Goal: Transaction & Acquisition: Purchase product/service

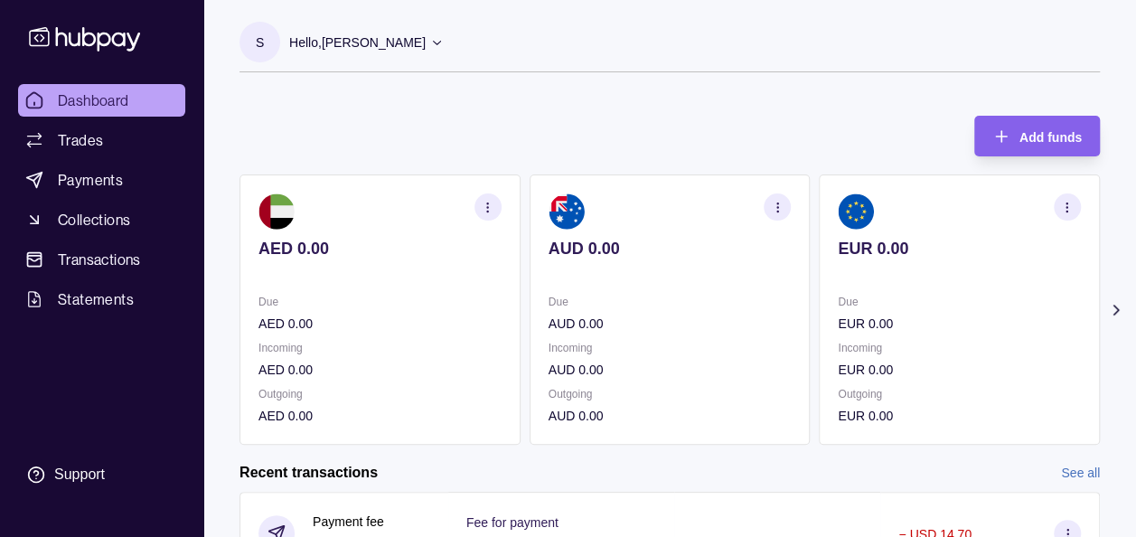
click at [1122, 296] on section "Add funds AED 0.00 Due AED 0.00 Incoming AED 0.00 Outgoing AED 0.00 AUD 0.00 Du…" at bounding box center [669, 519] width 933 height 842
click at [1116, 309] on icon at bounding box center [1115, 309] width 5 height 9
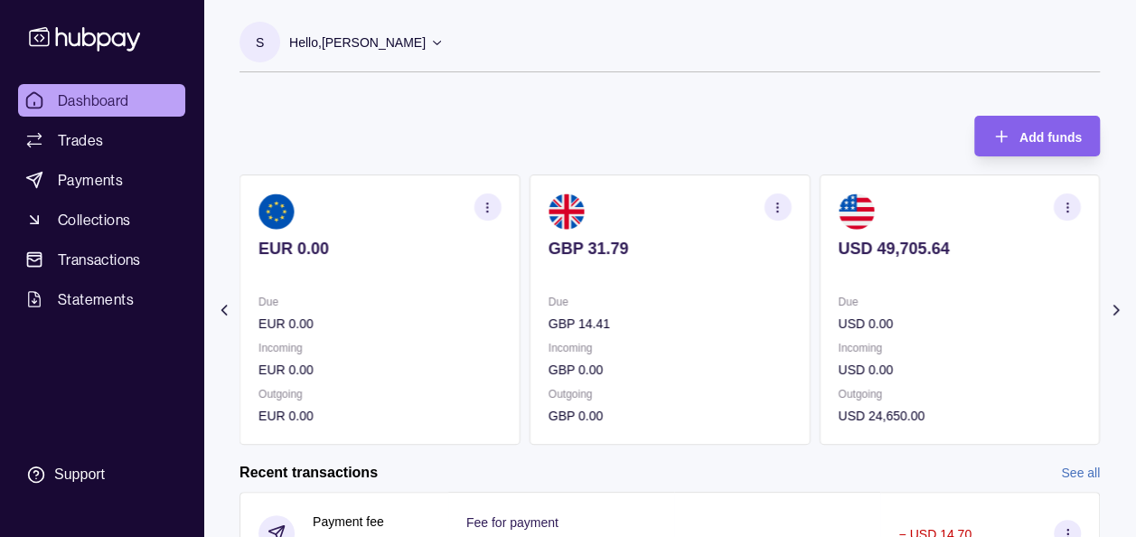
scroll to position [36, 0]
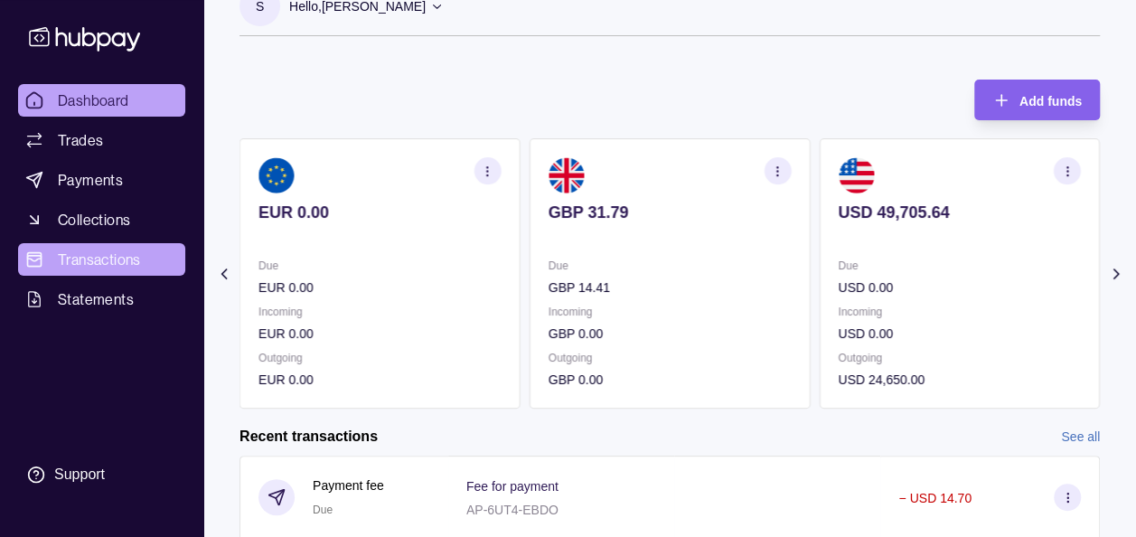
click at [132, 251] on span "Transactions" at bounding box center [99, 260] width 83 height 22
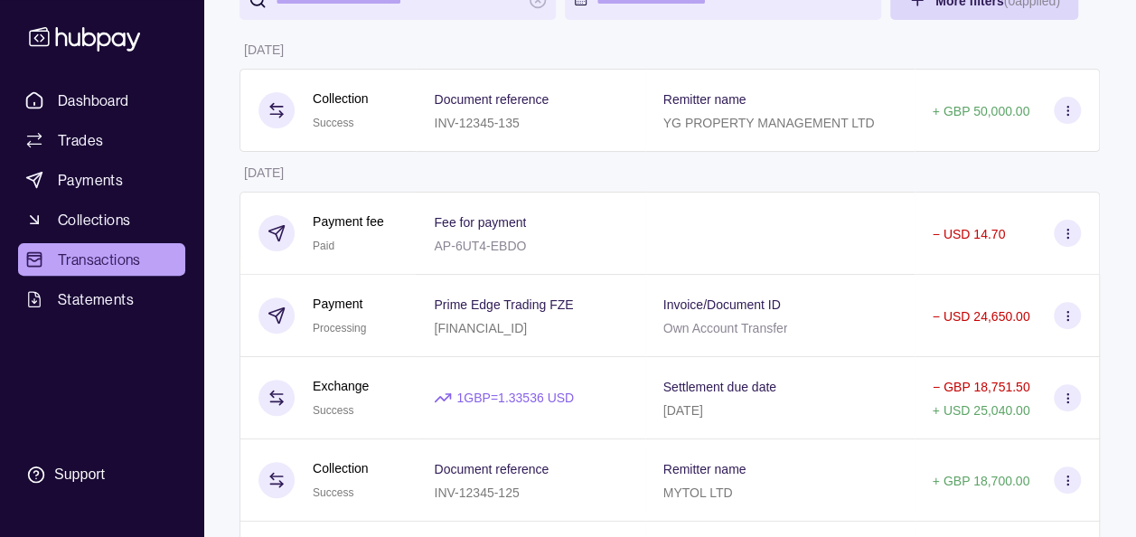
scroll to position [217, 0]
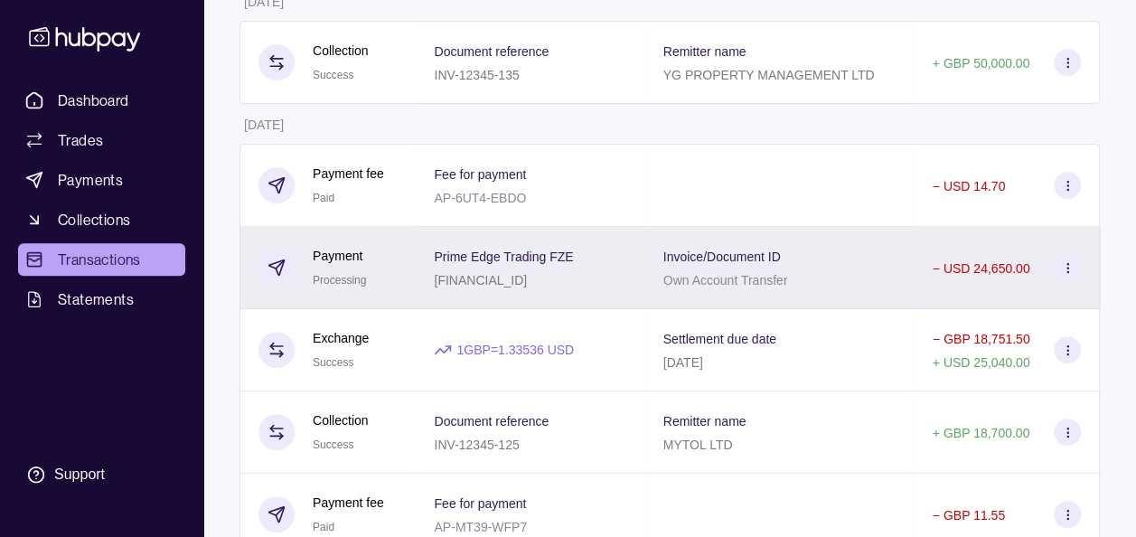
click at [1074, 269] on section at bounding box center [1067, 267] width 27 height 27
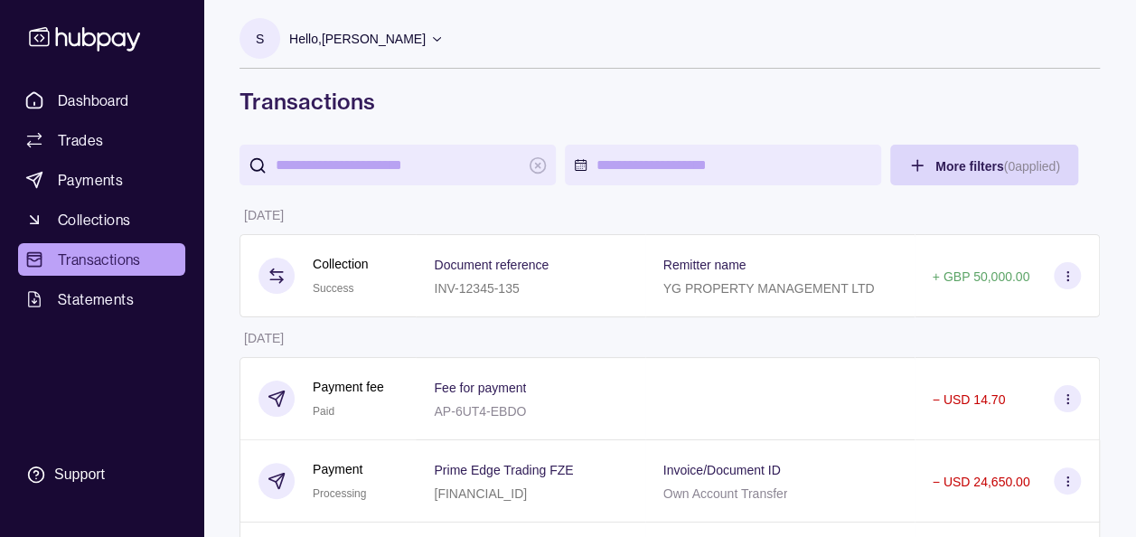
scroll to position [0, 0]
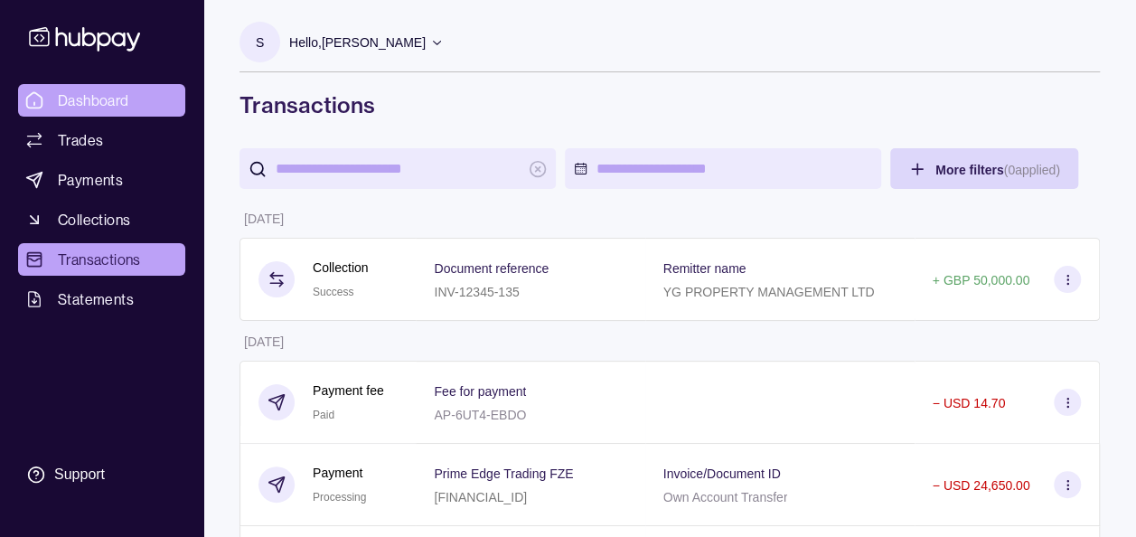
click at [130, 98] on link "Dashboard" at bounding box center [101, 100] width 167 height 33
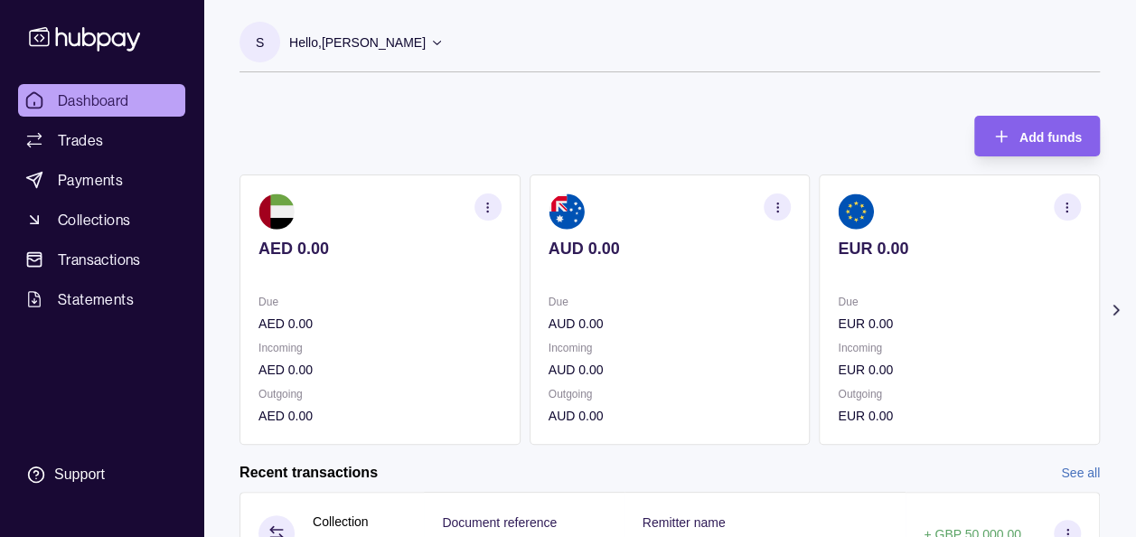
click at [1116, 307] on icon at bounding box center [1115, 309] width 5 height 9
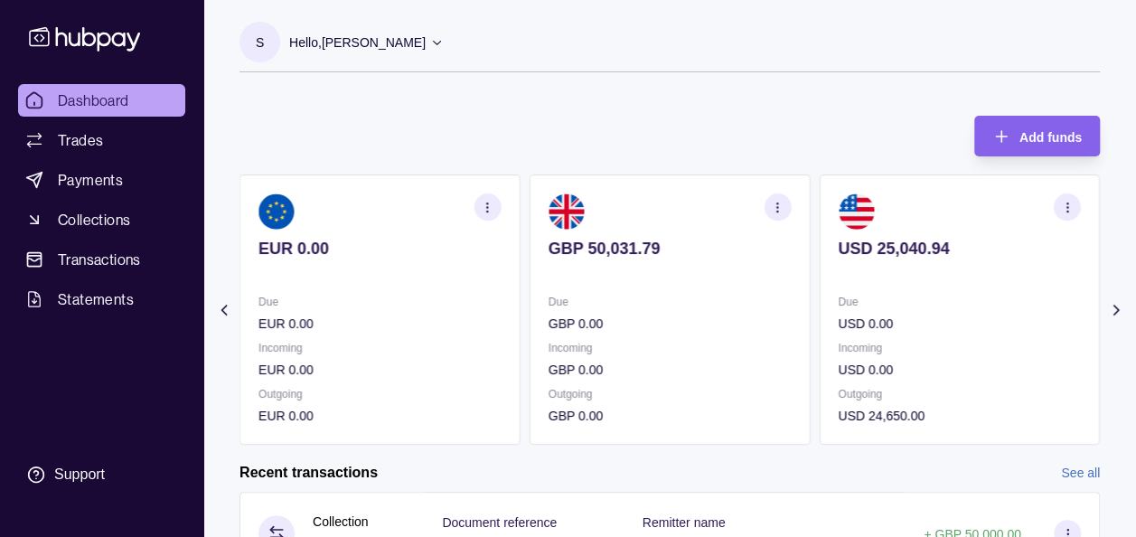
click at [852, 89] on div "S Hello, Soumyajit Chakraborty Prime Edge Trading FZE Account Terms and conditi…" at bounding box center [669, 56] width 860 height 69
click at [687, 49] on section "S Hello, Soumyajit Chakraborty Prime Edge Trading FZE Account Terms and conditi…" at bounding box center [669, 47] width 860 height 51
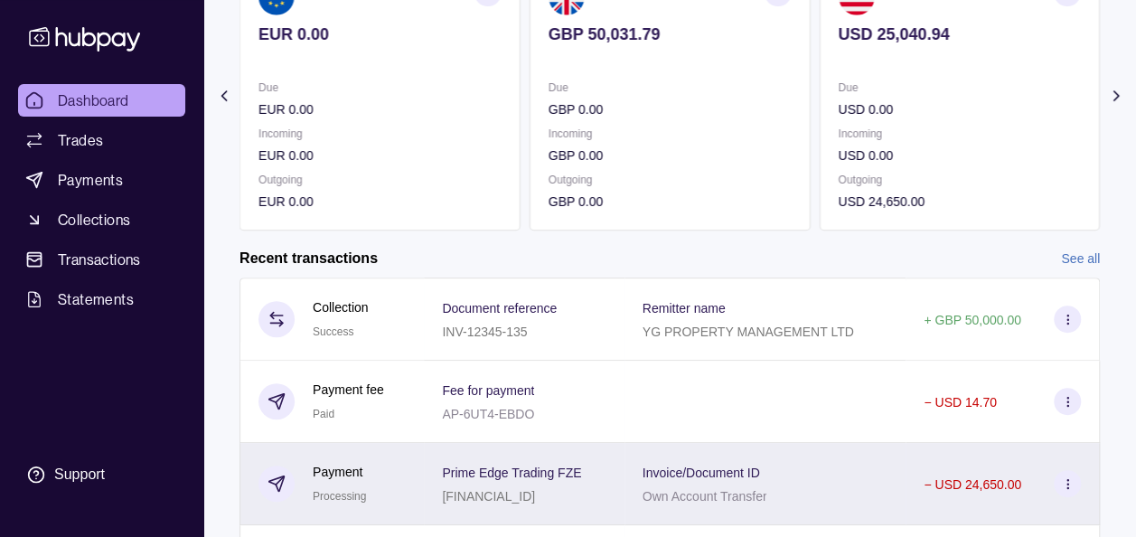
scroll to position [217, 0]
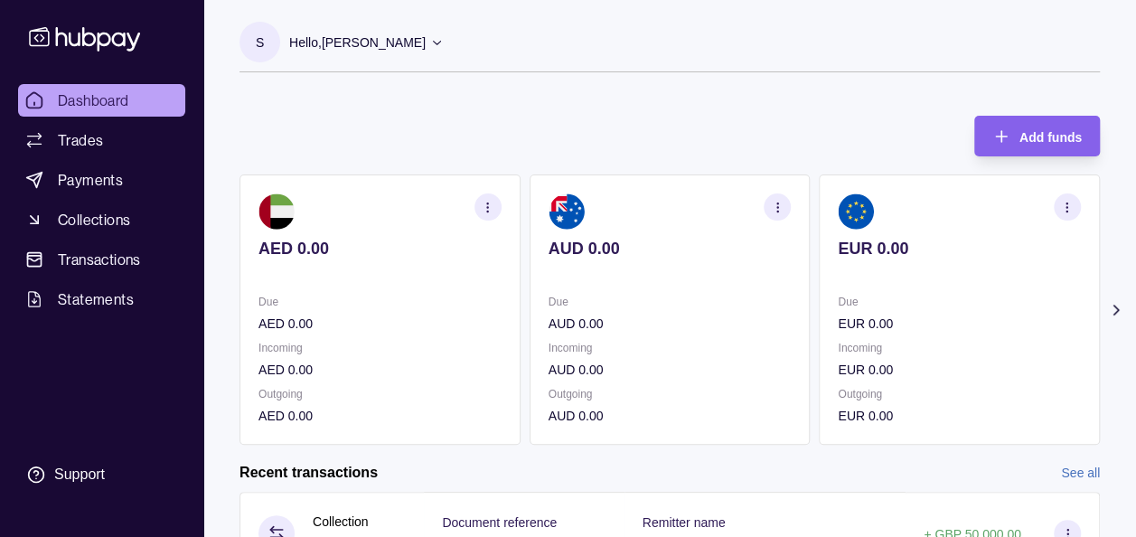
click at [1113, 303] on icon at bounding box center [1116, 310] width 18 height 18
click at [124, 258] on span "Transactions" at bounding box center [99, 260] width 83 height 22
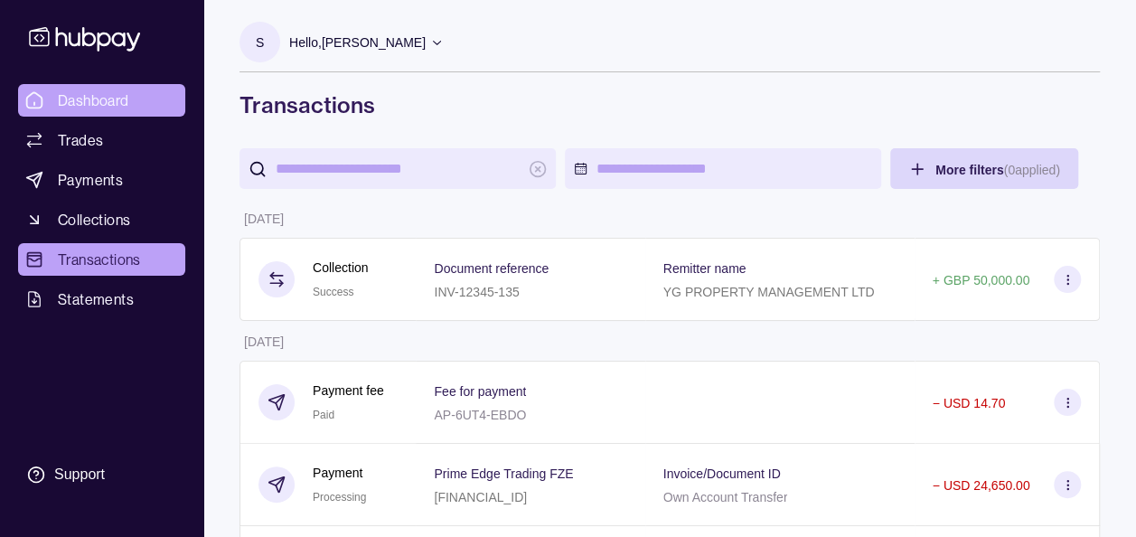
click at [108, 99] on span "Dashboard" at bounding box center [93, 100] width 71 height 22
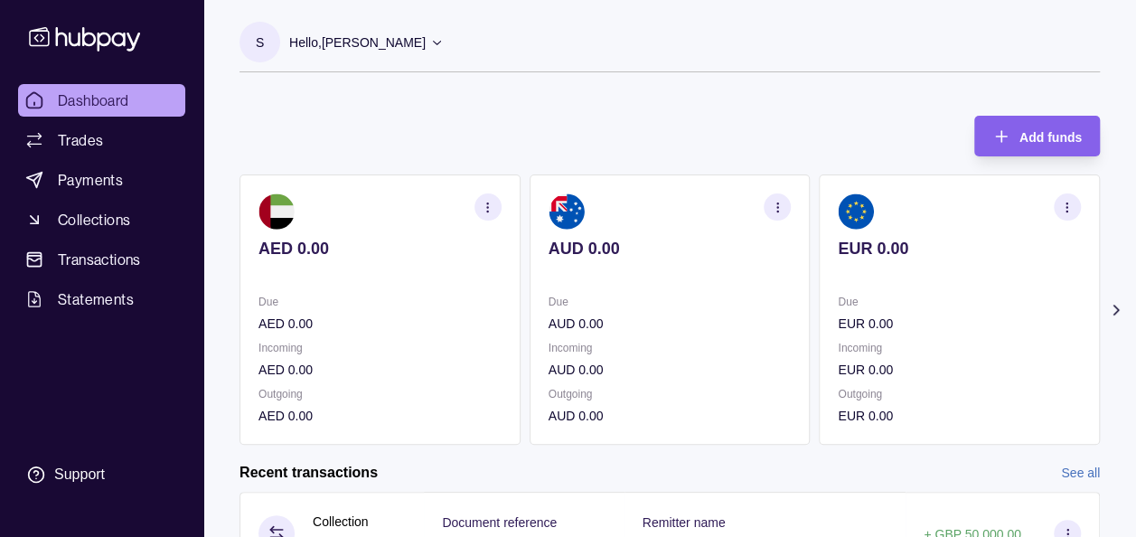
click at [1112, 311] on icon at bounding box center [1116, 310] width 18 height 18
click at [1115, 311] on icon at bounding box center [1115, 309] width 5 height 9
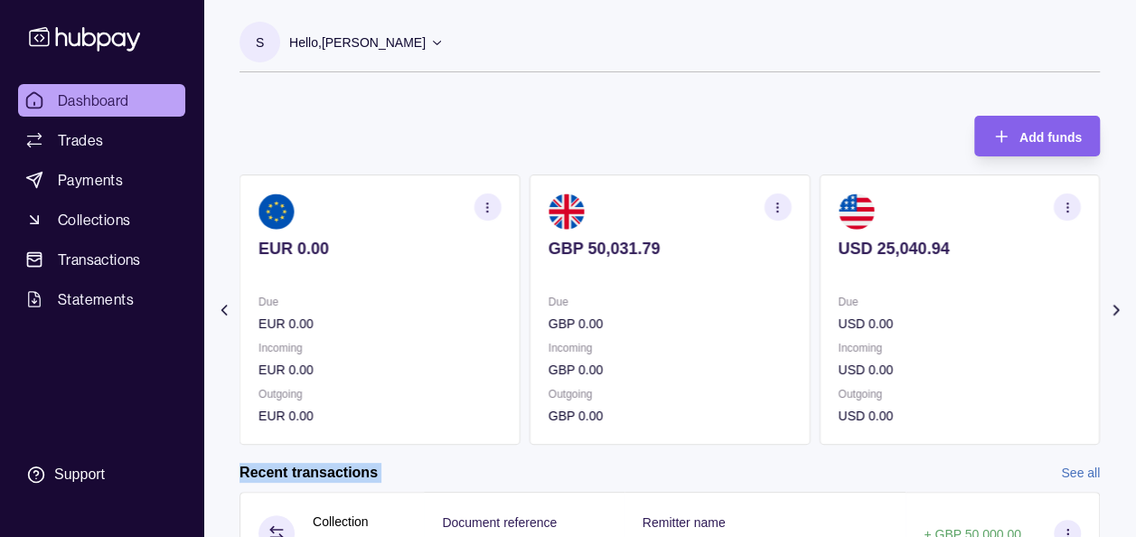
click at [1115, 311] on icon at bounding box center [1116, 310] width 18 height 18
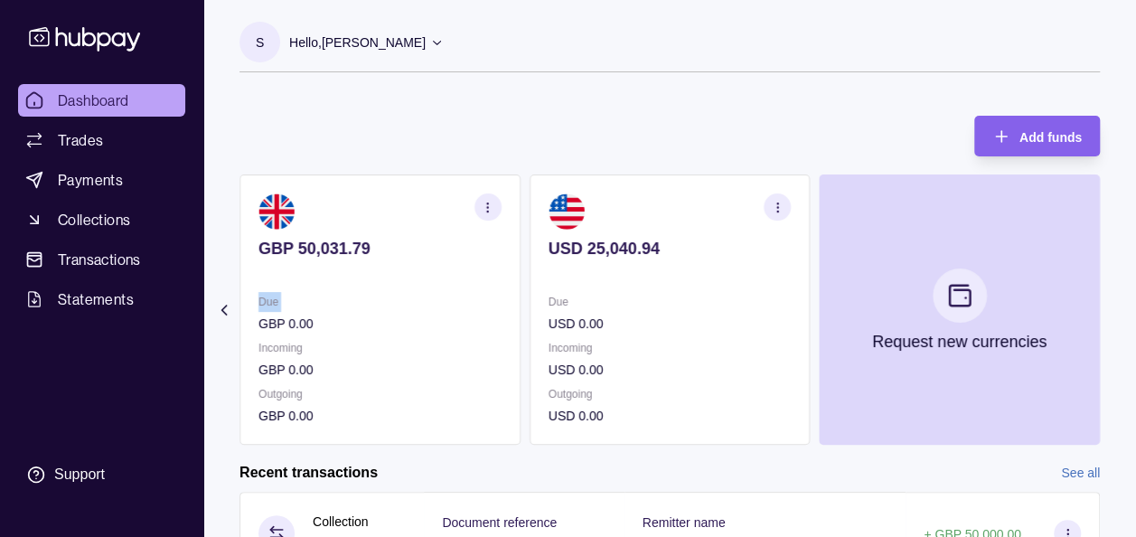
click at [1115, 311] on section "Add funds AED 0.00 Due AED 0.00 Incoming AED 0.00 Outgoing AED 0.00 AUD 0.00 Du…" at bounding box center [669, 519] width 933 height 842
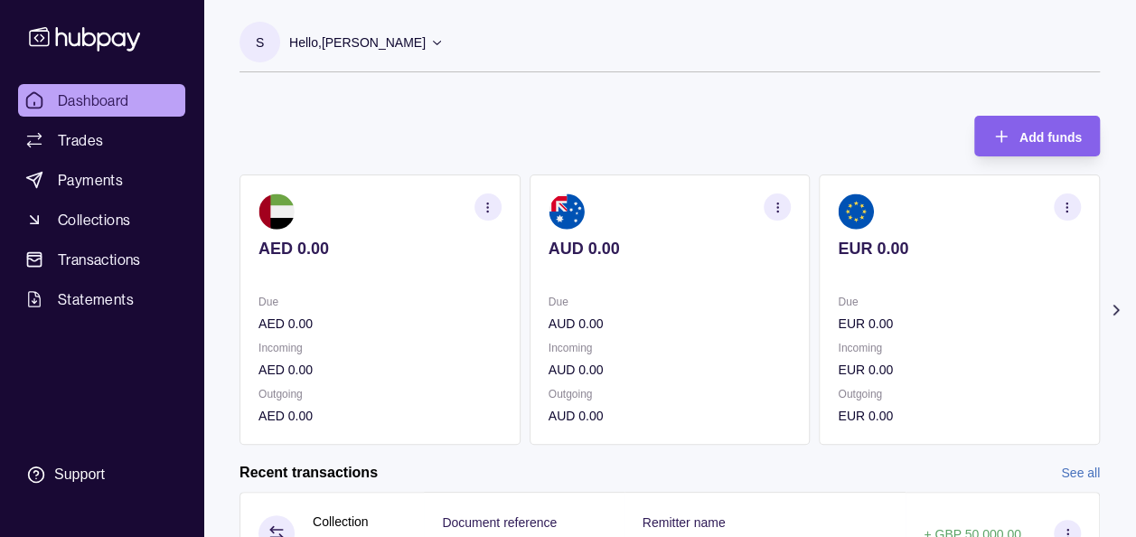
click at [1115, 307] on icon at bounding box center [1115, 309] width 5 height 9
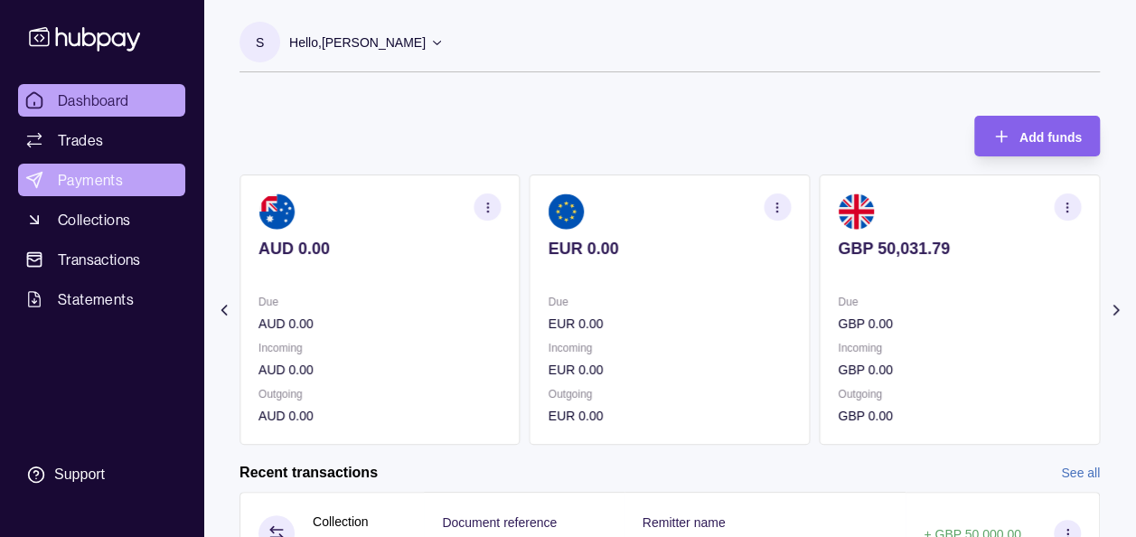
click at [95, 177] on span "Payments" at bounding box center [90, 180] width 65 height 22
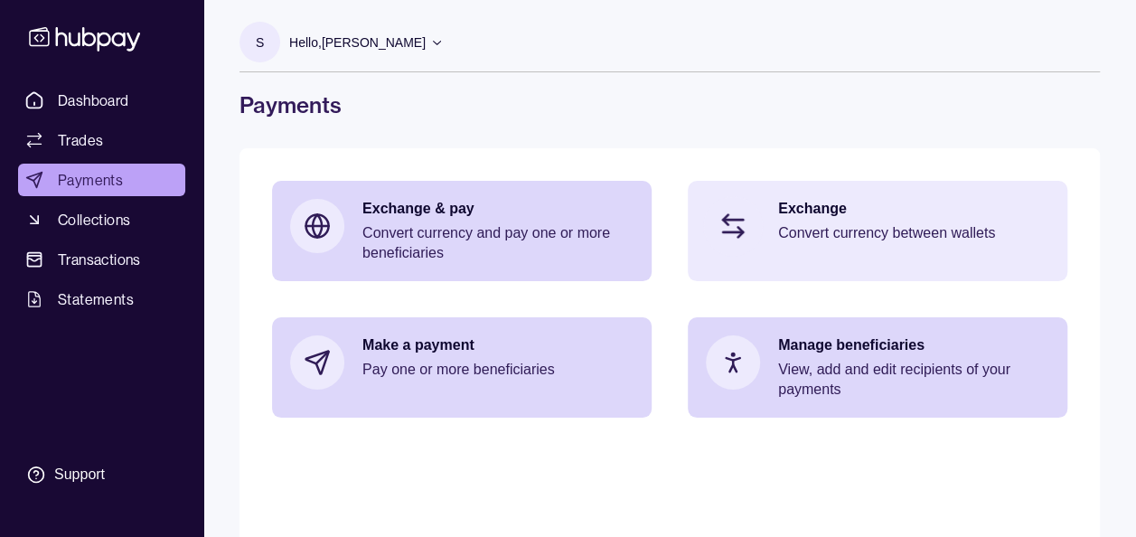
click at [845, 218] on p "Exchange" at bounding box center [913, 209] width 271 height 20
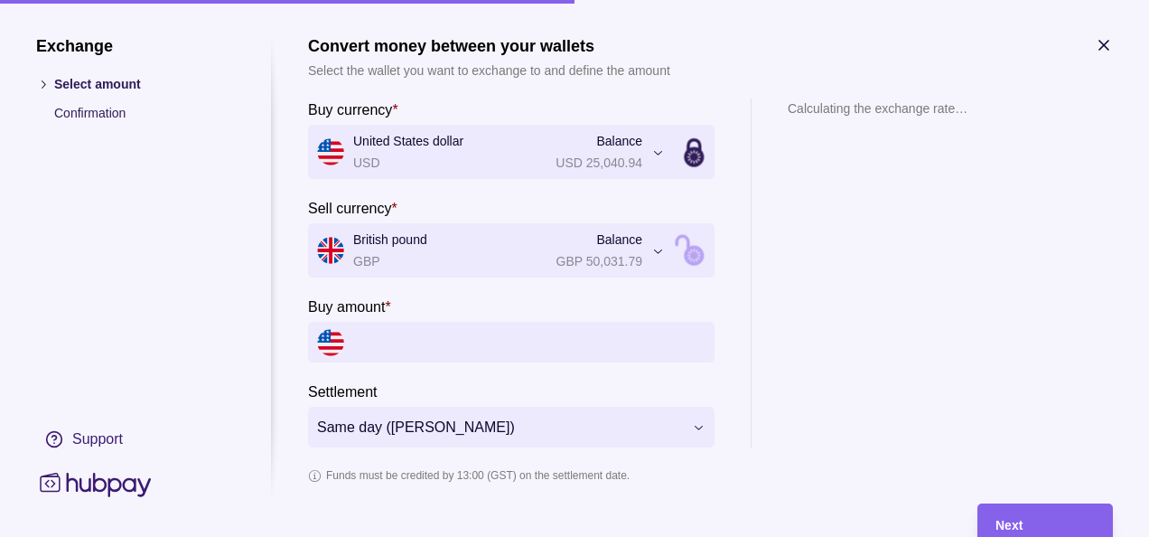
click at [403, 341] on input "Buy amount *" at bounding box center [529, 342] width 352 height 41
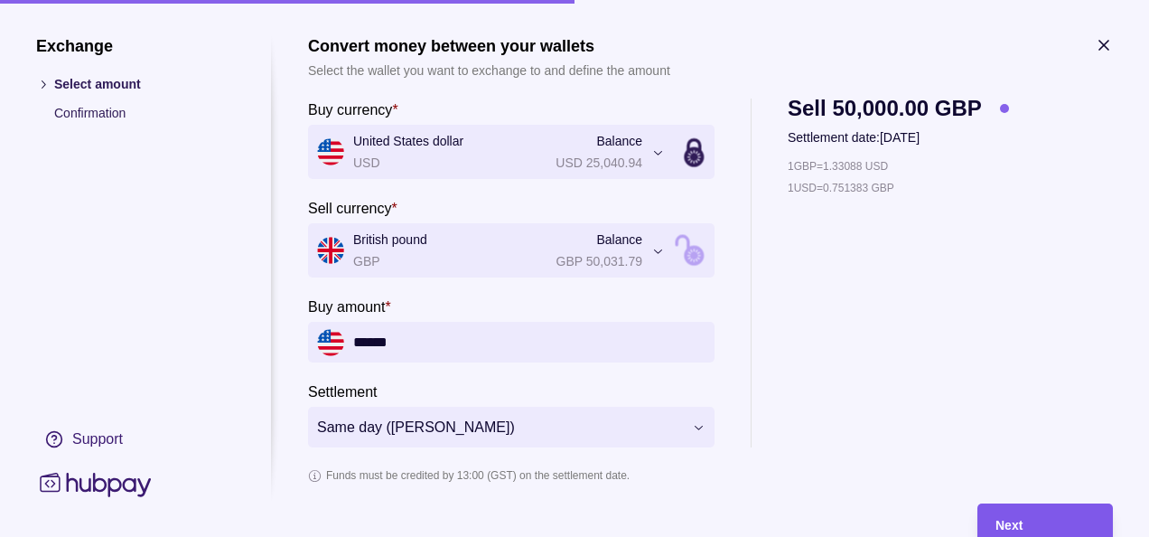
type input "******"
click at [1002, 513] on div "Next" at bounding box center [1045, 524] width 99 height 22
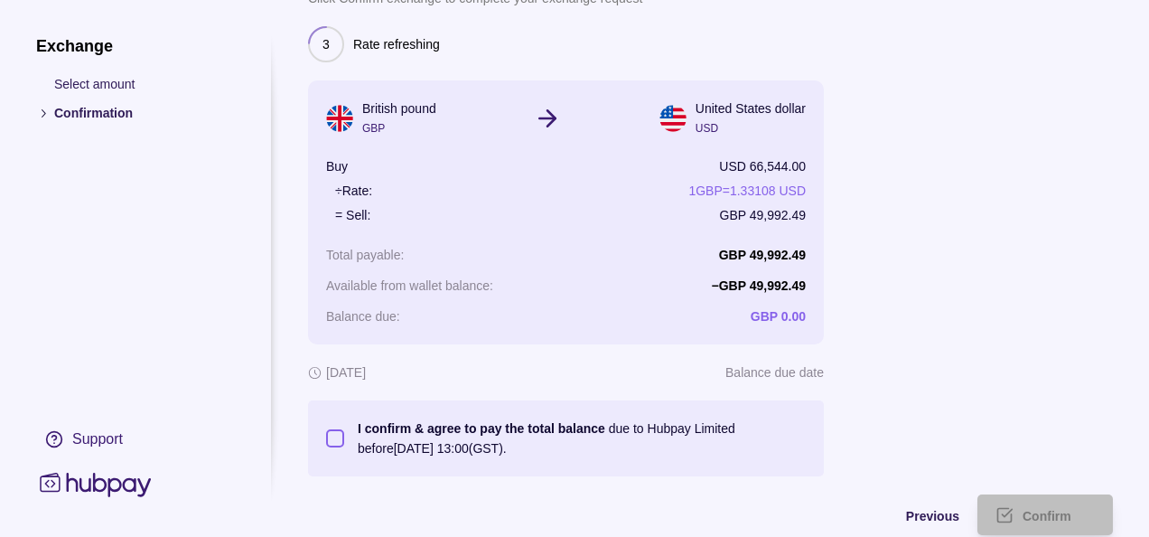
scroll to position [108, 0]
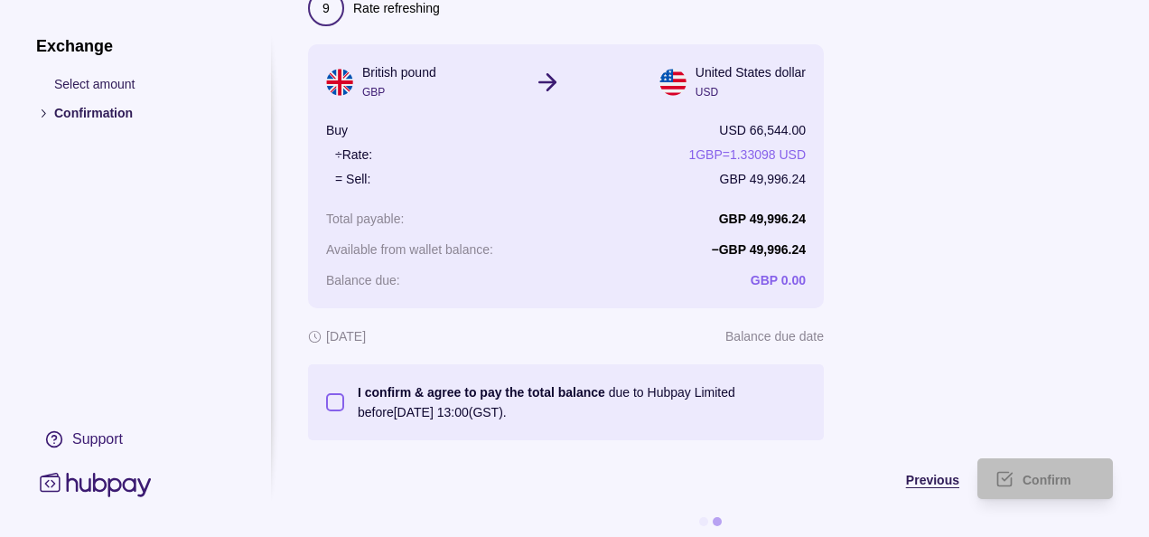
click at [933, 483] on span "Previous" at bounding box center [932, 480] width 53 height 14
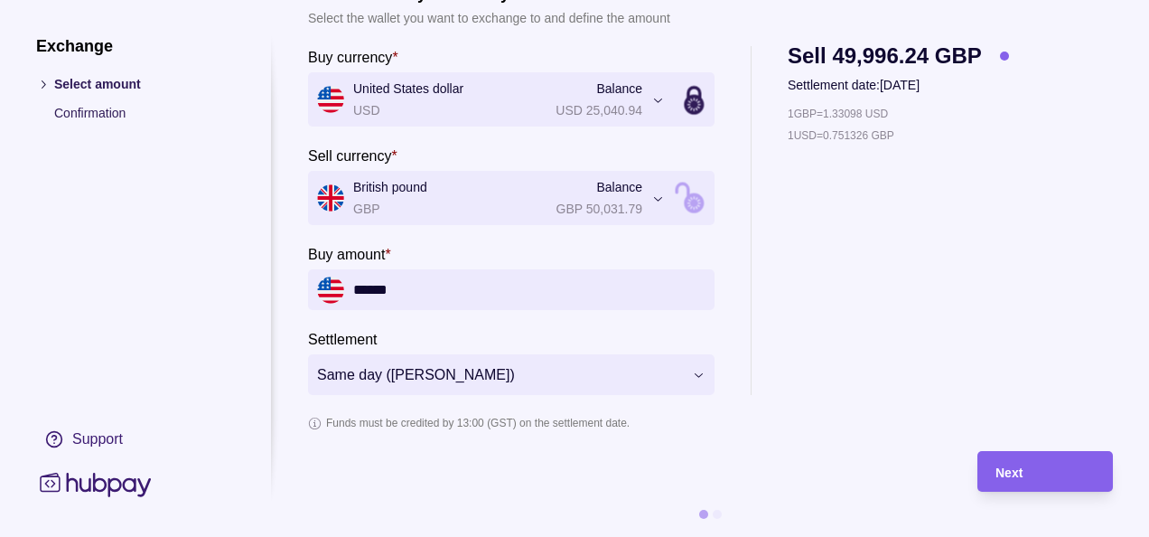
scroll to position [30, 0]
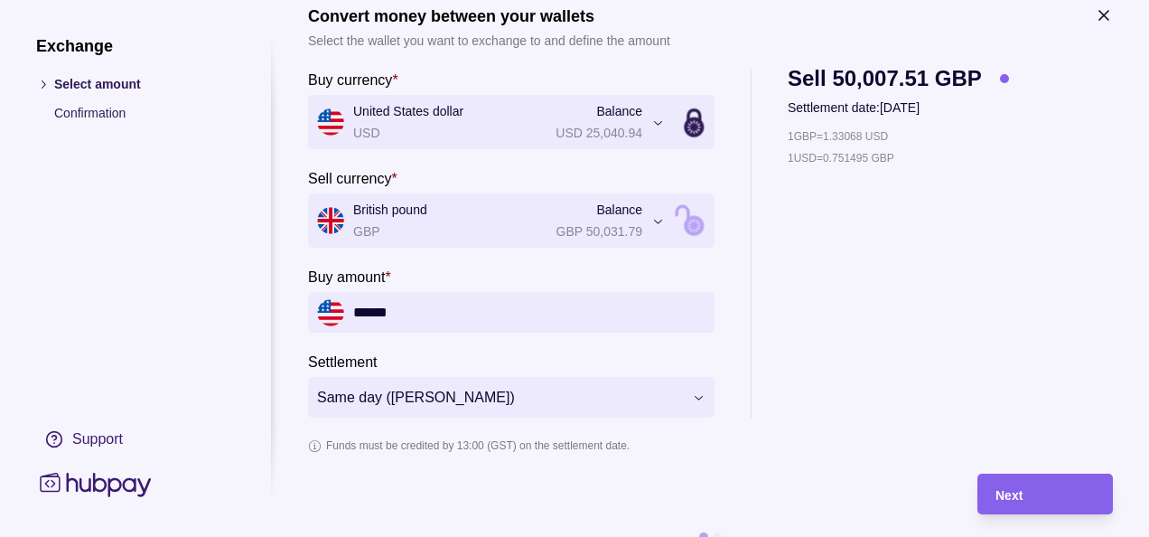
click at [533, 308] on input "******" at bounding box center [529, 312] width 352 height 41
click at [1027, 412] on div "**********" at bounding box center [710, 243] width 805 height 349
click at [504, 317] on input "******" at bounding box center [529, 312] width 352 height 41
type input "******"
click at [1027, 484] on div "Next" at bounding box center [1045, 494] width 99 height 22
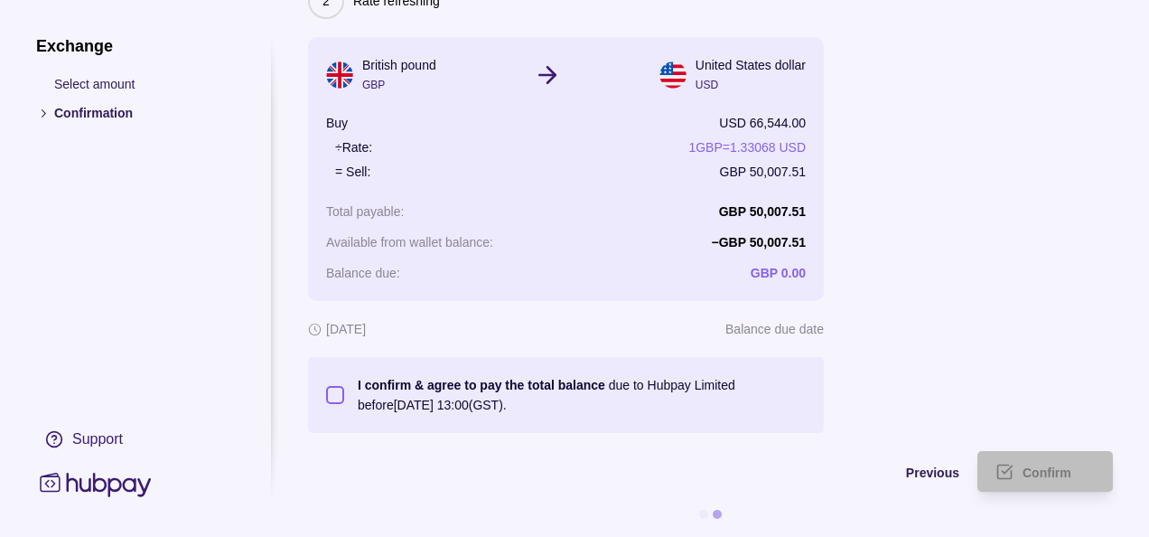
scroll to position [129, 0]
click at [936, 465] on span "Previous" at bounding box center [911, 472] width 53 height 14
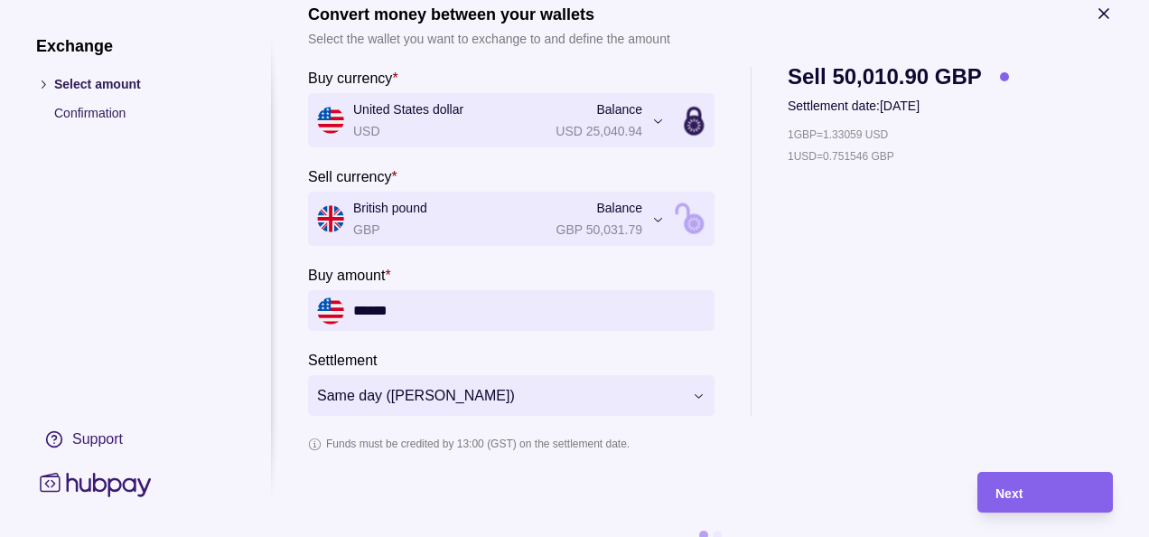
scroll to position [30, 0]
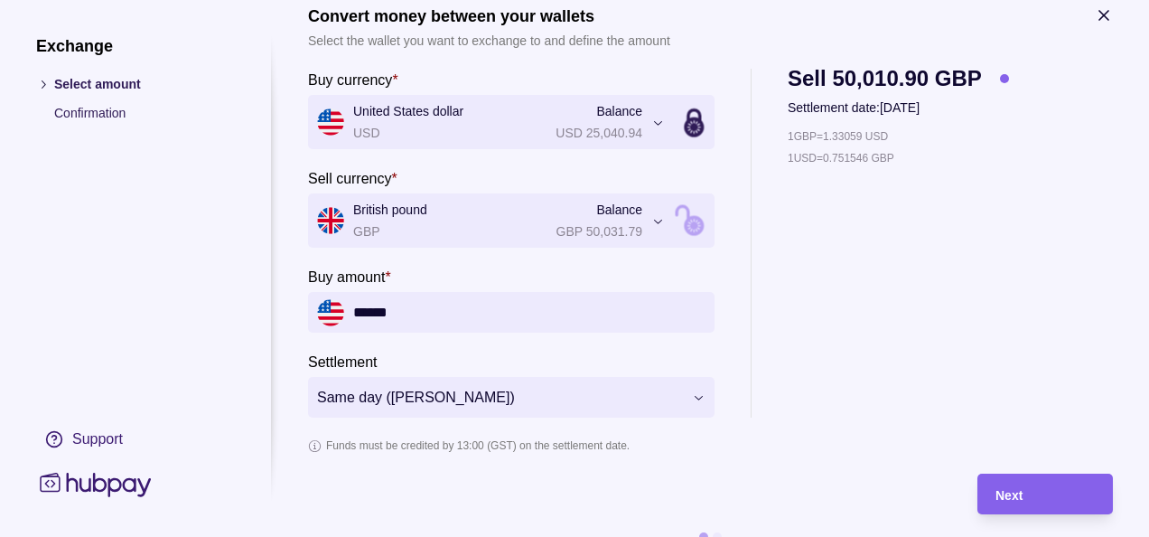
click at [506, 319] on input "******" at bounding box center [529, 312] width 352 height 41
type input "********"
click at [1013, 492] on span "Next" at bounding box center [1009, 495] width 27 height 14
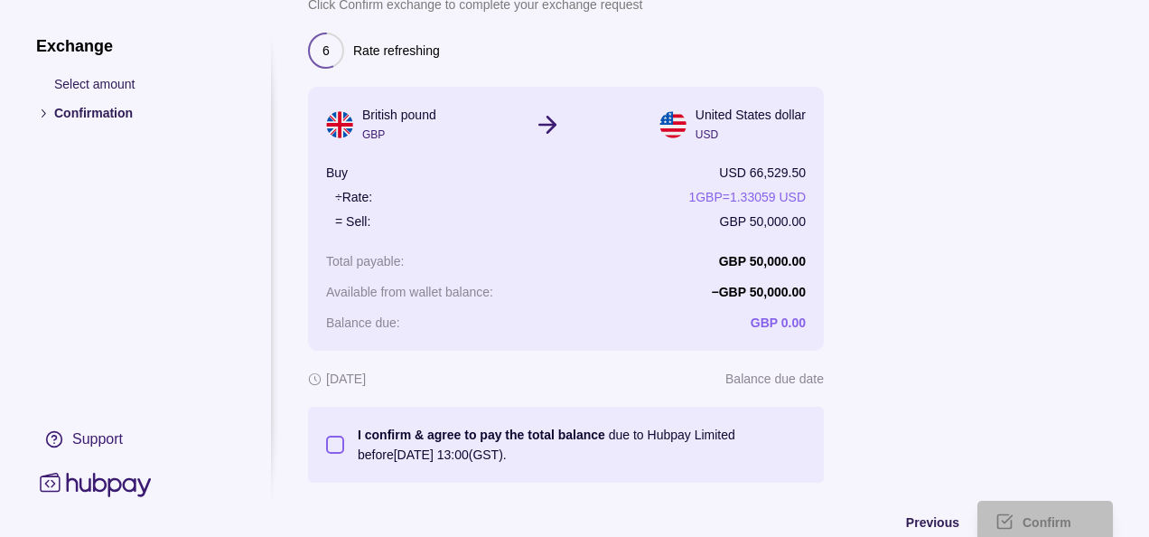
scroll to position [102, 0]
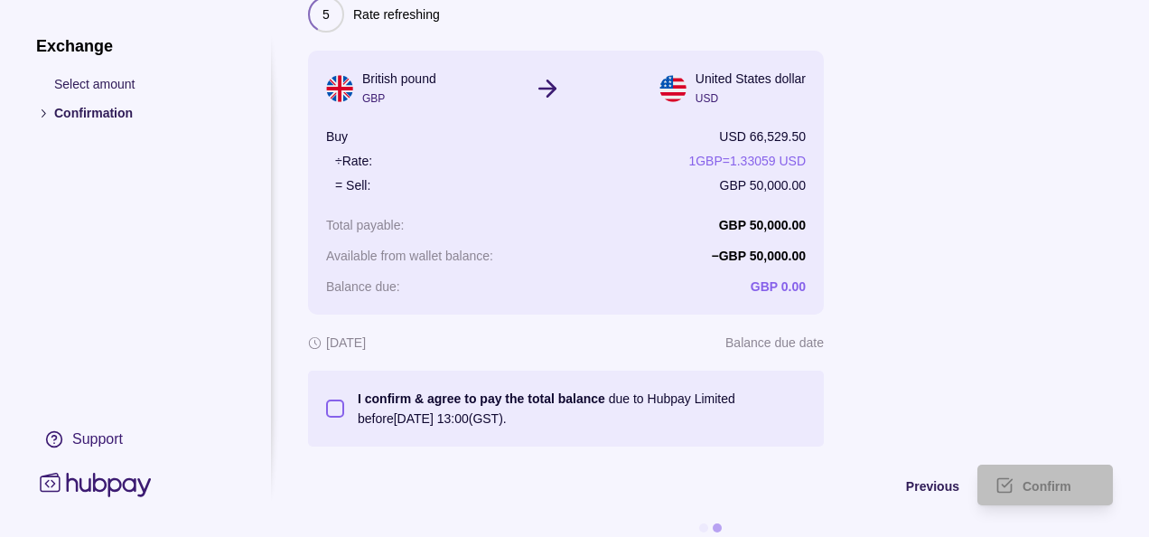
click at [334, 399] on button "I confirm & agree to pay the total balance due to Hubpay Limited before 03 Sep …" at bounding box center [335, 408] width 18 height 18
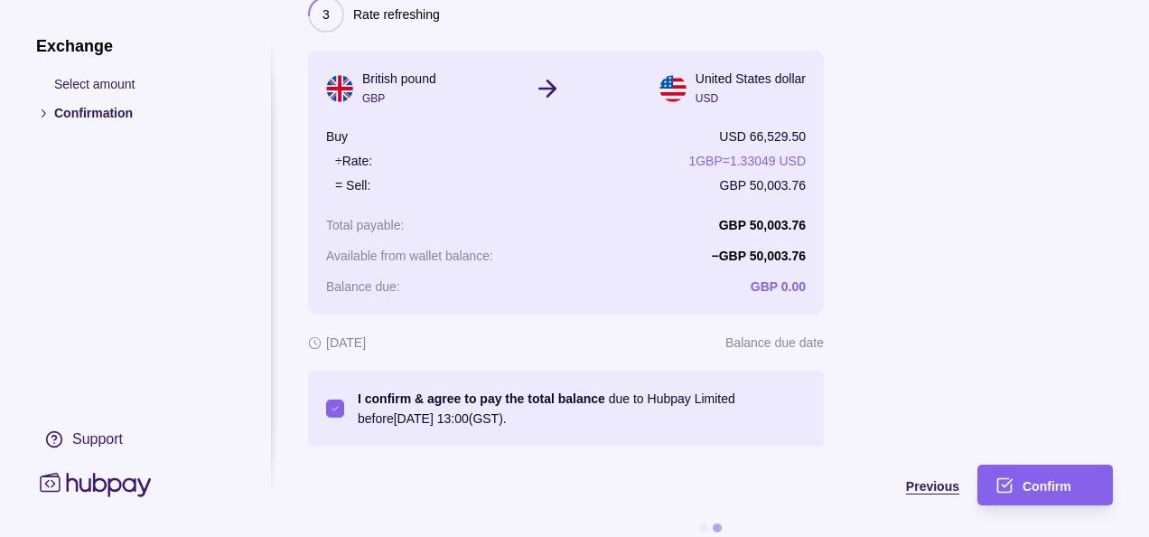
click at [942, 485] on span "Previous" at bounding box center [932, 486] width 53 height 14
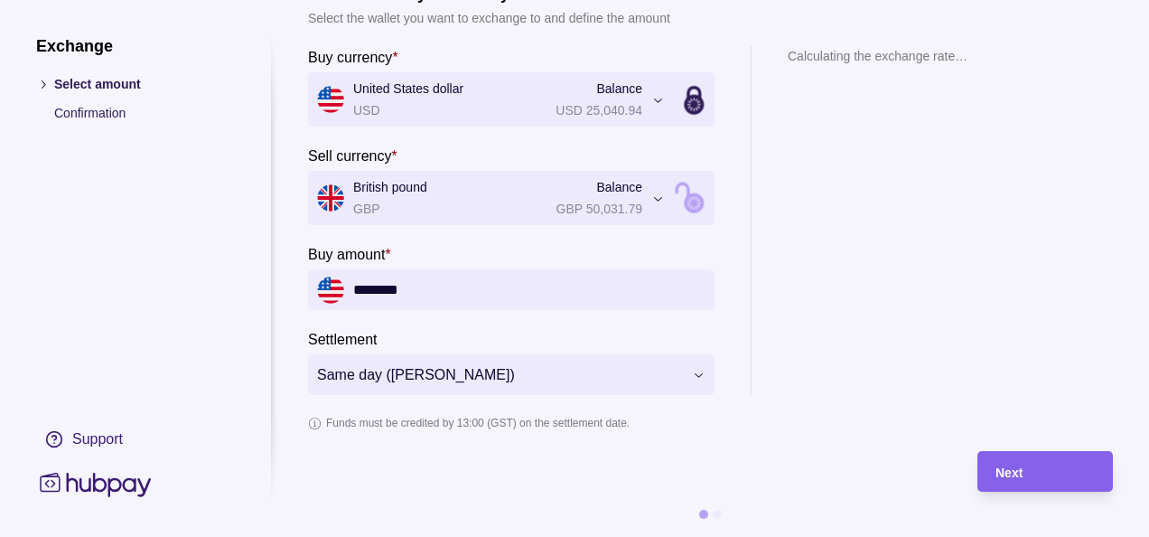
scroll to position [66, 0]
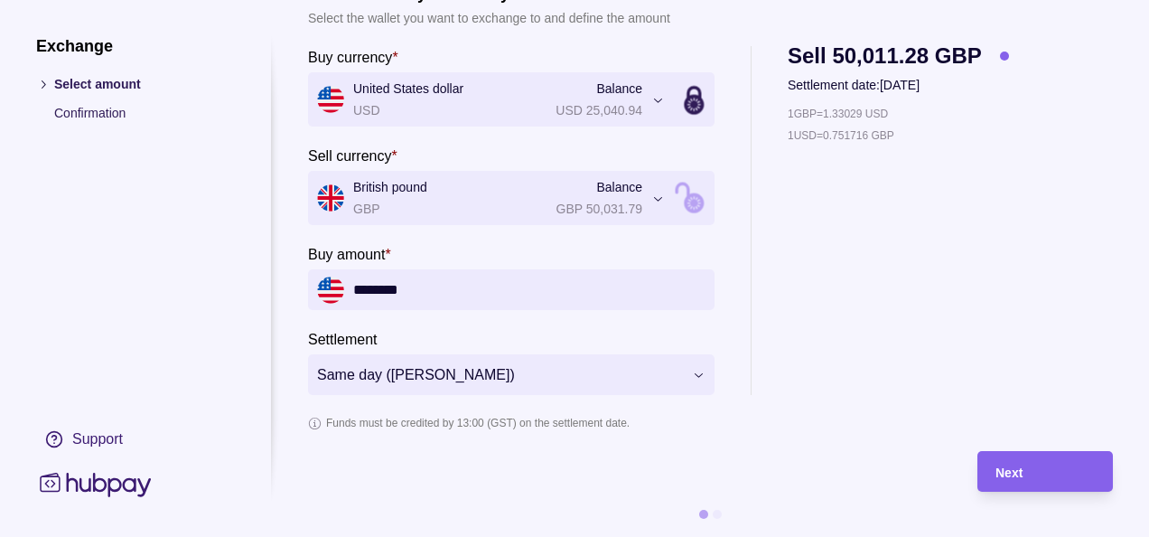
click at [388, 272] on input "********" at bounding box center [529, 289] width 352 height 41
click at [394, 272] on input "********" at bounding box center [529, 289] width 352 height 41
type input "********"
click at [1018, 461] on div "Next" at bounding box center [1045, 472] width 99 height 22
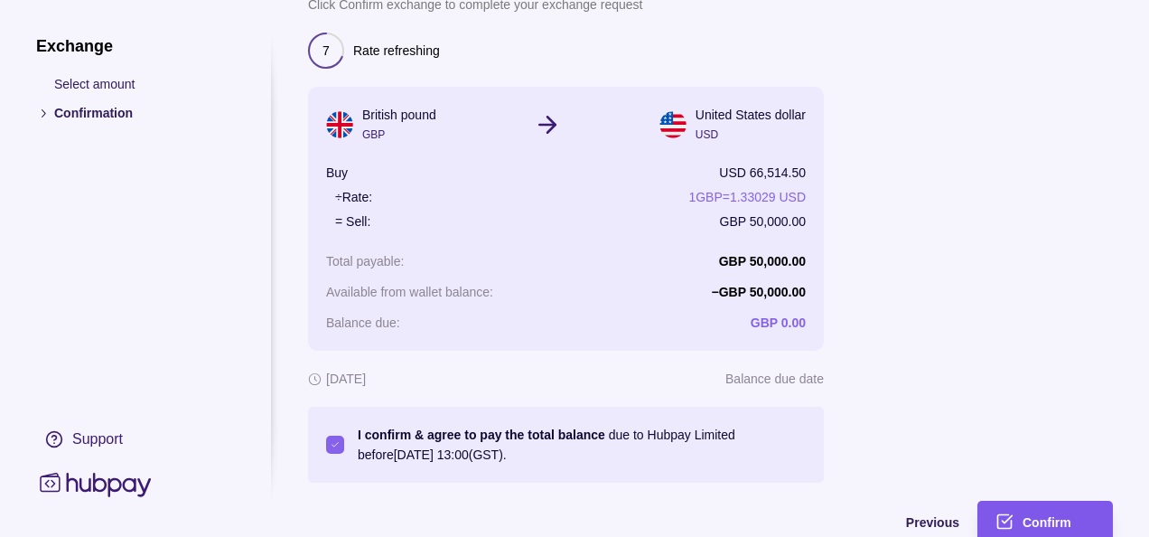
click at [1007, 508] on div "Confirm" at bounding box center [1032, 521] width 127 height 41
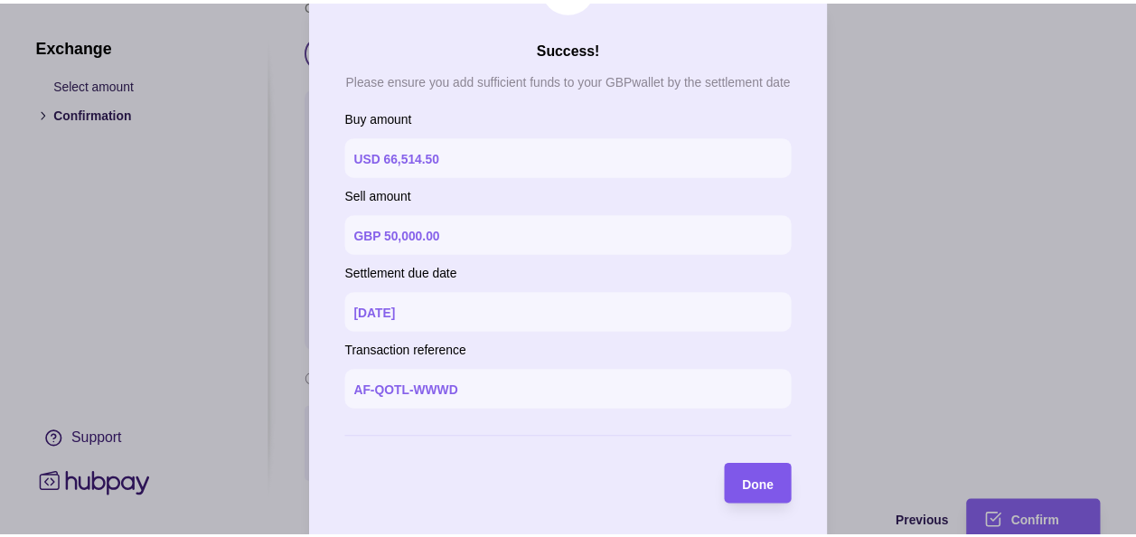
scroll to position [80, 0]
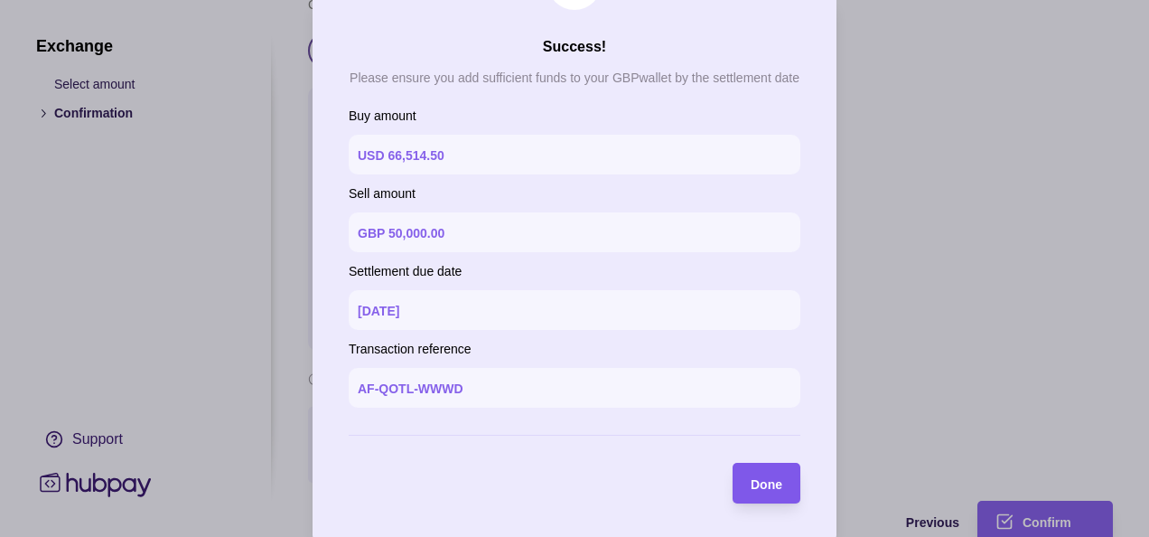
click at [770, 497] on div "Done" at bounding box center [753, 483] width 59 height 41
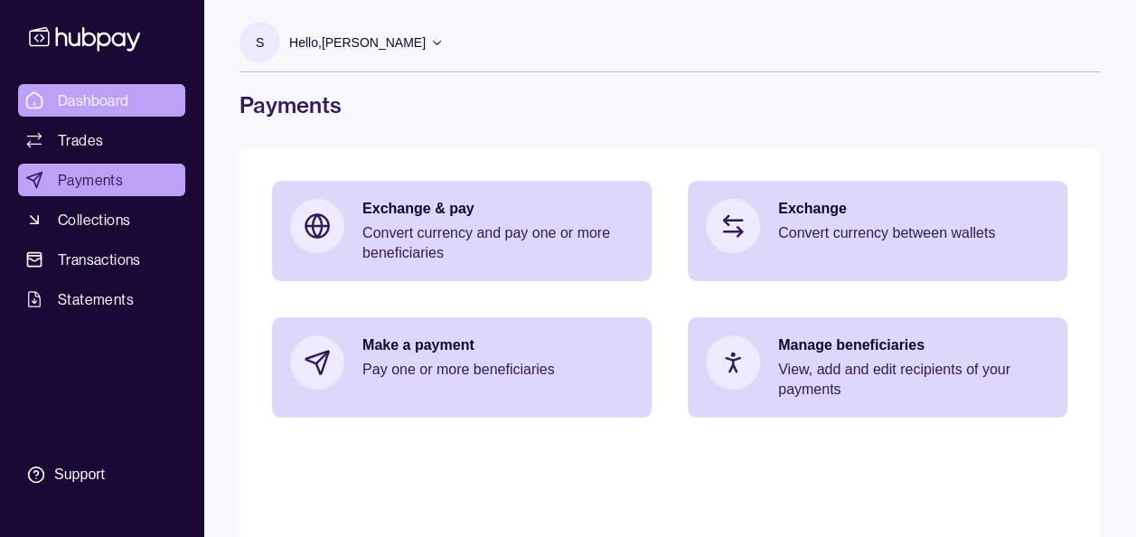
click at [108, 98] on span "Dashboard" at bounding box center [93, 100] width 71 height 22
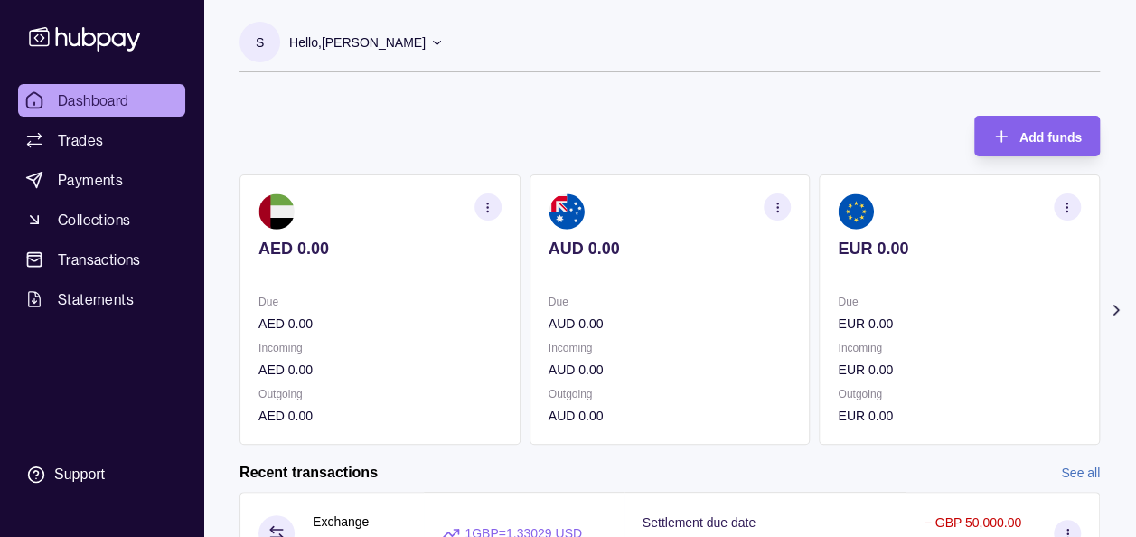
click at [1116, 309] on icon at bounding box center [1115, 309] width 5 height 9
click at [1115, 305] on icon at bounding box center [1116, 310] width 18 height 18
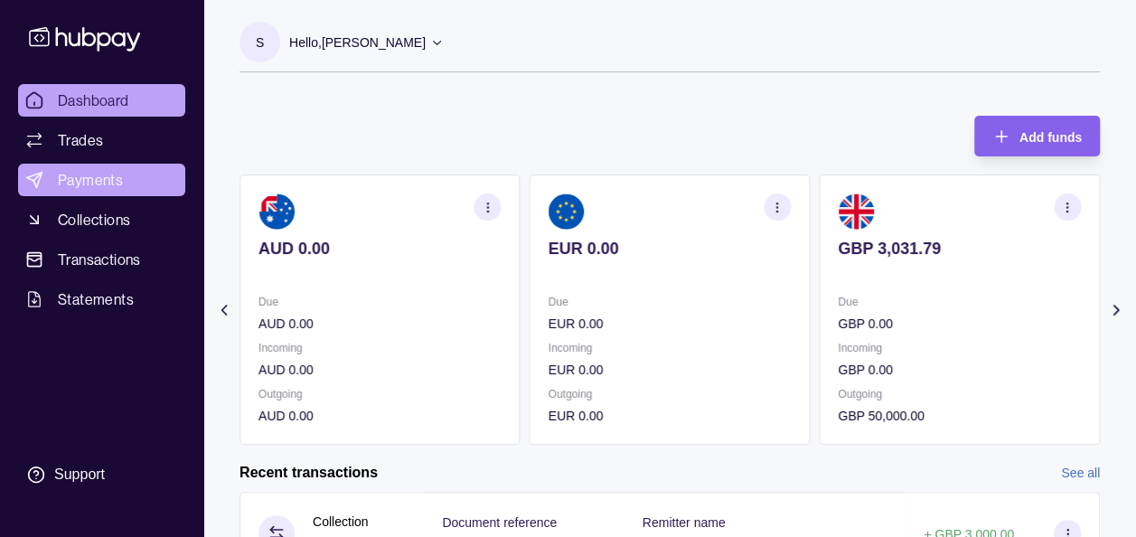
click at [113, 188] on span "Payments" at bounding box center [90, 180] width 65 height 22
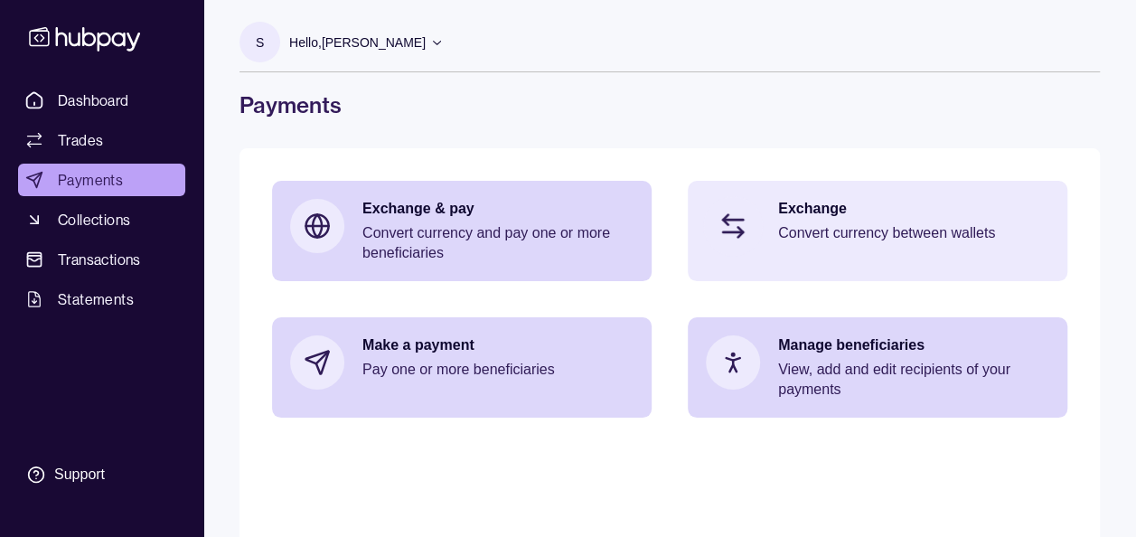
click at [808, 213] on p "Exchange" at bounding box center [913, 209] width 271 height 20
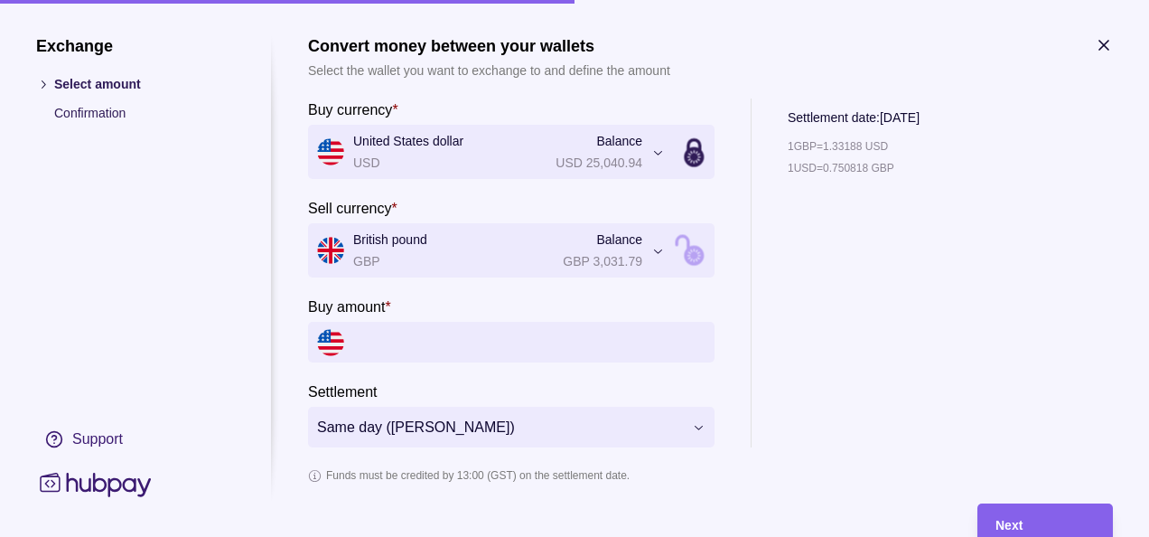
click at [402, 347] on input "Buy amount *" at bounding box center [529, 342] width 352 height 41
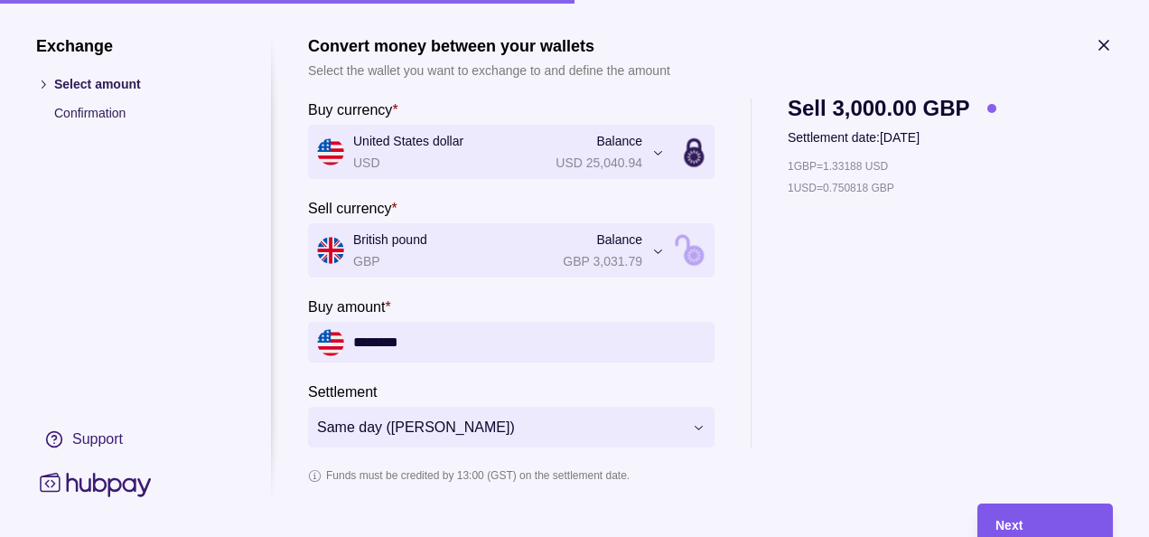
type input "********"
click at [997, 513] on div "Next" at bounding box center [1045, 524] width 99 height 22
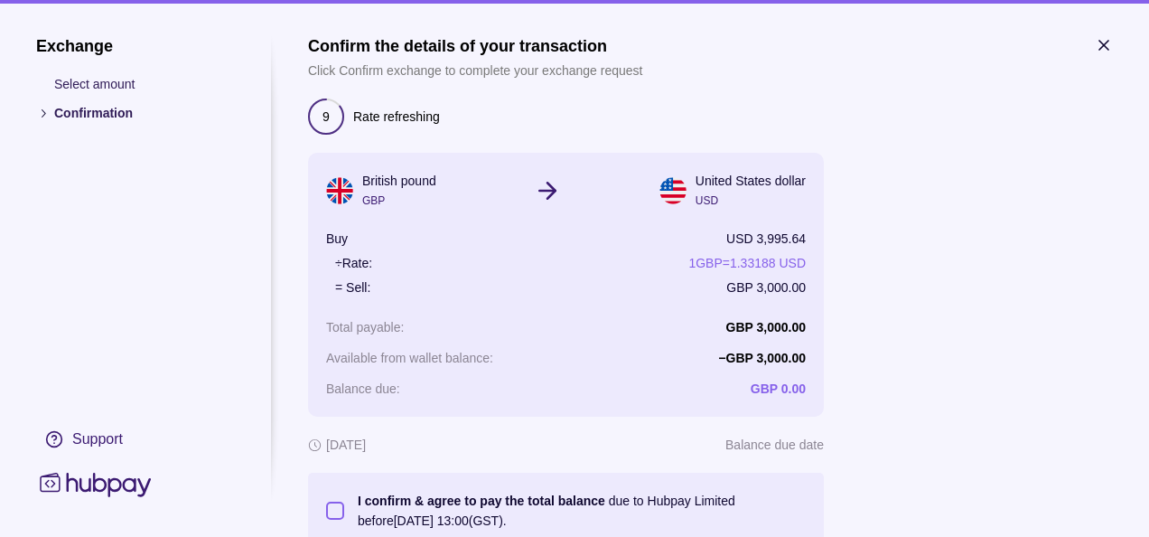
click at [333, 510] on button "I confirm & agree to pay the total balance due to Hubpay Limited before 03 Sep …" at bounding box center [335, 511] width 18 height 18
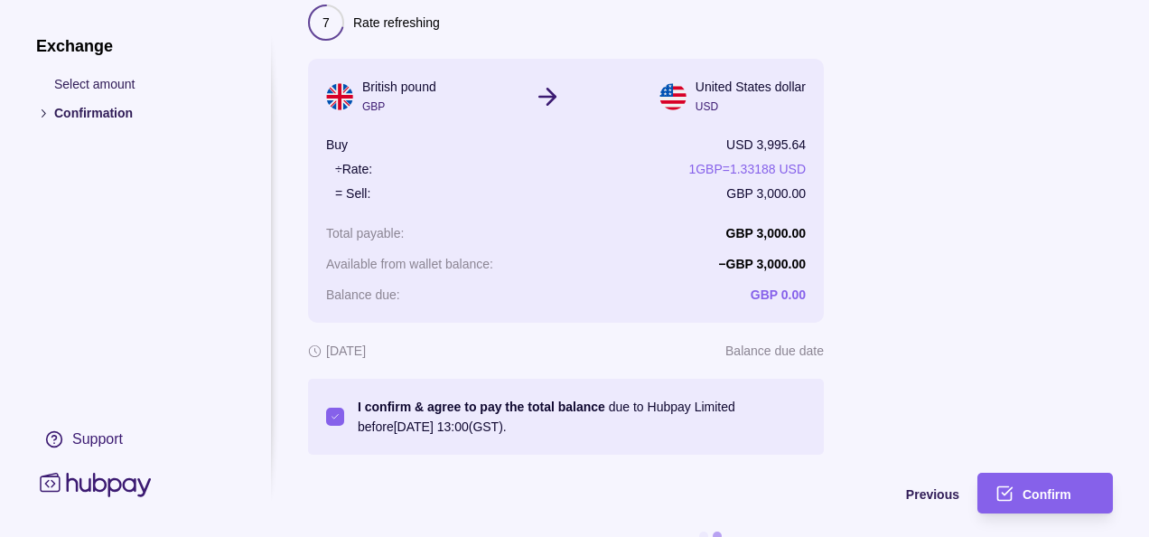
scroll to position [95, 0]
click at [1047, 493] on span "Confirm" at bounding box center [1047, 493] width 49 height 14
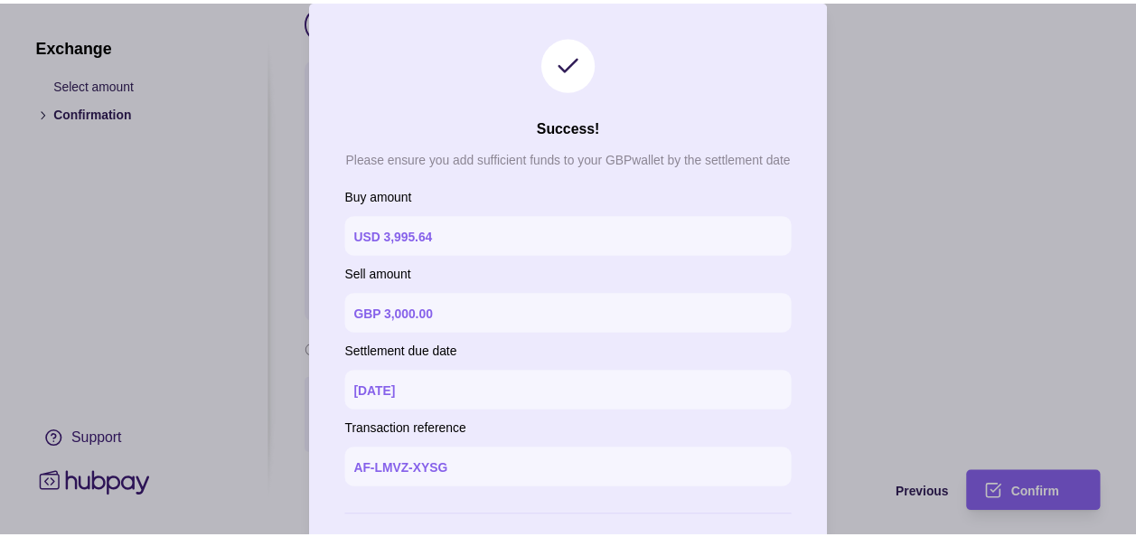
scroll to position [83, 0]
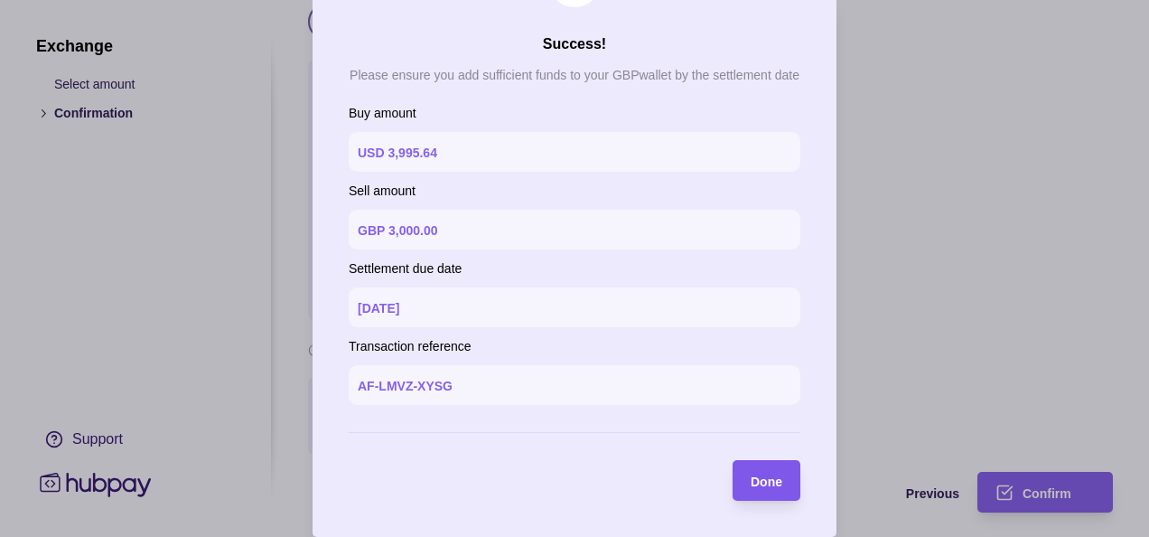
click at [770, 477] on span "Done" at bounding box center [767, 481] width 32 height 14
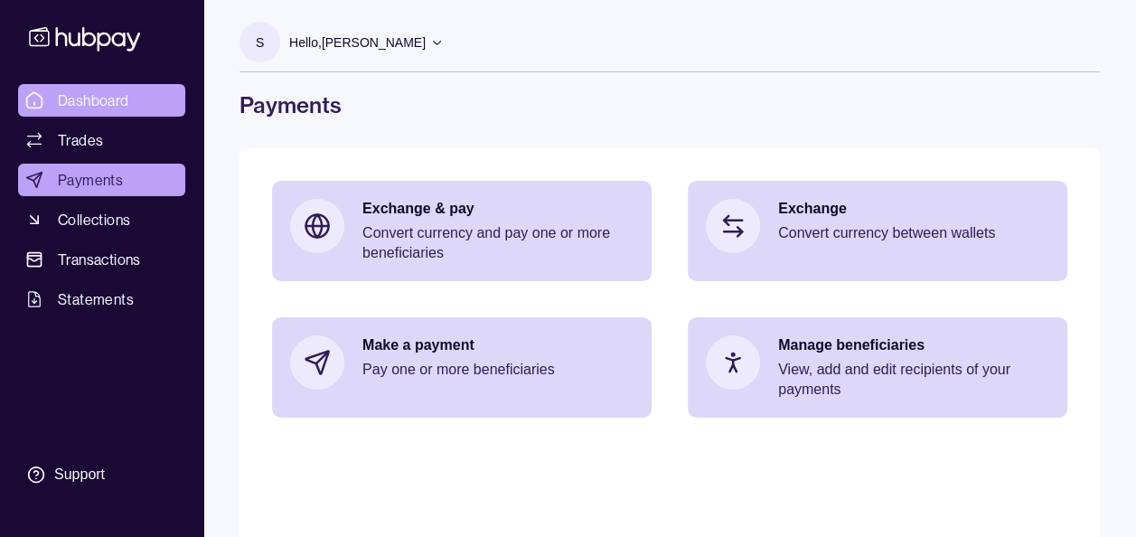
click at [70, 94] on span "Dashboard" at bounding box center [93, 100] width 71 height 22
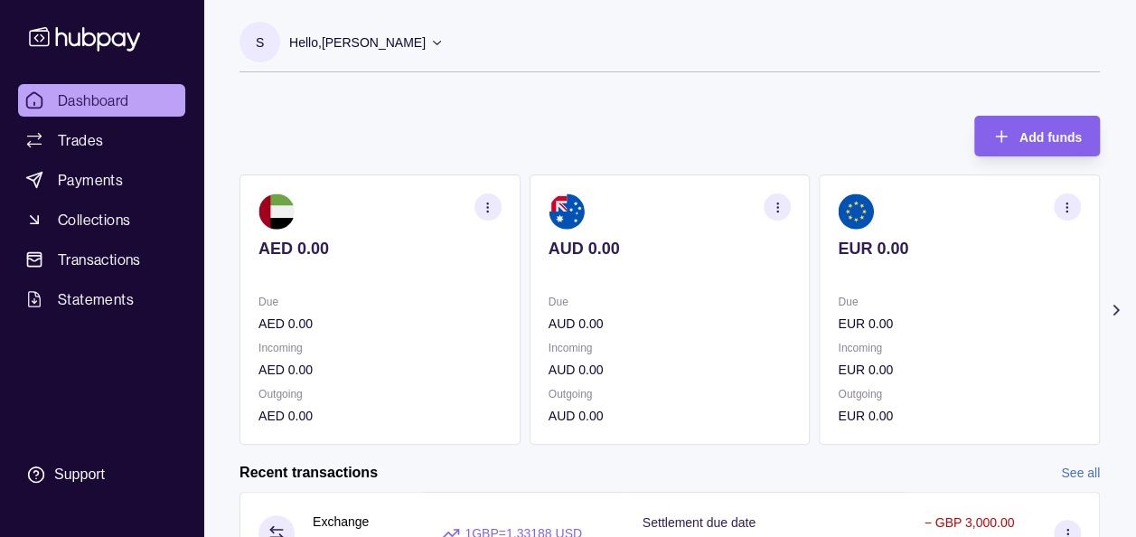
click at [1116, 310] on icon at bounding box center [1115, 309] width 5 height 9
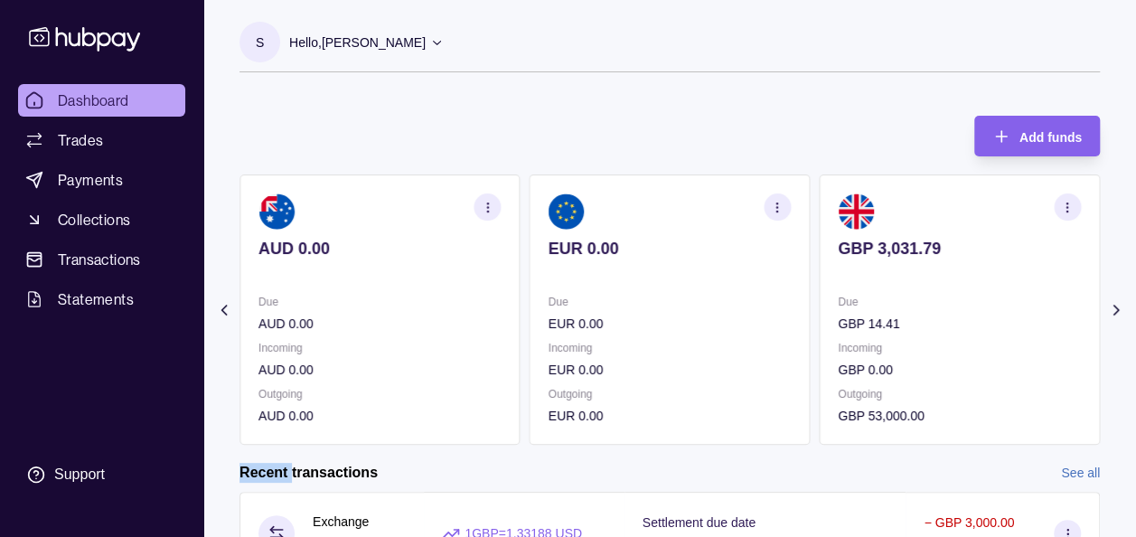
click at [1116, 310] on icon at bounding box center [1115, 309] width 5 height 9
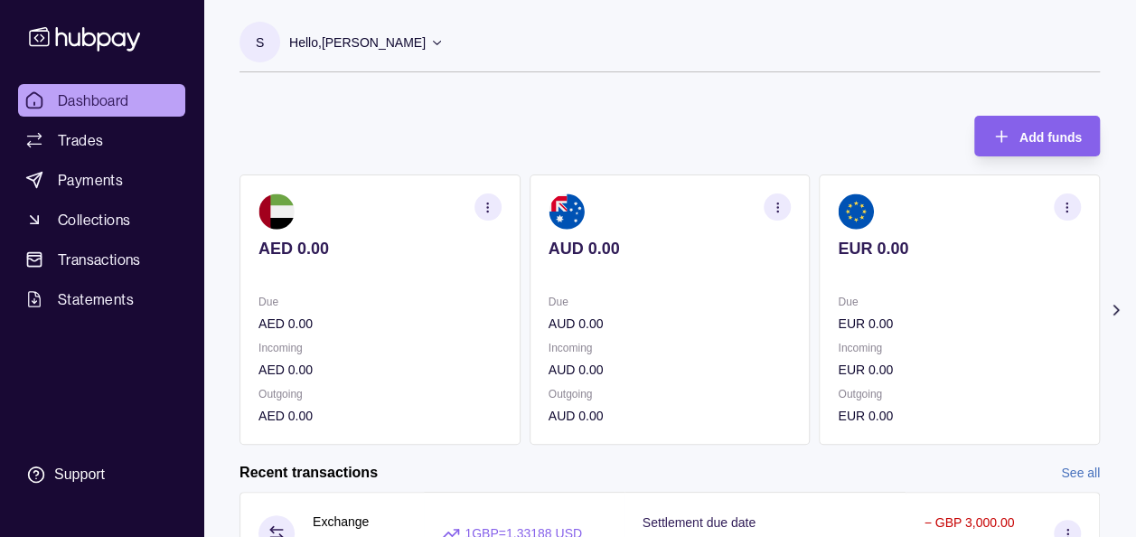
click at [1118, 307] on icon at bounding box center [1116, 310] width 18 height 18
click at [1113, 301] on icon at bounding box center [1116, 310] width 18 height 18
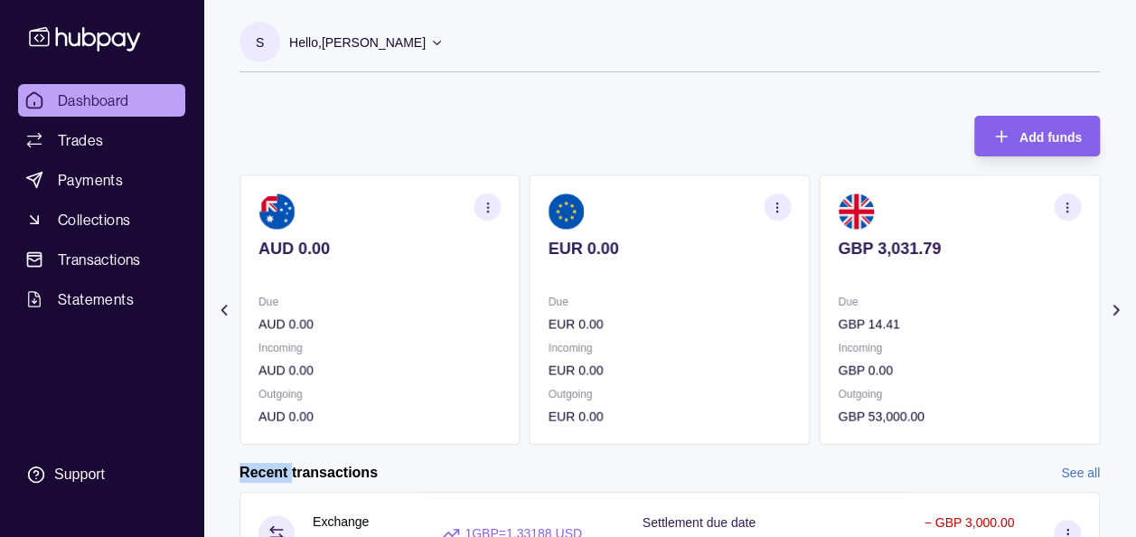
click at [1113, 301] on icon at bounding box center [1116, 310] width 18 height 18
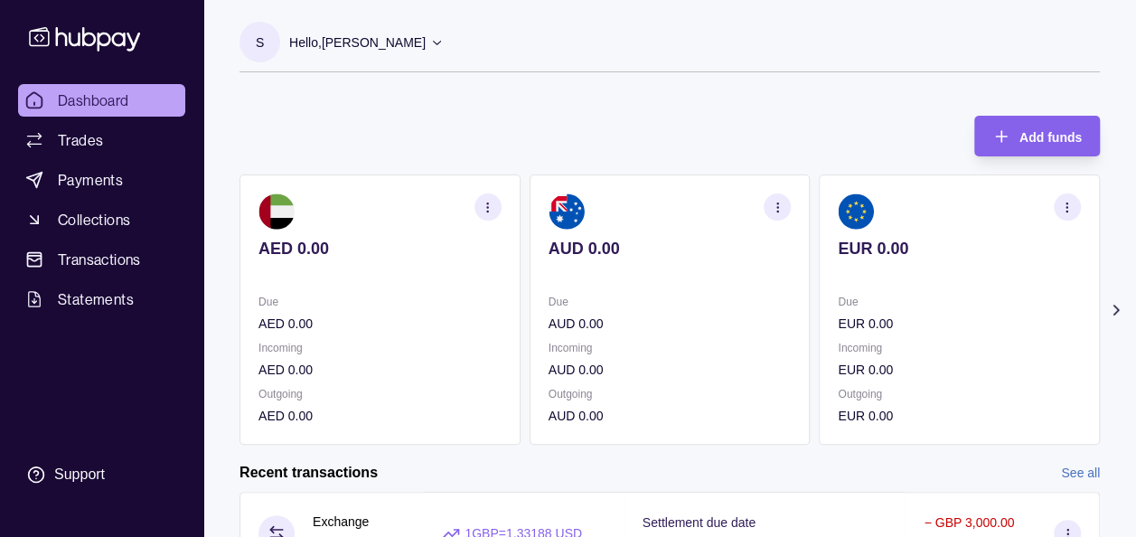
click at [1111, 314] on icon at bounding box center [1116, 310] width 18 height 18
click at [1120, 310] on icon at bounding box center [1116, 310] width 18 height 18
click at [1113, 302] on icon at bounding box center [1116, 310] width 18 height 18
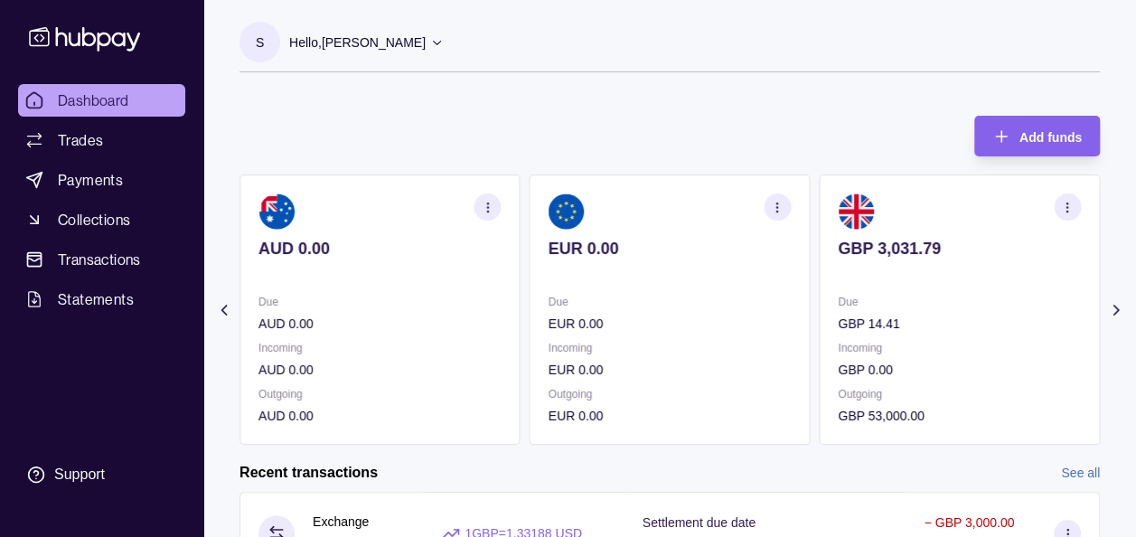
click at [1113, 302] on icon at bounding box center [1116, 310] width 18 height 18
click at [1109, 301] on icon at bounding box center [1116, 310] width 18 height 18
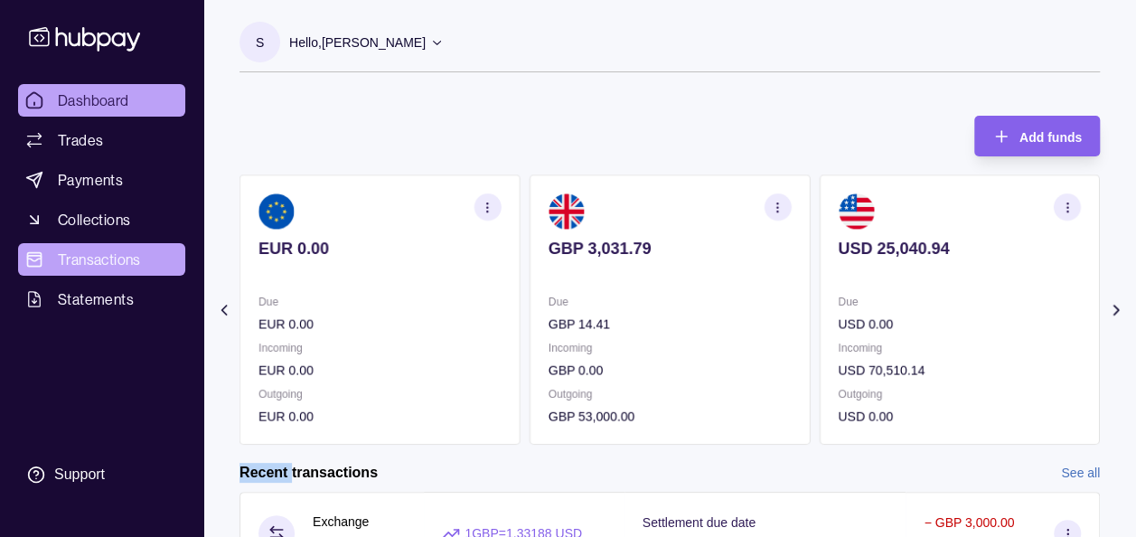
click at [92, 246] on link "Transactions" at bounding box center [101, 259] width 167 height 33
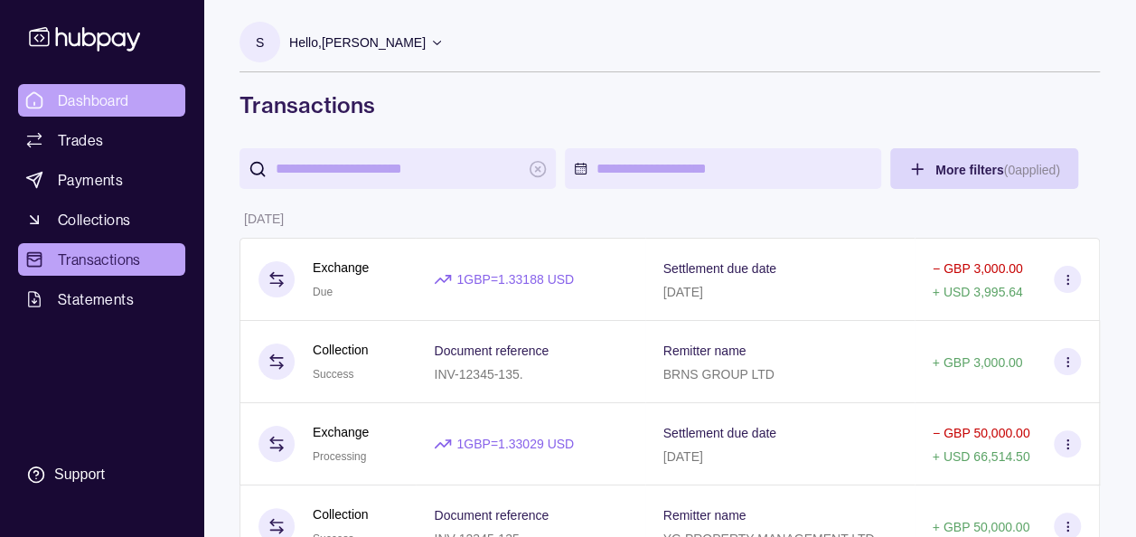
click at [105, 90] on span "Dashboard" at bounding box center [93, 100] width 71 height 22
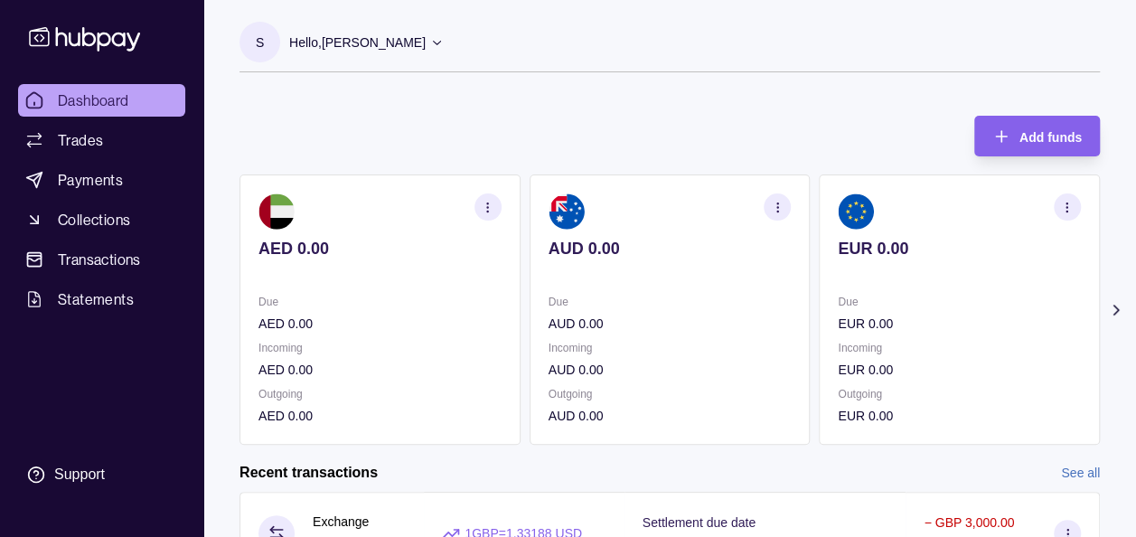
click at [1109, 314] on icon at bounding box center [1116, 310] width 18 height 18
drag, startPoint x: 1109, startPoint y: 314, endPoint x: 1114, endPoint y: 333, distance: 18.9
click at [1114, 333] on section "Add funds AED 0.00 Due AED 0.00 Incoming AED 0.00 Outgoing AED 0.00 AUD 0.00 Du…" at bounding box center [669, 519] width 933 height 842
click at [1114, 309] on icon at bounding box center [1116, 310] width 18 height 18
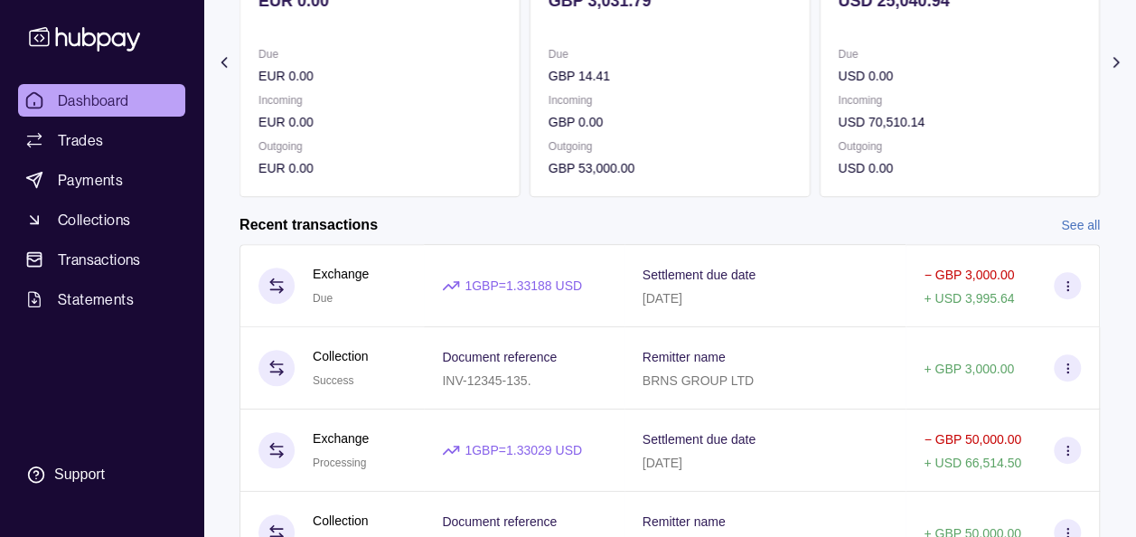
scroll to position [423, 0]
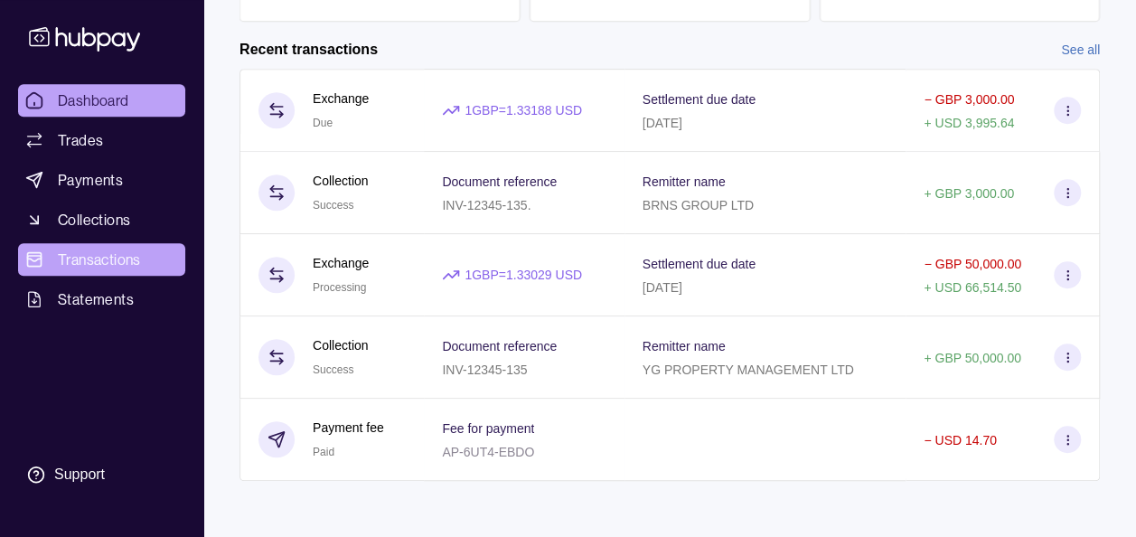
click at [96, 257] on span "Transactions" at bounding box center [99, 260] width 83 height 22
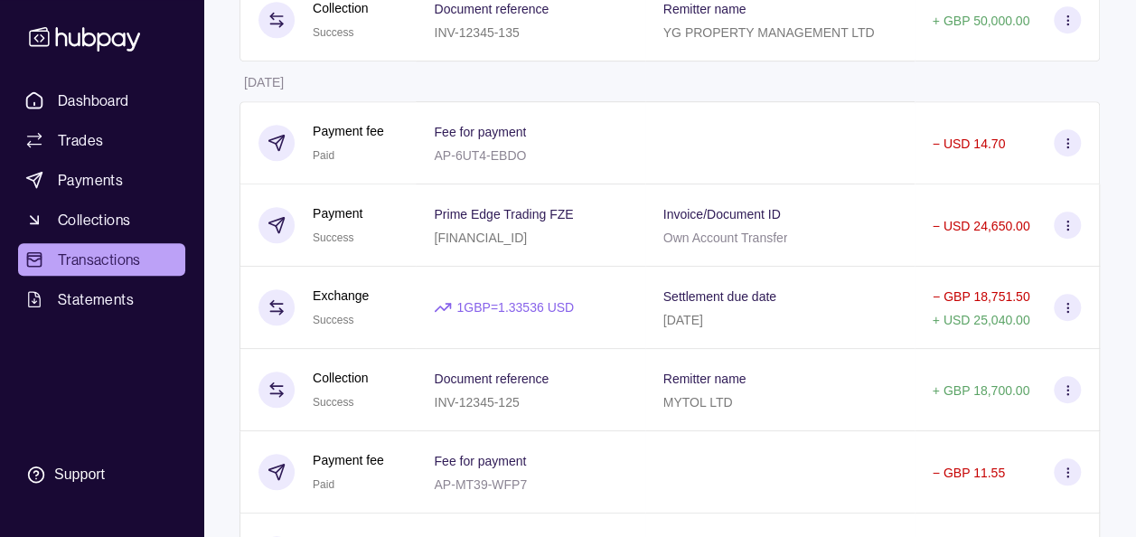
scroll to position [470, 0]
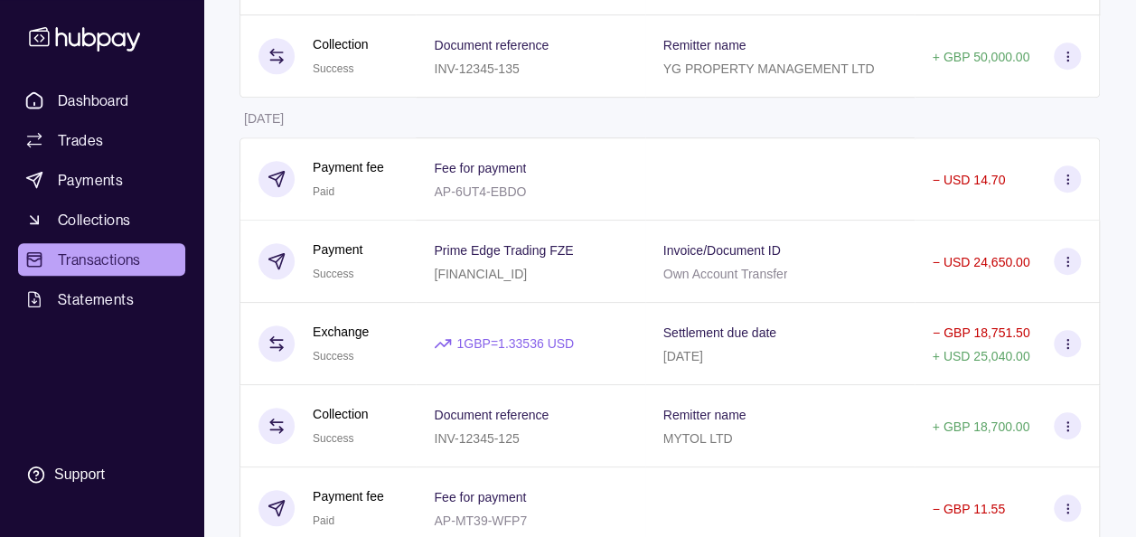
click at [97, 361] on div "Dashboard Trades Payments Collections Transactions Statements Support" at bounding box center [102, 288] width 182 height 409
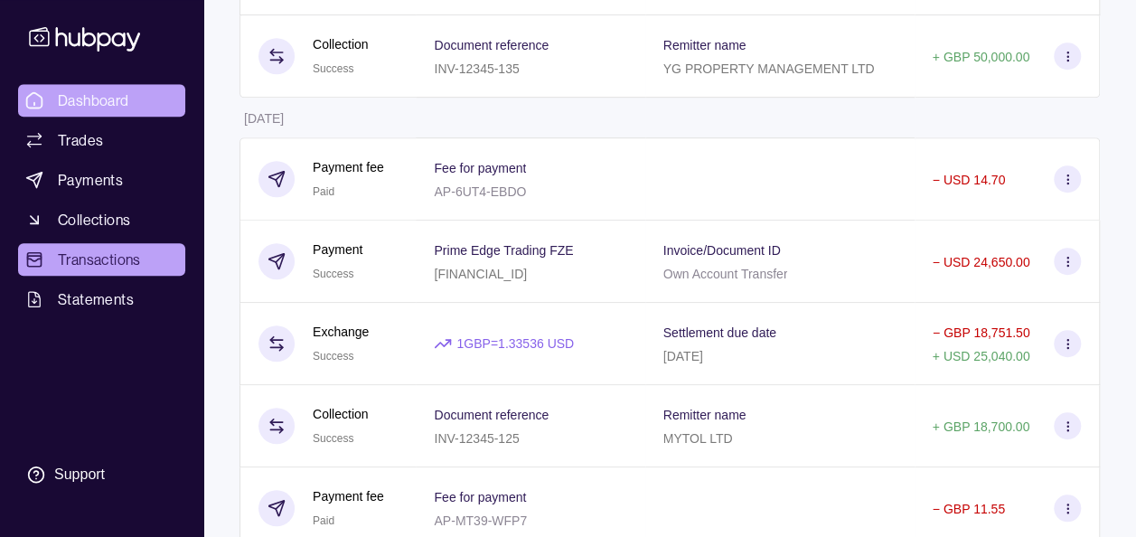
click at [92, 105] on span "Dashboard" at bounding box center [93, 100] width 71 height 22
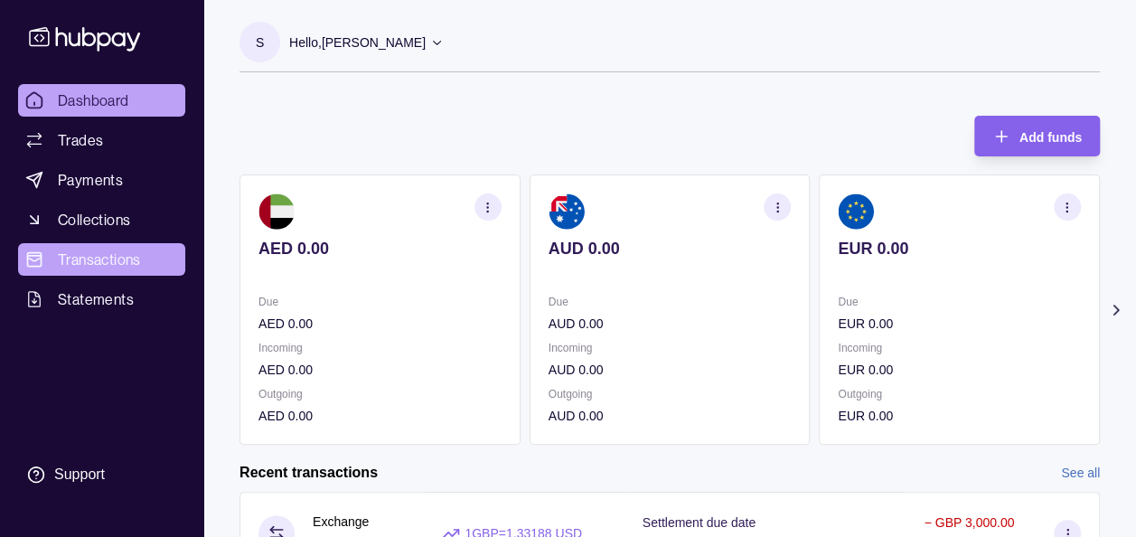
click at [118, 254] on span "Transactions" at bounding box center [99, 260] width 83 height 22
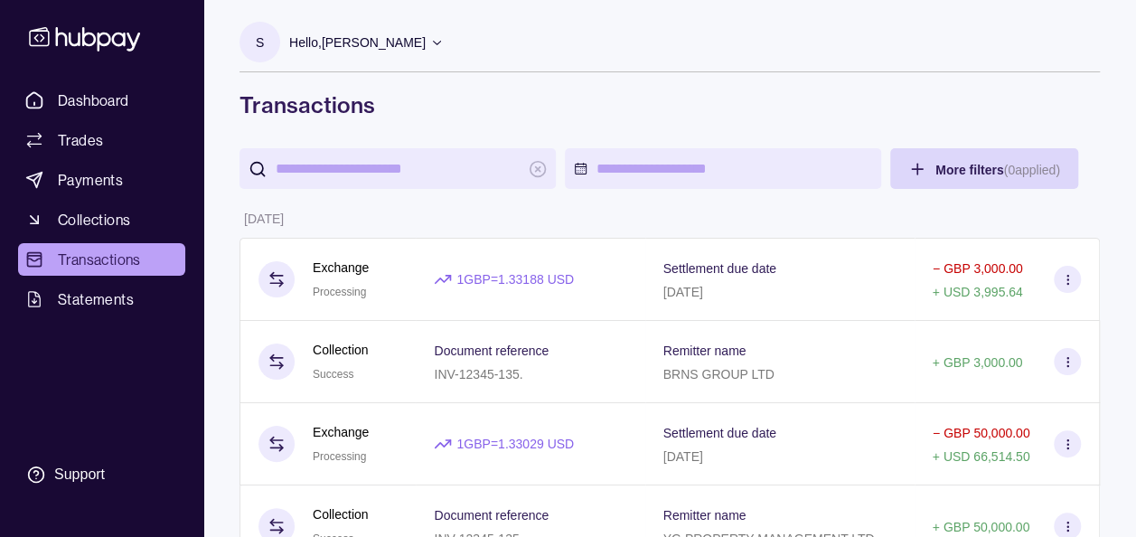
click at [566, 90] on h1 "Transactions" at bounding box center [669, 104] width 860 height 29
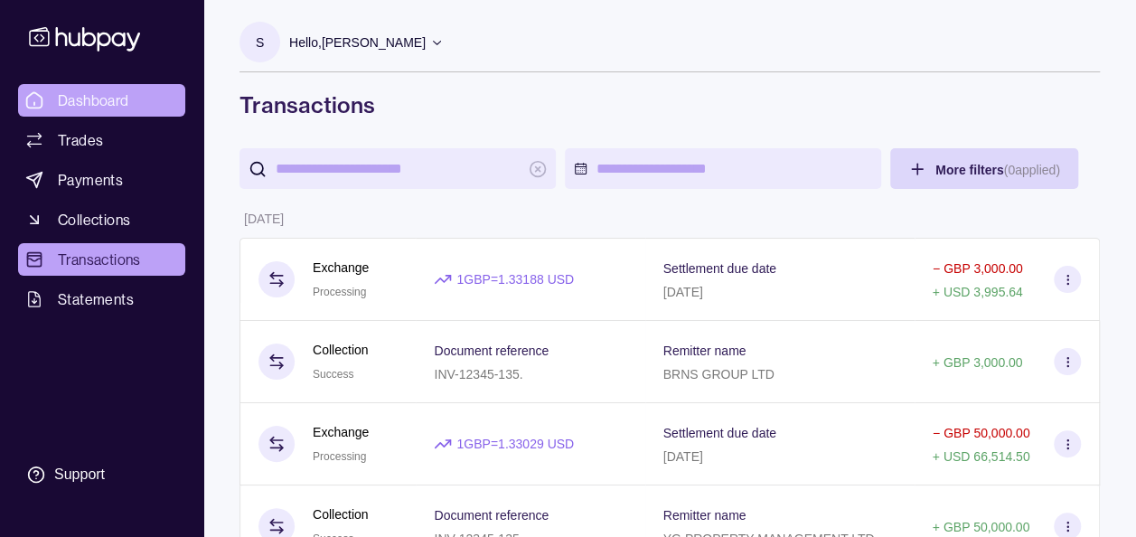
click at [98, 91] on span "Dashboard" at bounding box center [93, 100] width 71 height 22
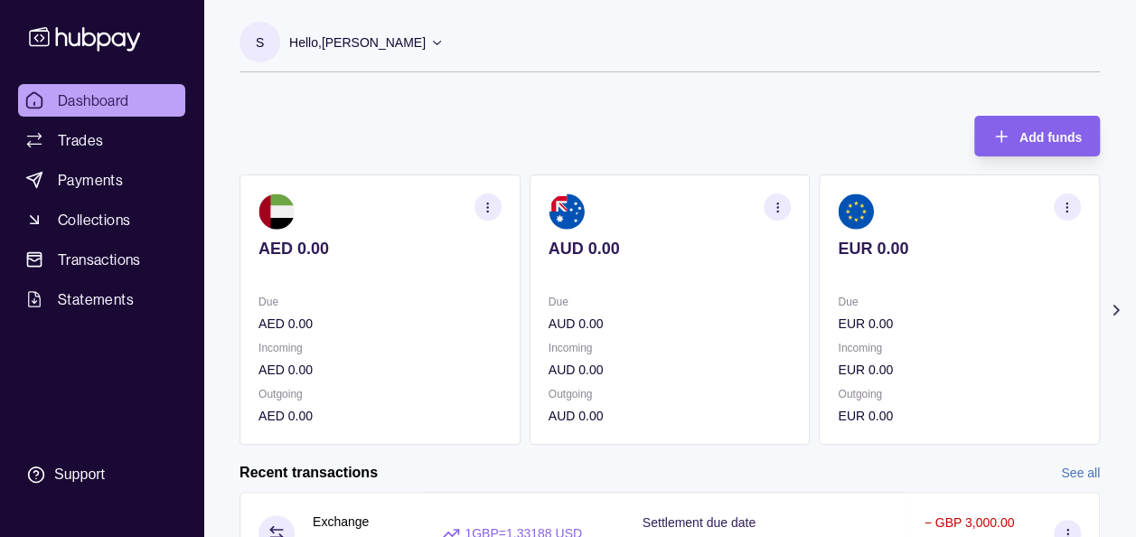
click at [1113, 313] on icon at bounding box center [1115, 309] width 5 height 9
click at [1111, 305] on icon at bounding box center [1116, 310] width 18 height 18
click at [1113, 313] on icon at bounding box center [1116, 310] width 18 height 18
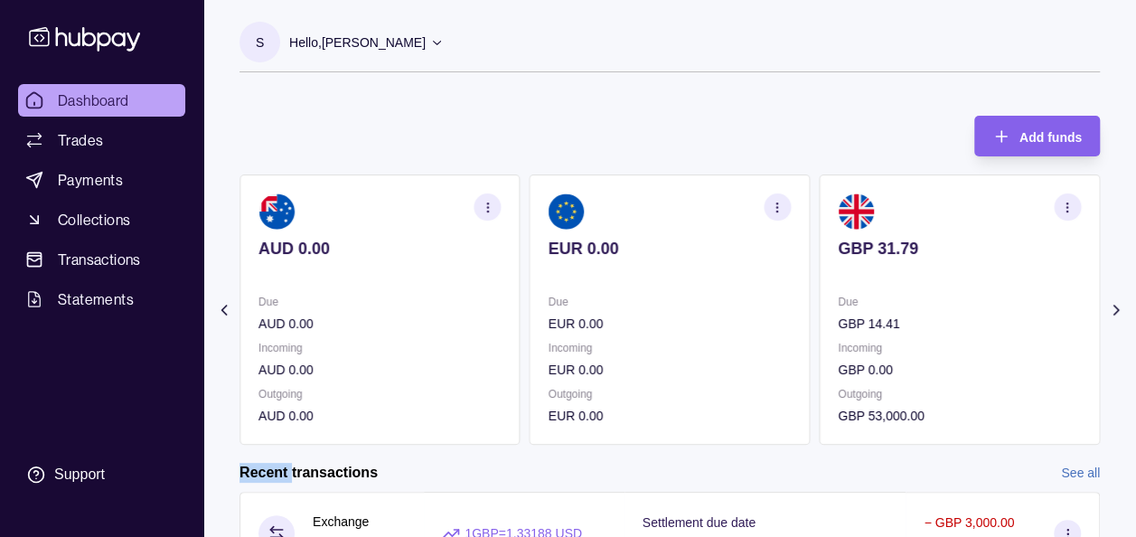
click at [1113, 313] on icon at bounding box center [1116, 310] width 18 height 18
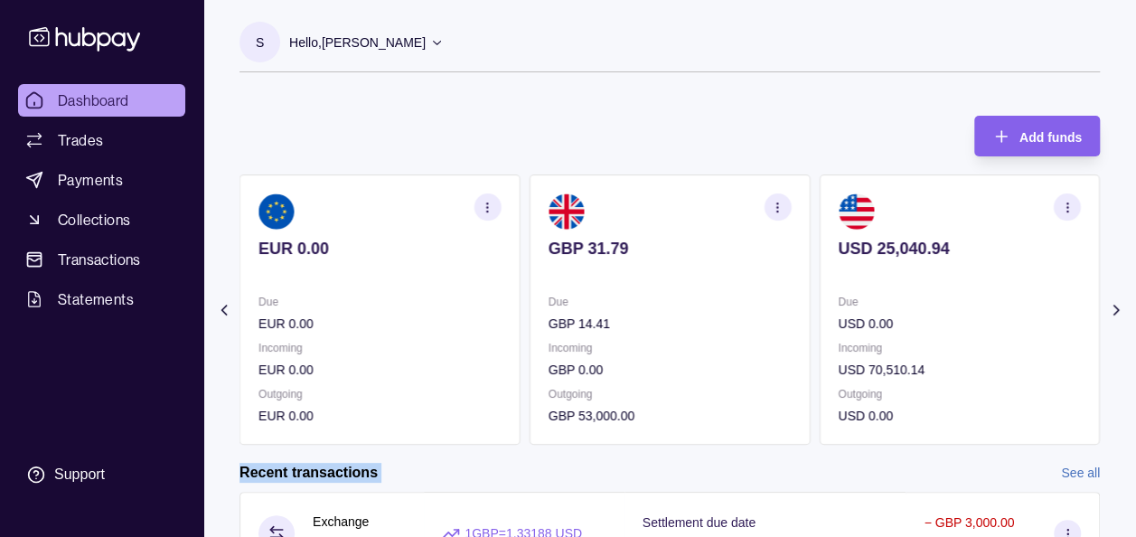
click at [1113, 313] on icon at bounding box center [1116, 310] width 18 height 18
click at [1113, 313] on section "Add funds AED 0.00 Due AED 0.00 Incoming AED 0.00 Outgoing AED 0.00 AUD 0.00 Du…" at bounding box center [669, 519] width 933 height 842
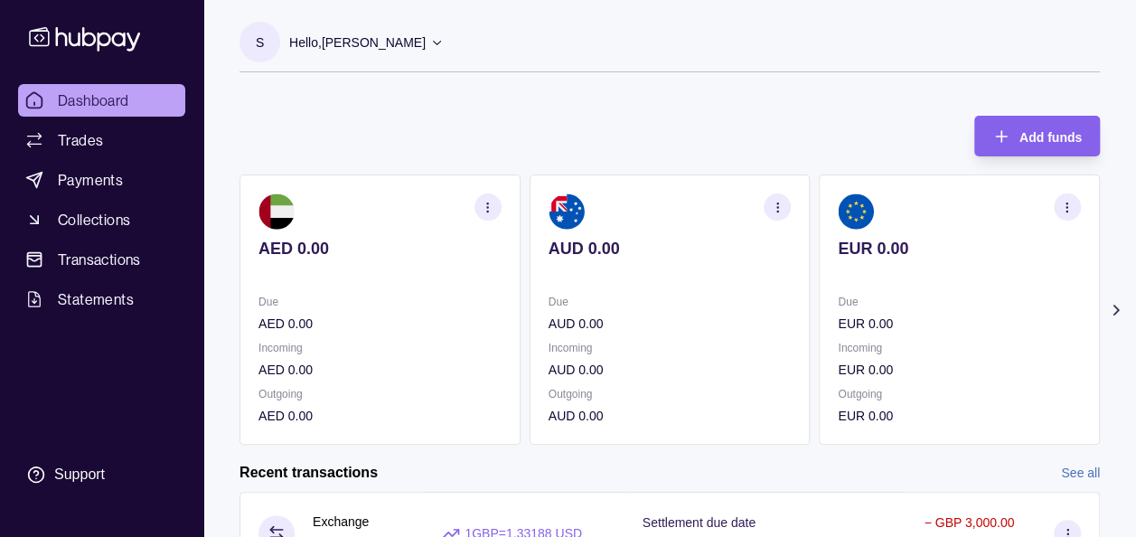
click at [1112, 306] on icon at bounding box center [1116, 310] width 18 height 18
click at [1122, 306] on icon at bounding box center [1116, 310] width 18 height 18
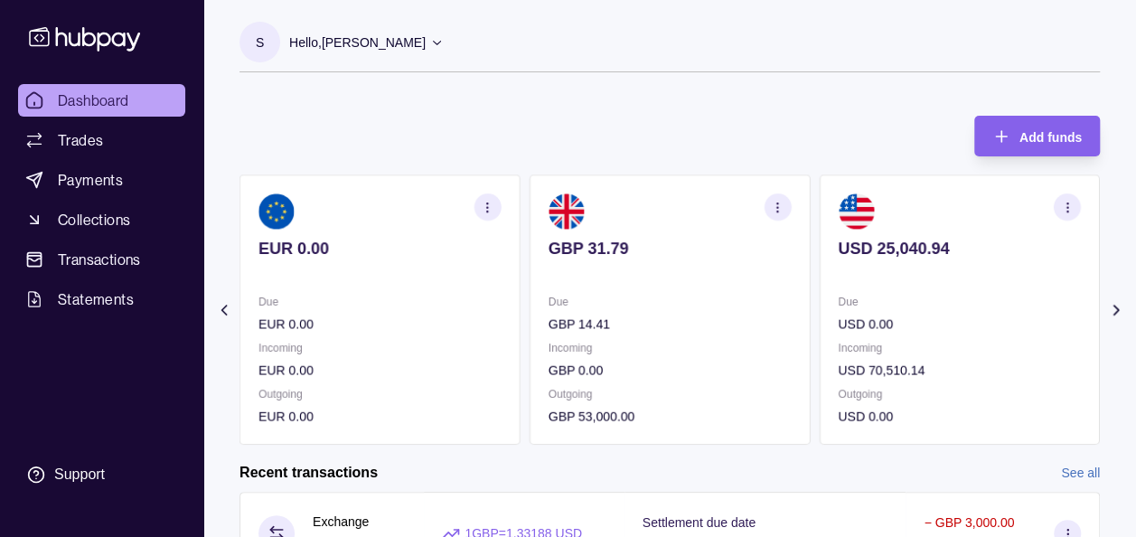
click at [675, 115] on div "Add funds AED 0.00 Due AED 0.00 Incoming AED 0.00 Outgoing AED 0.00 AUD 0.00 Du…" at bounding box center [669, 271] width 860 height 347
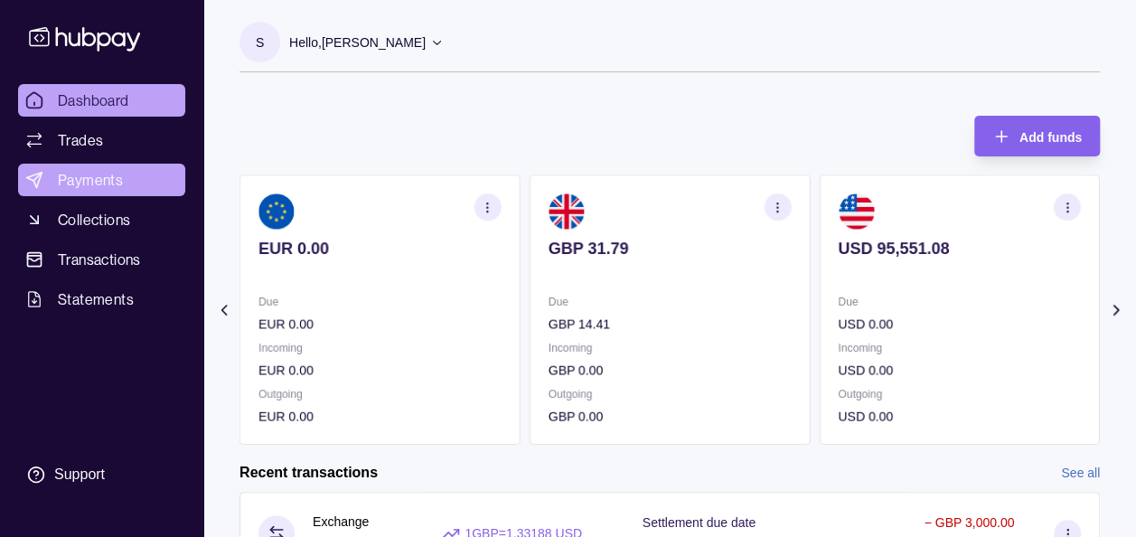
click at [87, 167] on link "Payments" at bounding box center [101, 180] width 167 height 33
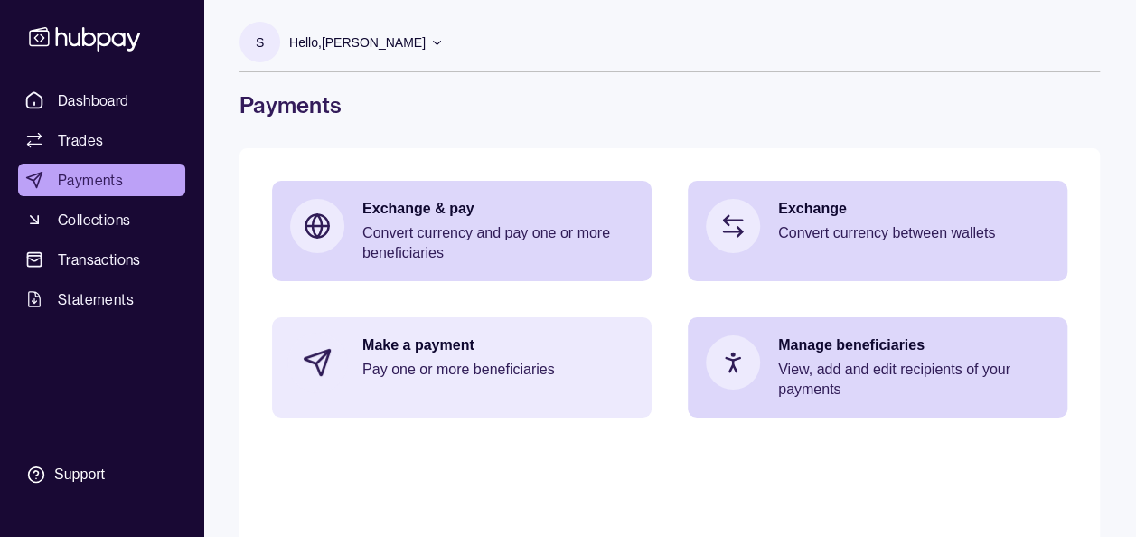
click at [445, 353] on p "Make a payment" at bounding box center [497, 345] width 271 height 20
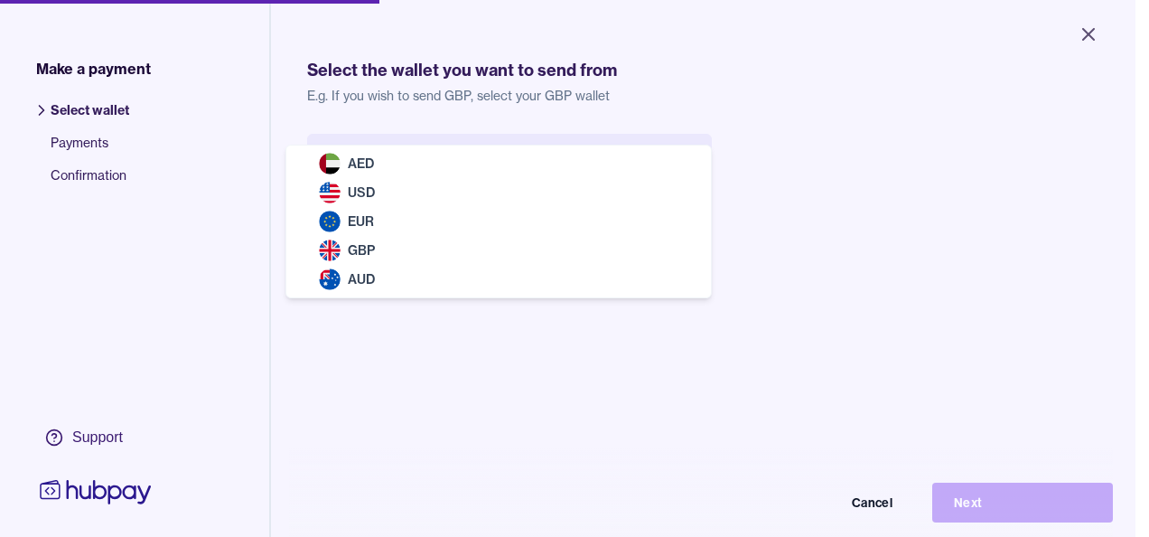
click at [484, 169] on body "Close Make a payment Select wallet Payments Confirmation Support Select the wal…" at bounding box center [568, 268] width 1136 height 537
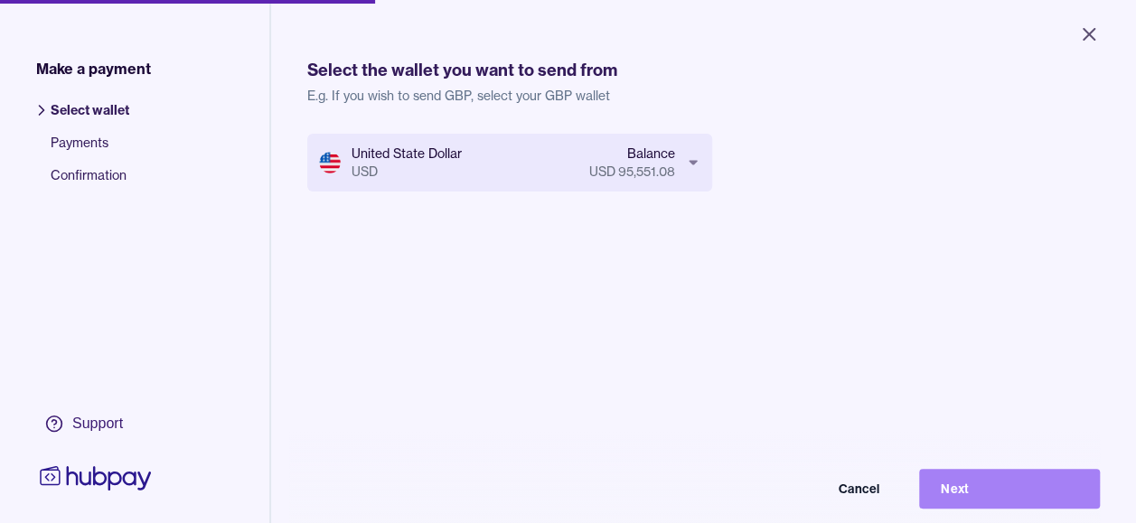
click at [1027, 509] on button "Next" at bounding box center [1009, 489] width 181 height 40
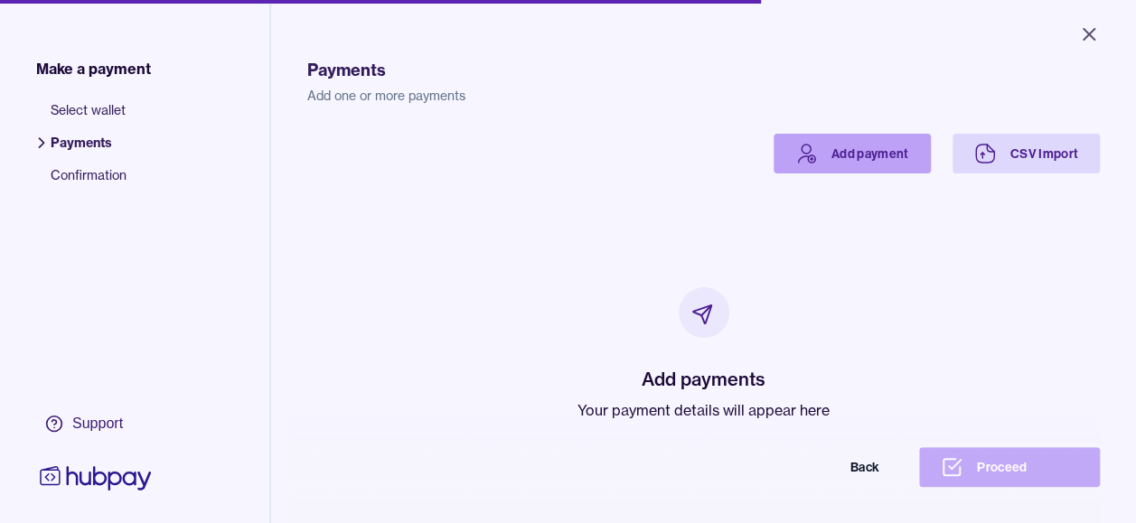
click at [839, 149] on link "Add payment" at bounding box center [852, 154] width 157 height 40
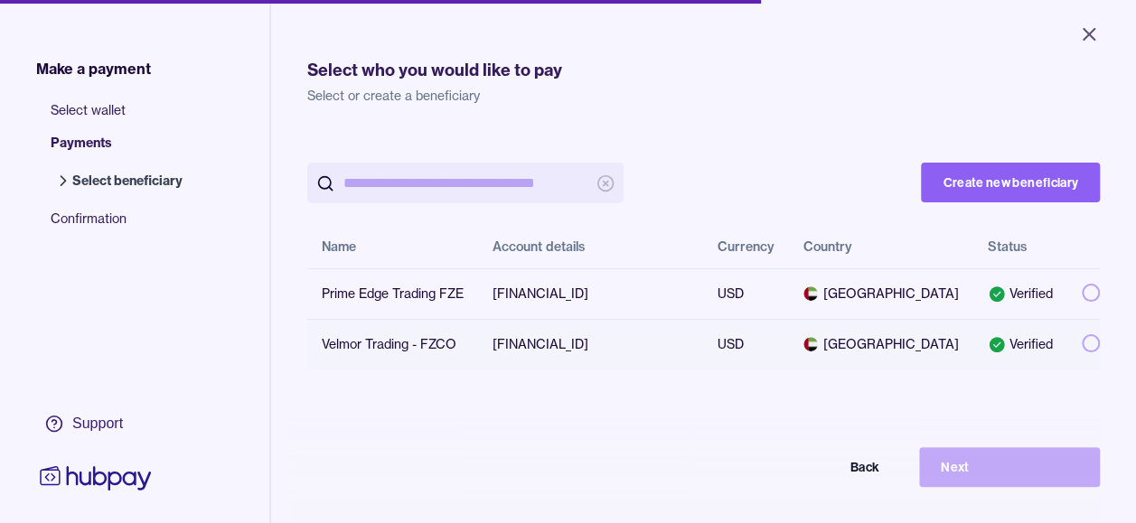
click at [1082, 352] on button "button" at bounding box center [1091, 343] width 18 height 18
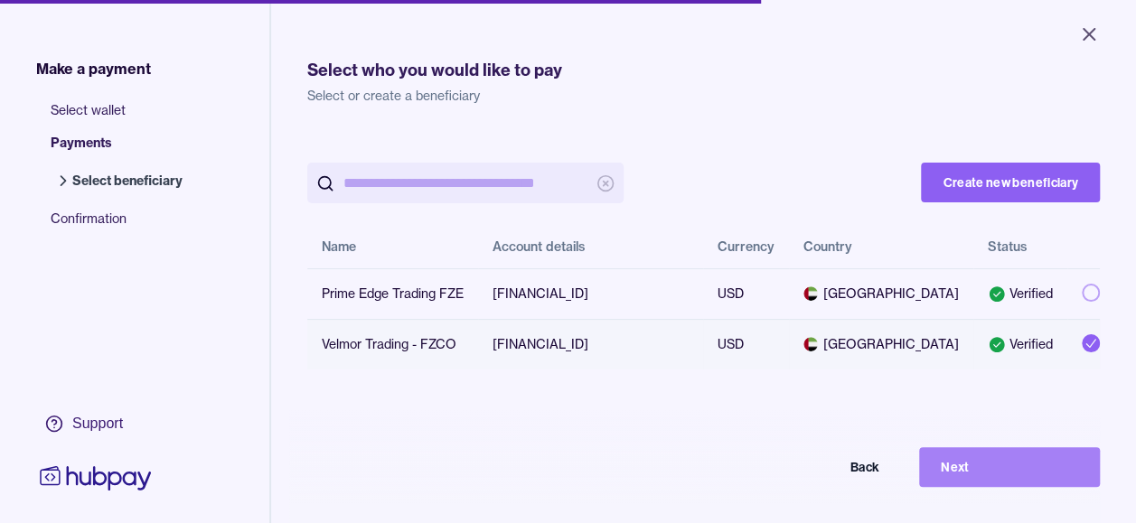
click at [1016, 483] on button "Next" at bounding box center [1009, 467] width 181 height 40
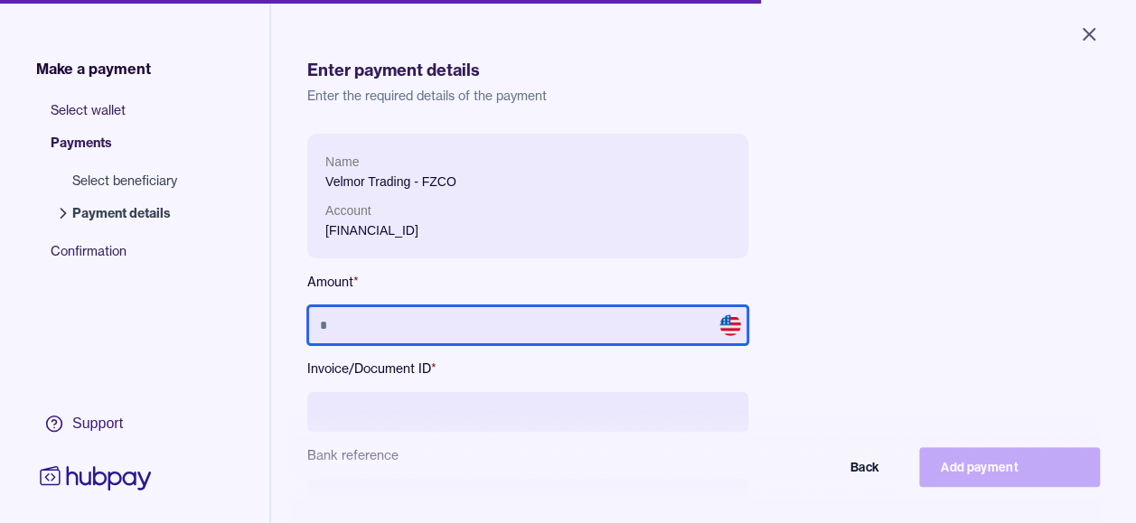
click at [481, 329] on input "text" at bounding box center [527, 325] width 441 height 40
type input "******"
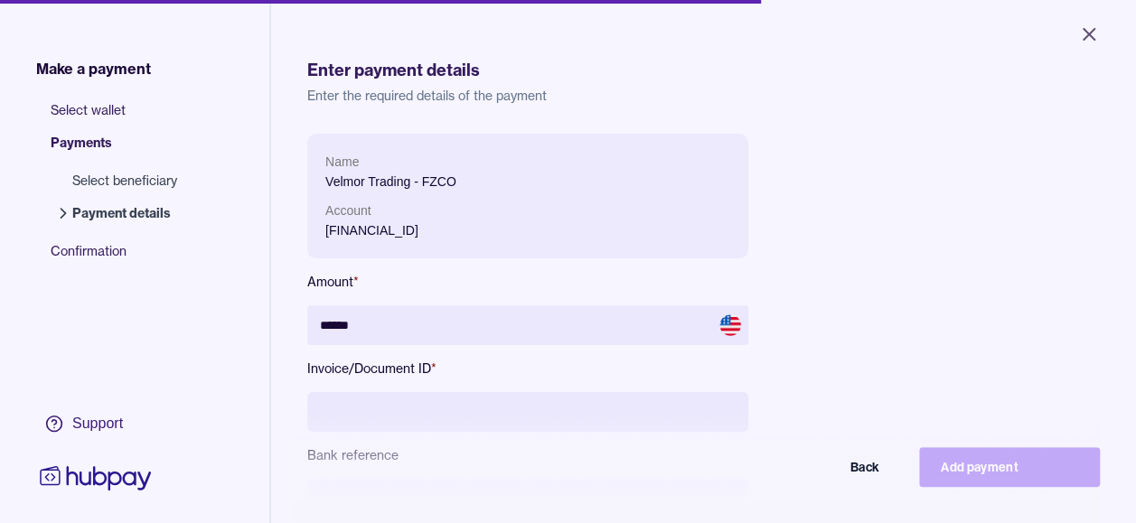
click at [924, 216] on div "Name Velmor Trading - FZCO Account [FINANCIAL_ID] Amount * ****** Invoice/Docum…" at bounding box center [703, 384] width 793 height 501
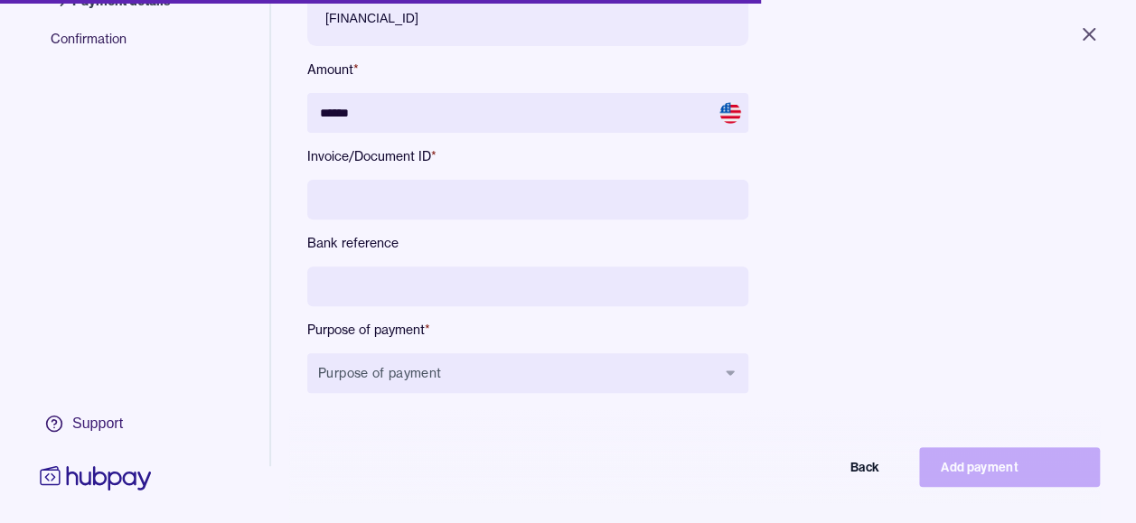
scroll to position [217, 0]
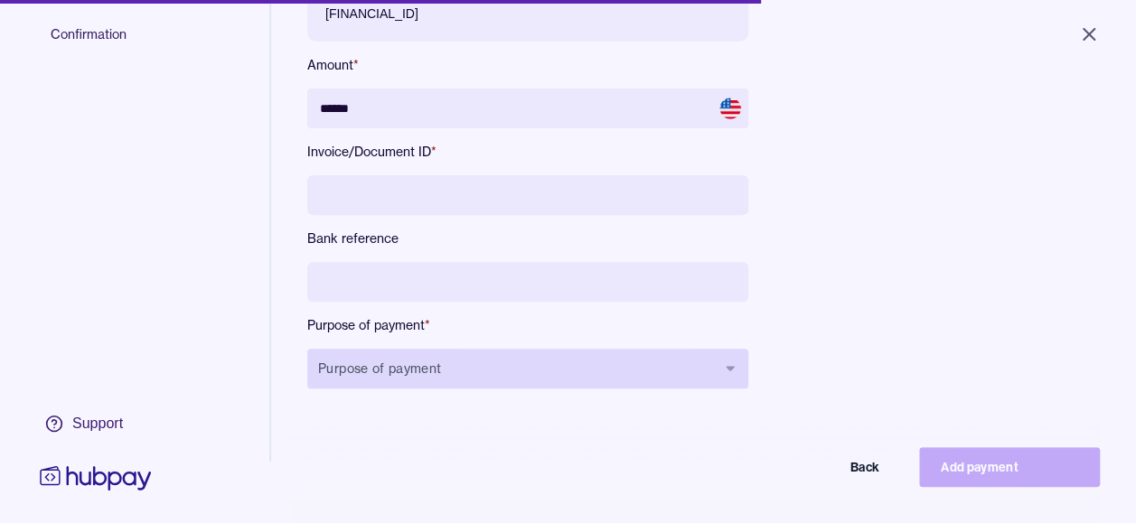
click at [360, 370] on button "Purpose of payment" at bounding box center [527, 369] width 441 height 40
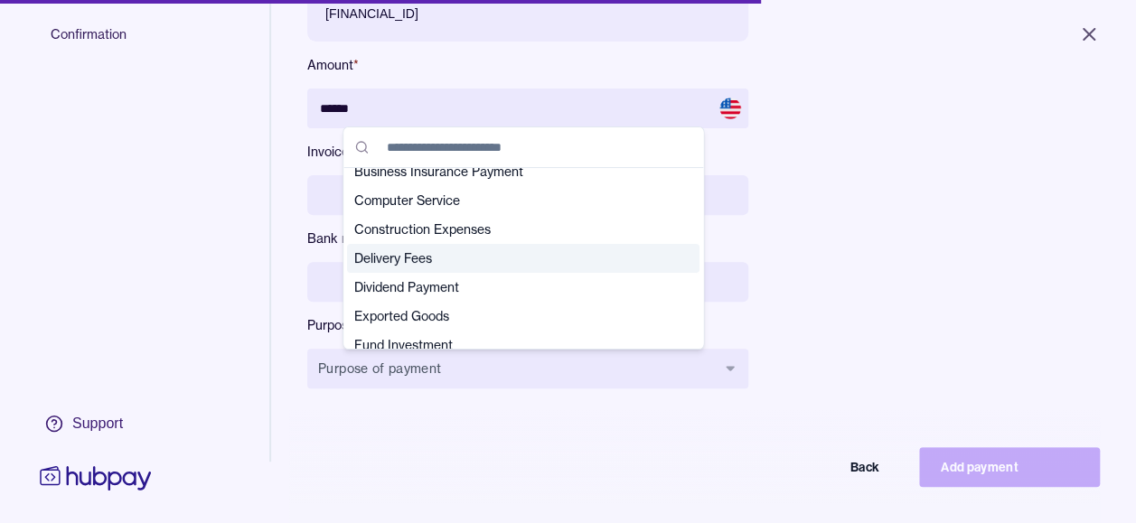
scroll to position [108, 0]
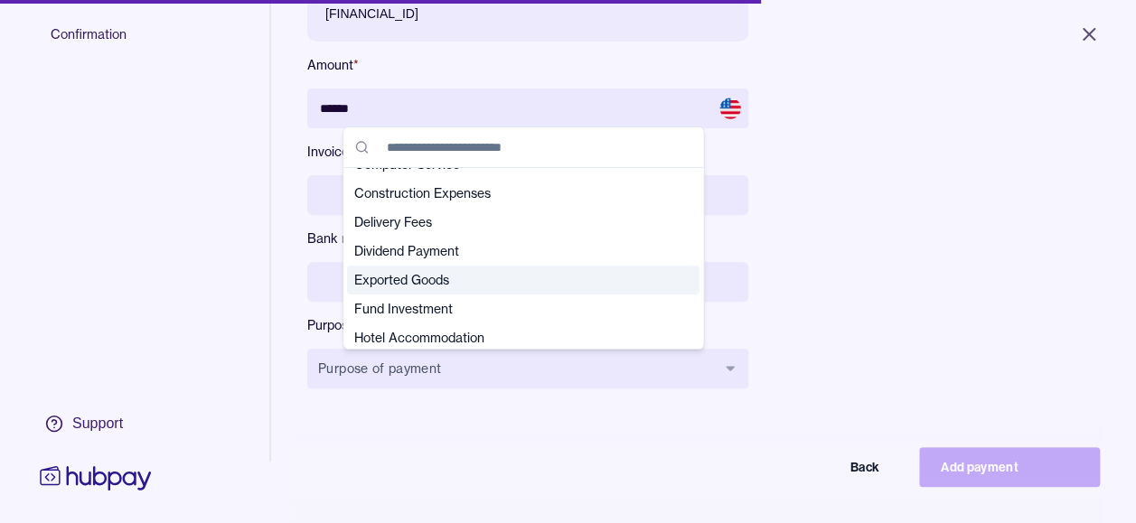
click at [493, 278] on span "Exported Goods" at bounding box center [512, 280] width 316 height 18
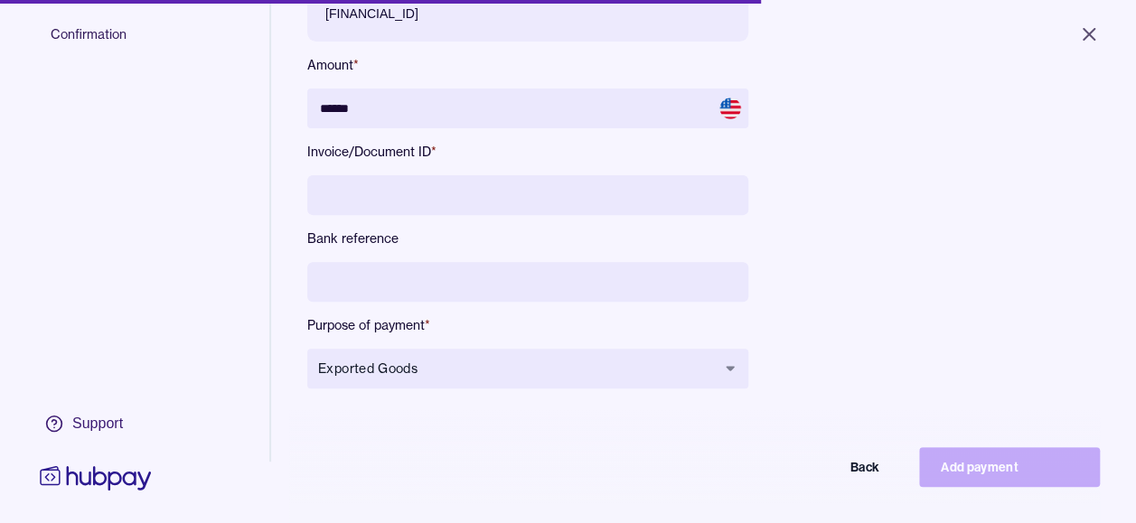
click at [158, 230] on div "Select wallet Payments Select beneficiary Payment details Confirmation" at bounding box center [134, 209] width 269 height 679
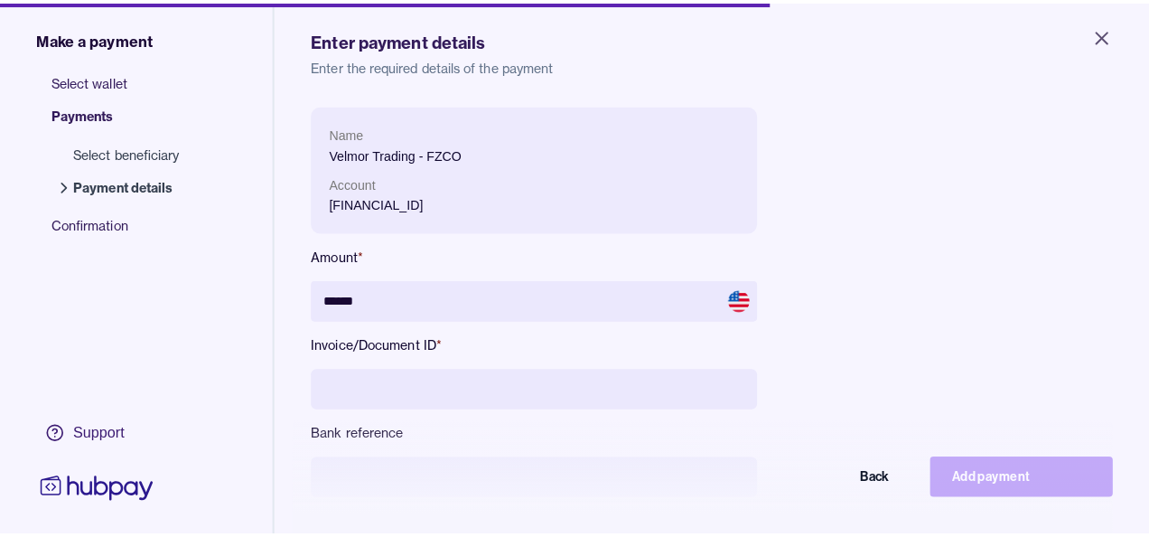
scroll to position [0, 0]
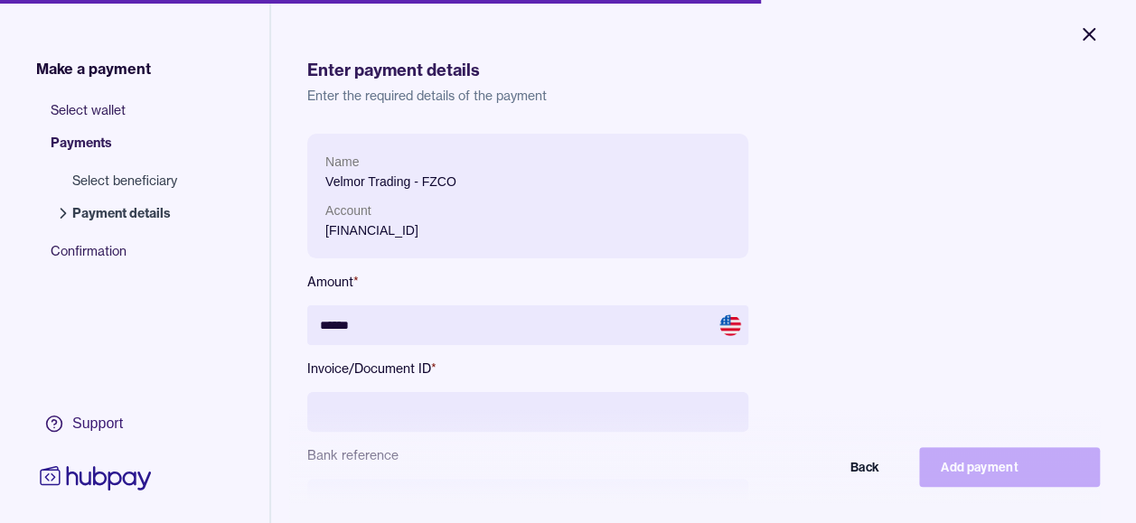
click at [1086, 31] on icon "Close" at bounding box center [1088, 34] width 11 height 11
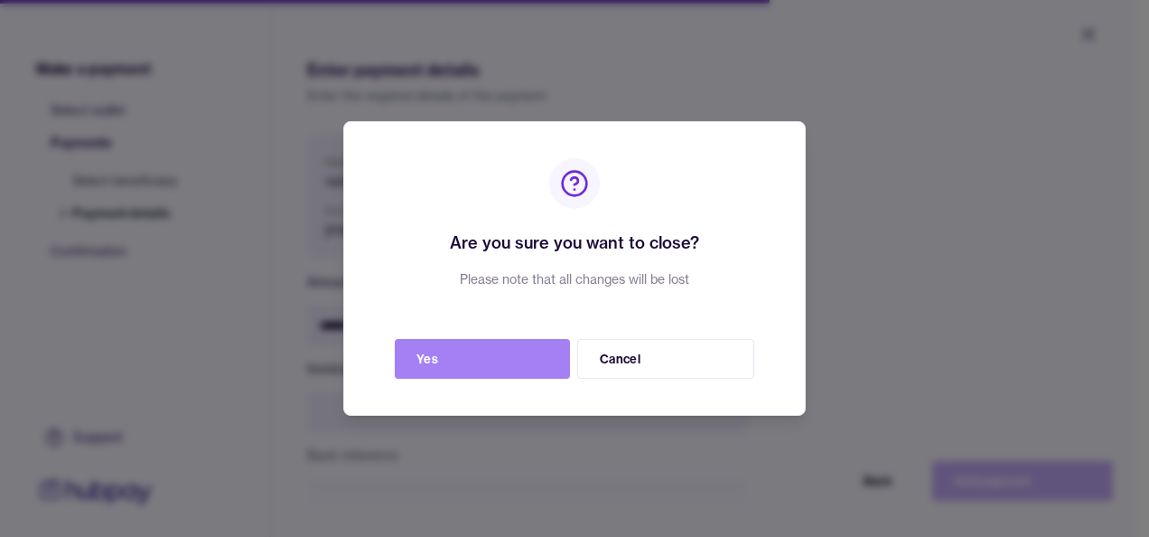
click at [503, 358] on button "Yes" at bounding box center [482, 359] width 175 height 40
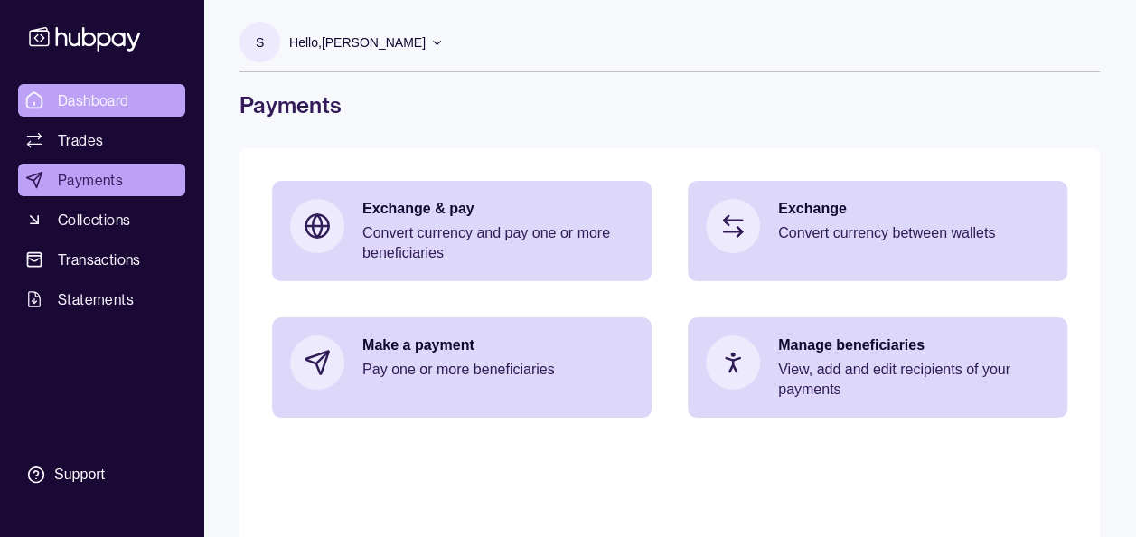
click at [85, 84] on link "Dashboard" at bounding box center [101, 100] width 167 height 33
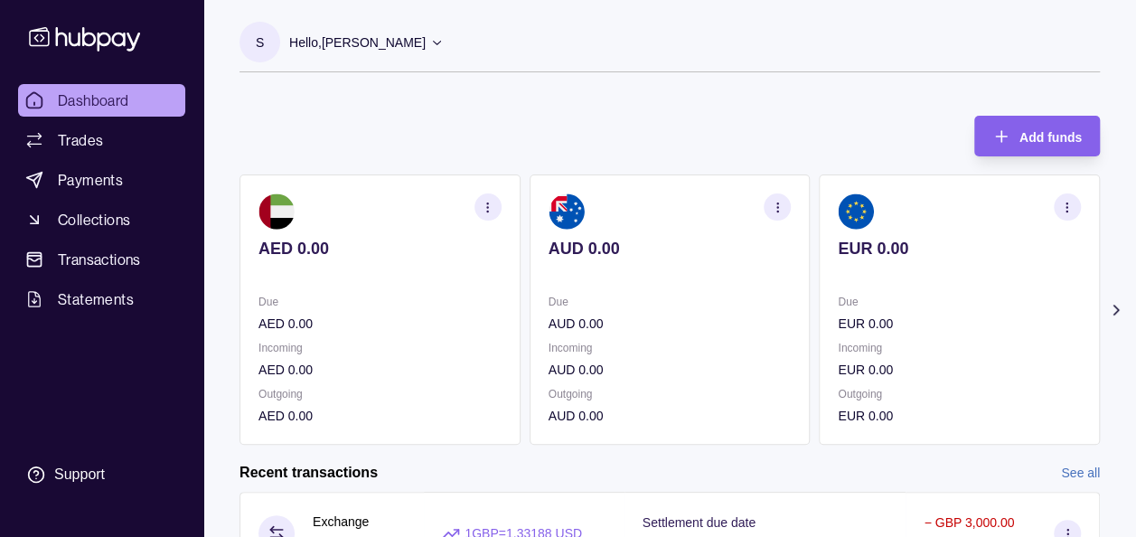
click at [1121, 306] on icon at bounding box center [1116, 310] width 18 height 18
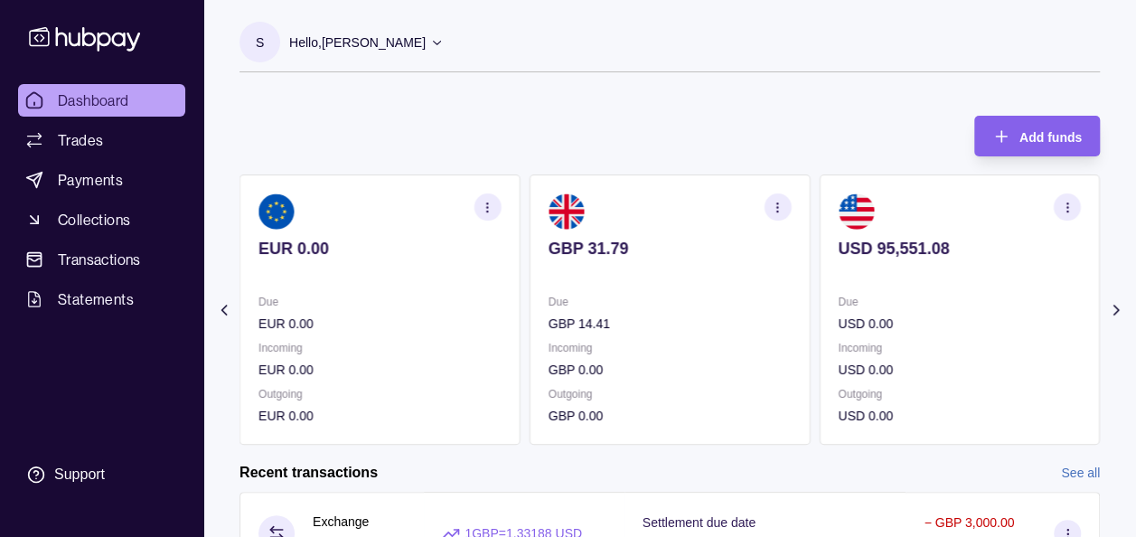
click at [1074, 208] on section "button" at bounding box center [1067, 206] width 27 height 27
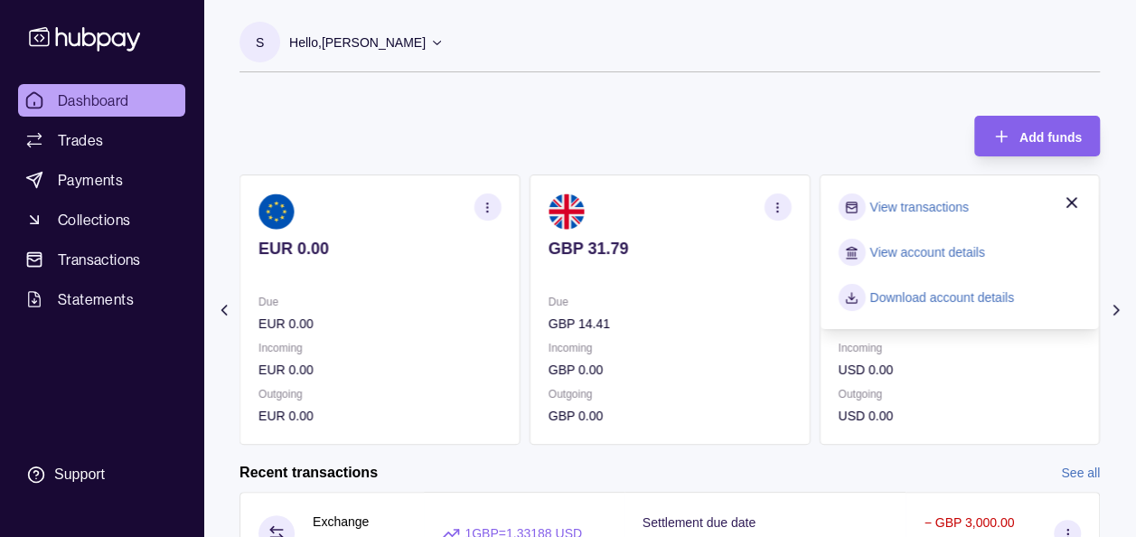
click at [918, 251] on link "View account details" at bounding box center [926, 252] width 115 height 20
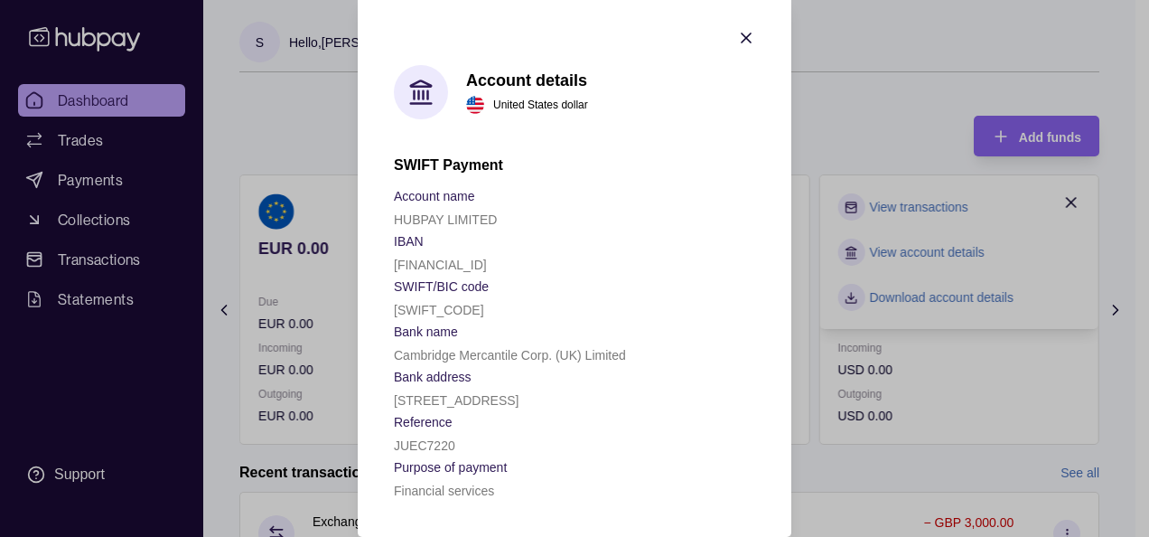
scroll to position [72, 0]
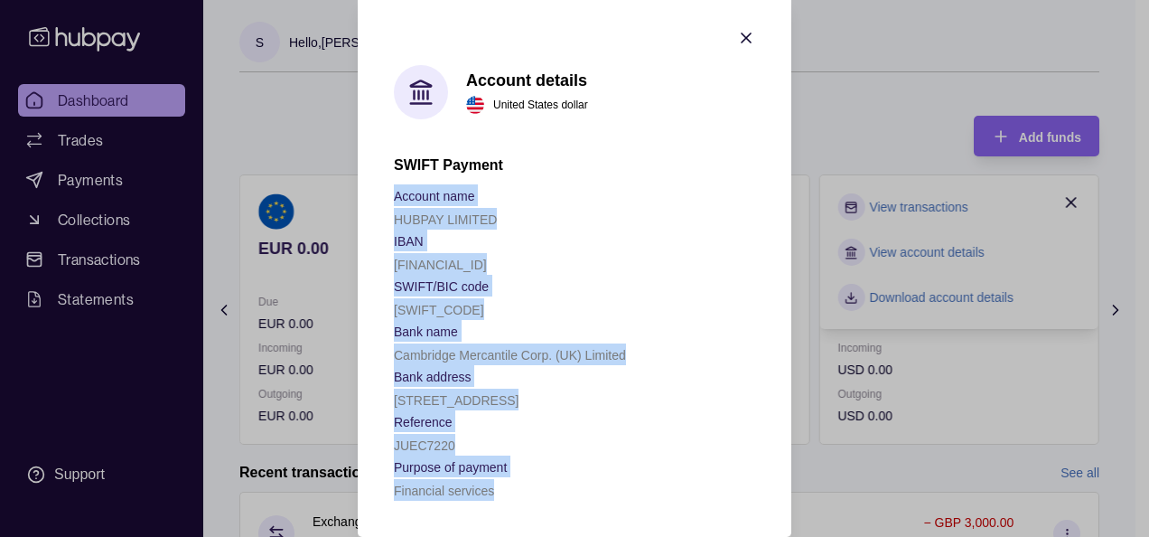
drag, startPoint x: 506, startPoint y: 493, endPoint x: 385, endPoint y: 139, distance: 374.4
click at [385, 139] on section "Account details United States dollar SWIFT Payment Account name HUBPAY LIMITED …" at bounding box center [575, 265] width 434 height 544
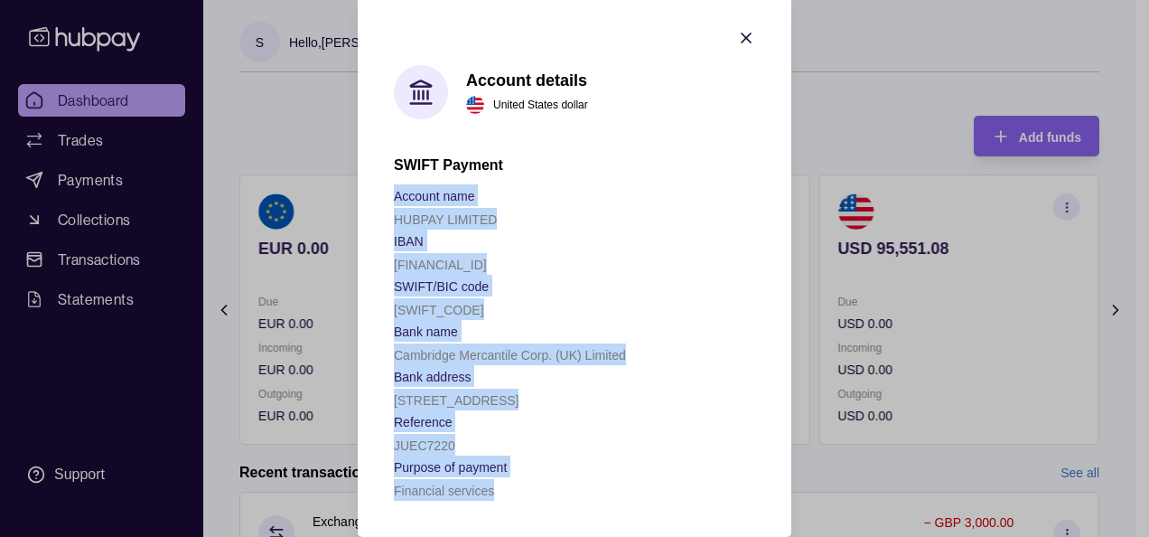
click at [669, 275] on section "SWIFT/BIC code" at bounding box center [574, 286] width 361 height 22
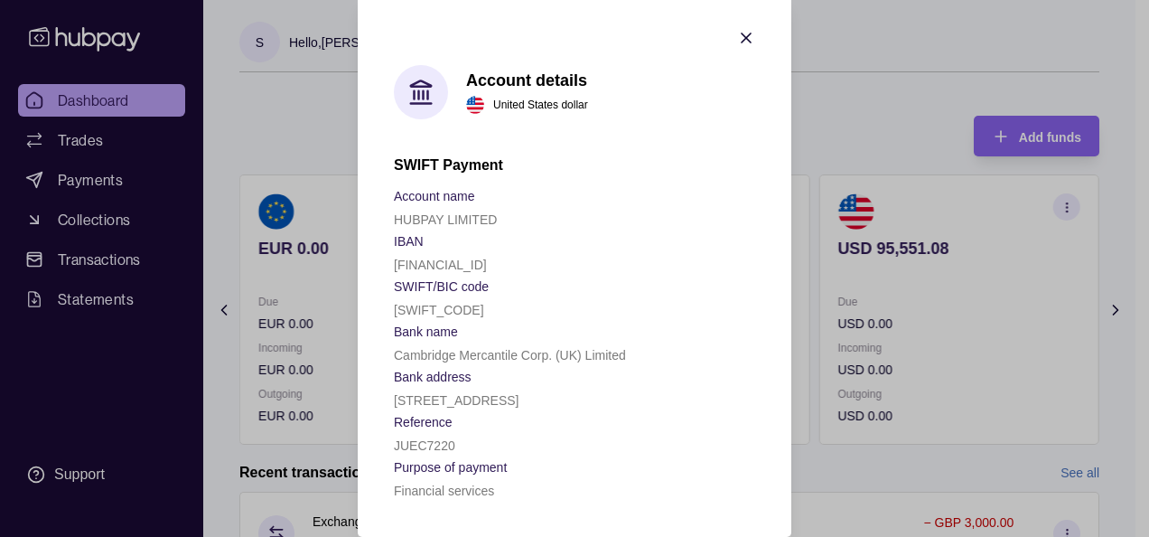
scroll to position [36, 0]
click at [739, 29] on icon "button" at bounding box center [746, 38] width 18 height 18
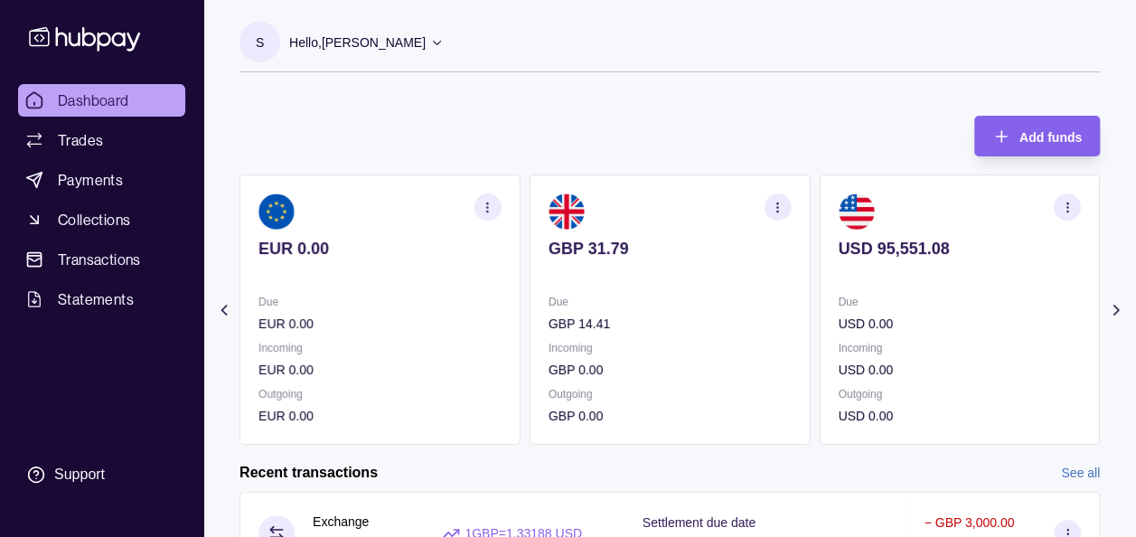
click at [774, 202] on icon "button" at bounding box center [778, 208] width 14 height 14
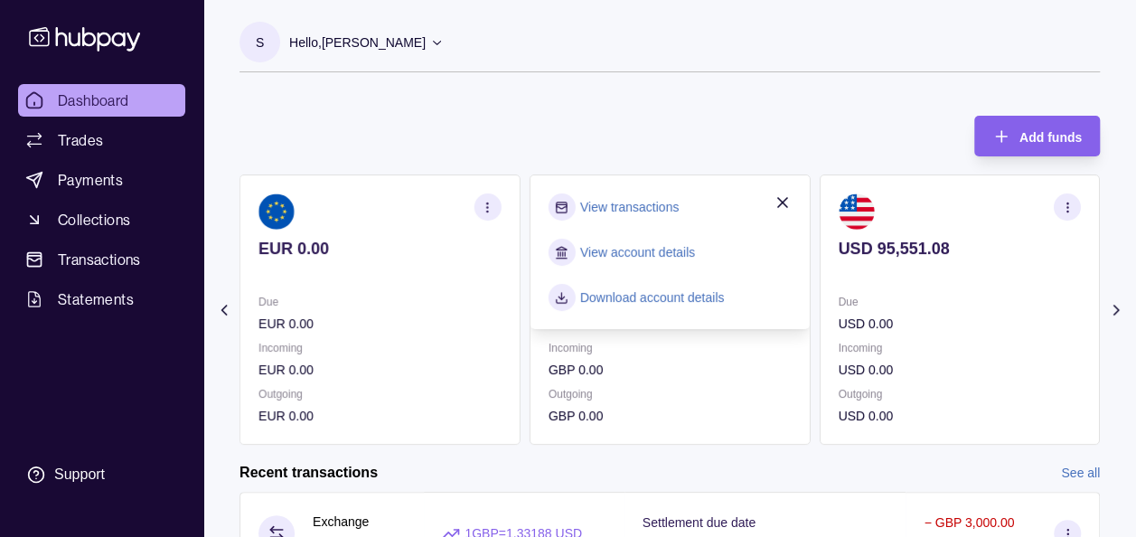
click at [652, 249] on link "View account details" at bounding box center [637, 252] width 115 height 20
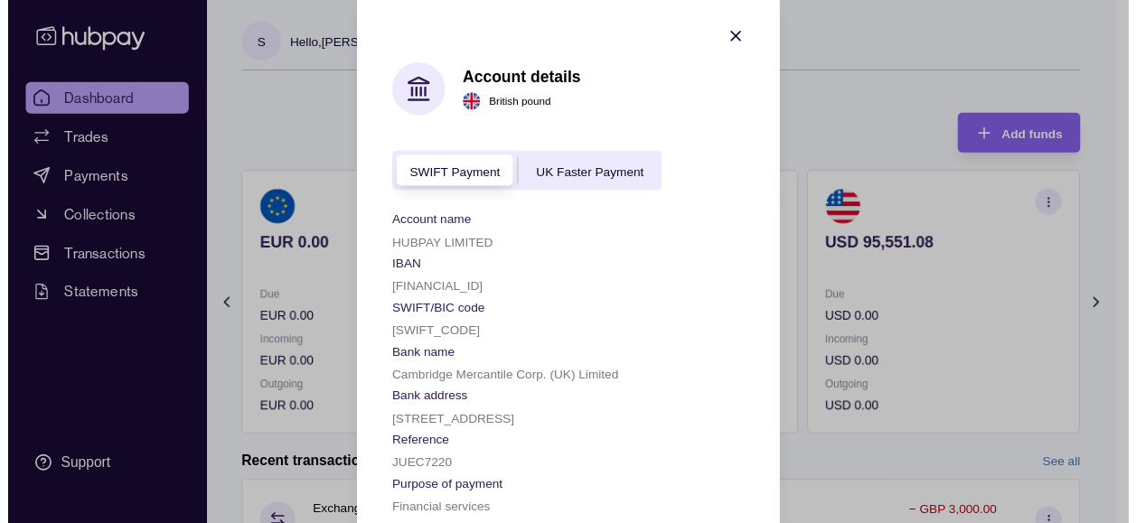
scroll to position [10, 0]
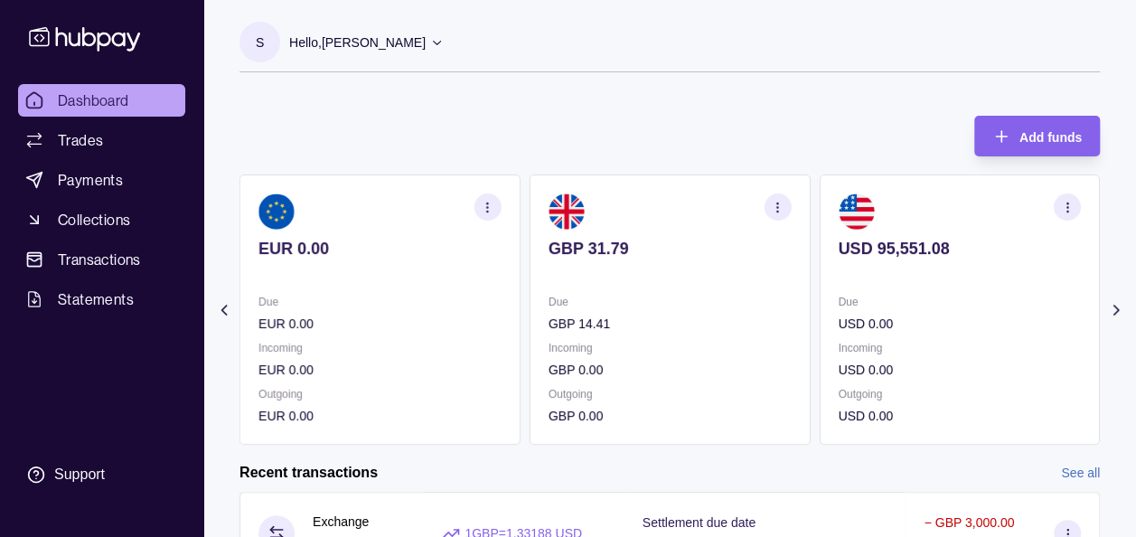
click at [1074, 209] on icon "button" at bounding box center [1067, 208] width 14 height 14
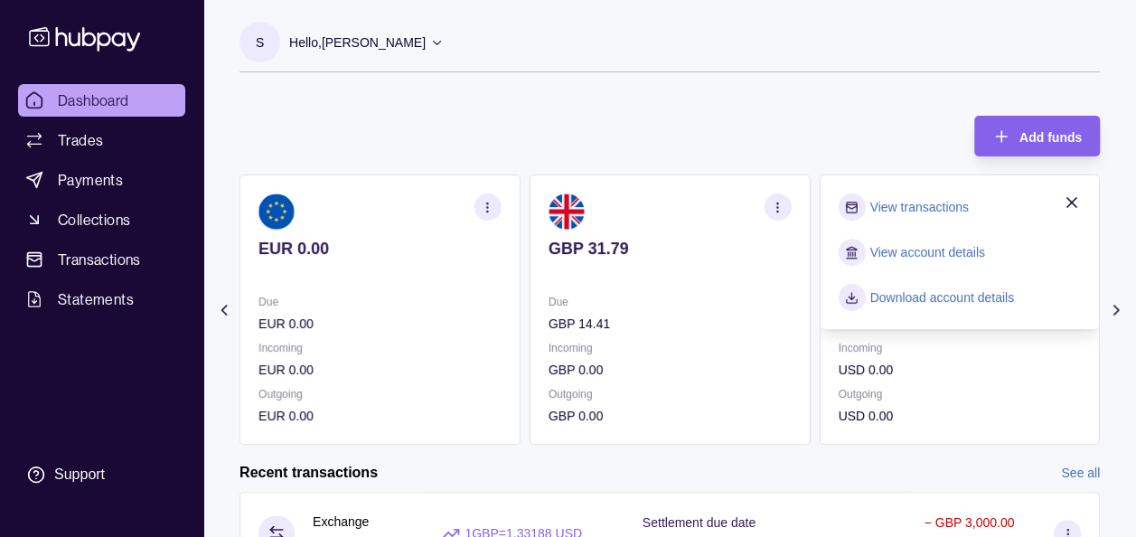
click at [943, 261] on link "View account details" at bounding box center [926, 252] width 115 height 20
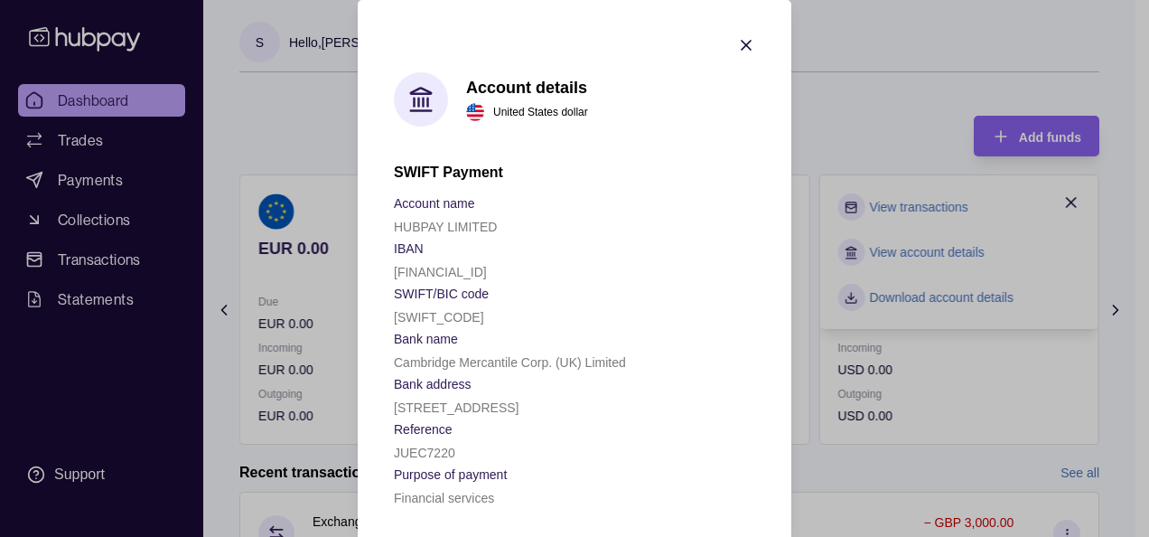
click at [742, 38] on icon "button" at bounding box center [746, 45] width 18 height 18
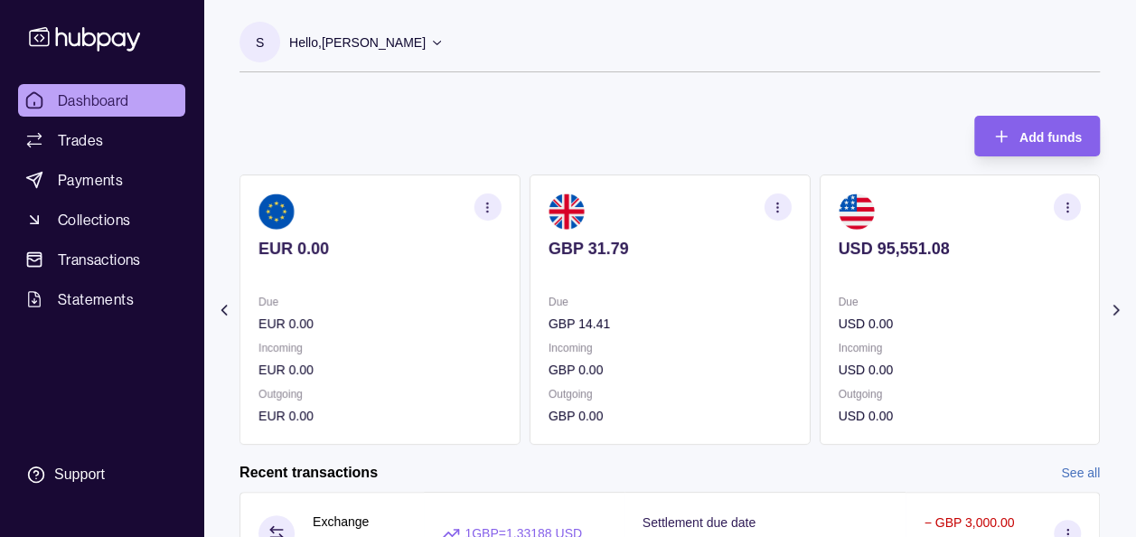
click at [489, 202] on icon "button" at bounding box center [488, 208] width 14 height 14
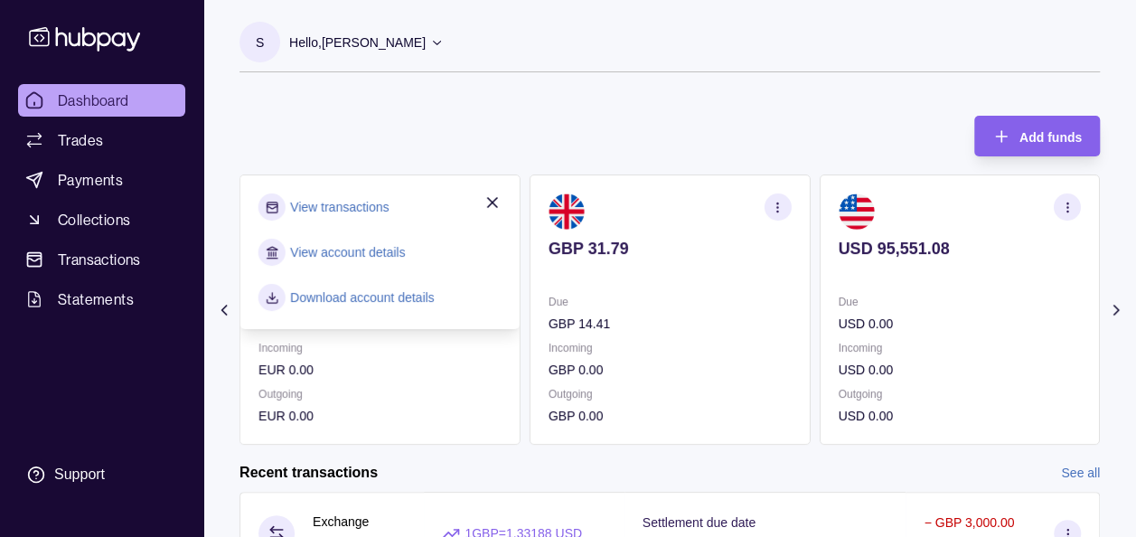
click at [376, 248] on link "View account details" at bounding box center [347, 252] width 115 height 20
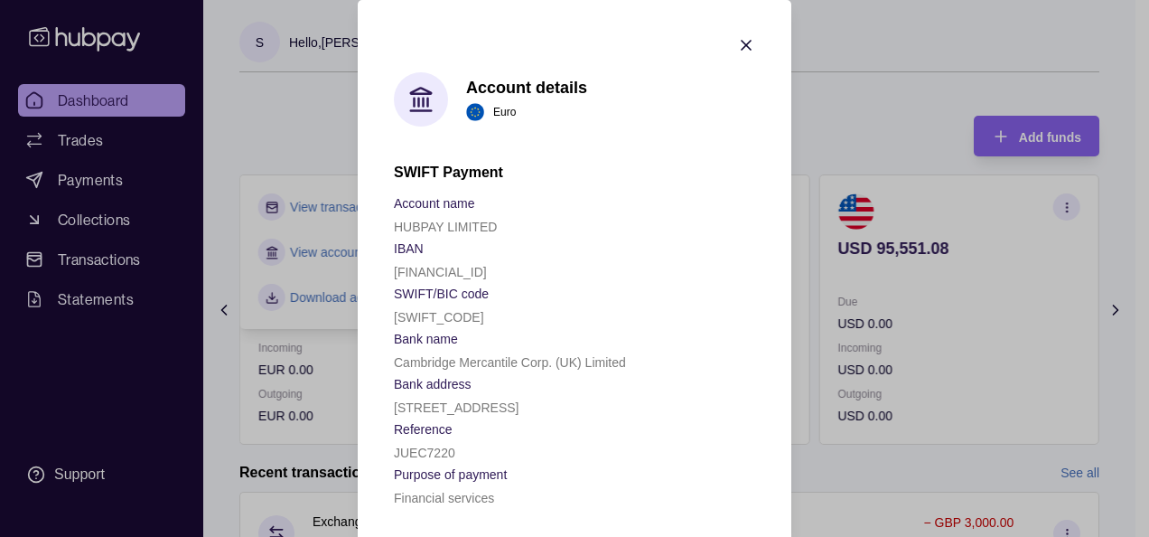
click at [739, 47] on icon "button" at bounding box center [746, 45] width 18 height 18
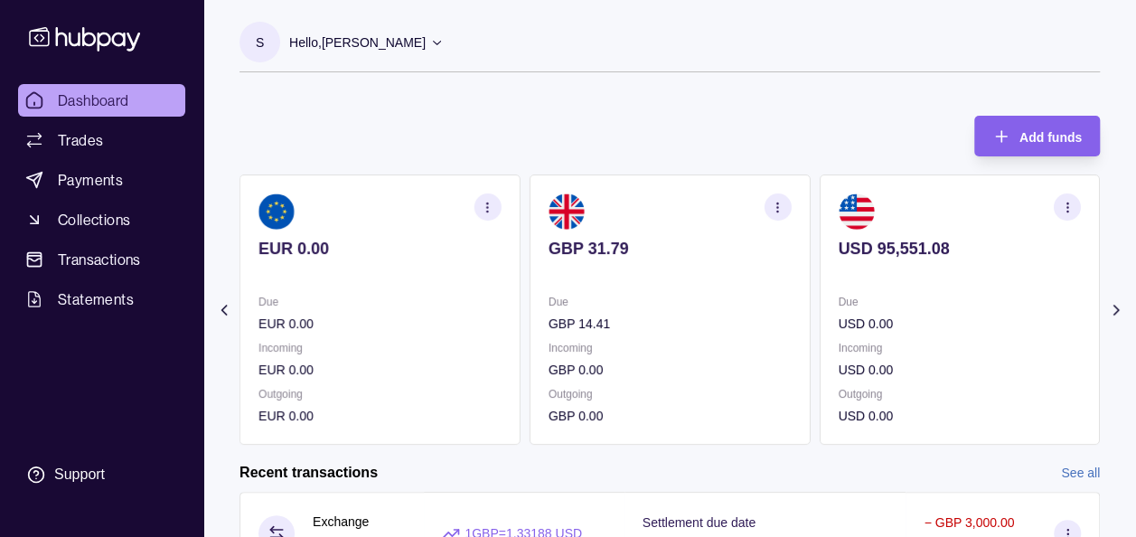
click at [222, 302] on icon at bounding box center [224, 310] width 18 height 18
click at [492, 209] on icon "button" at bounding box center [488, 208] width 14 height 14
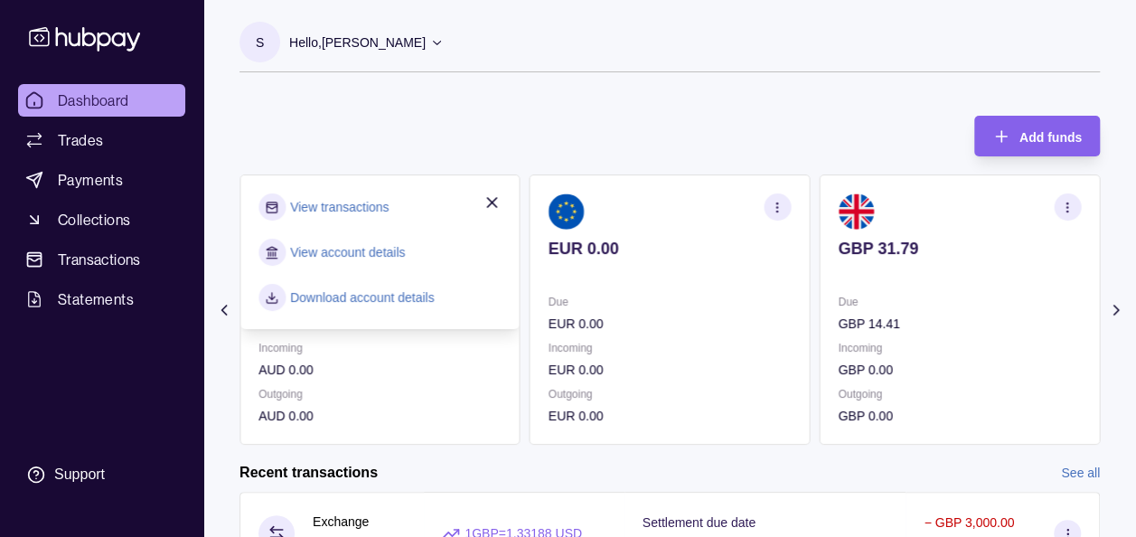
click at [367, 251] on link "View account details" at bounding box center [347, 252] width 115 height 20
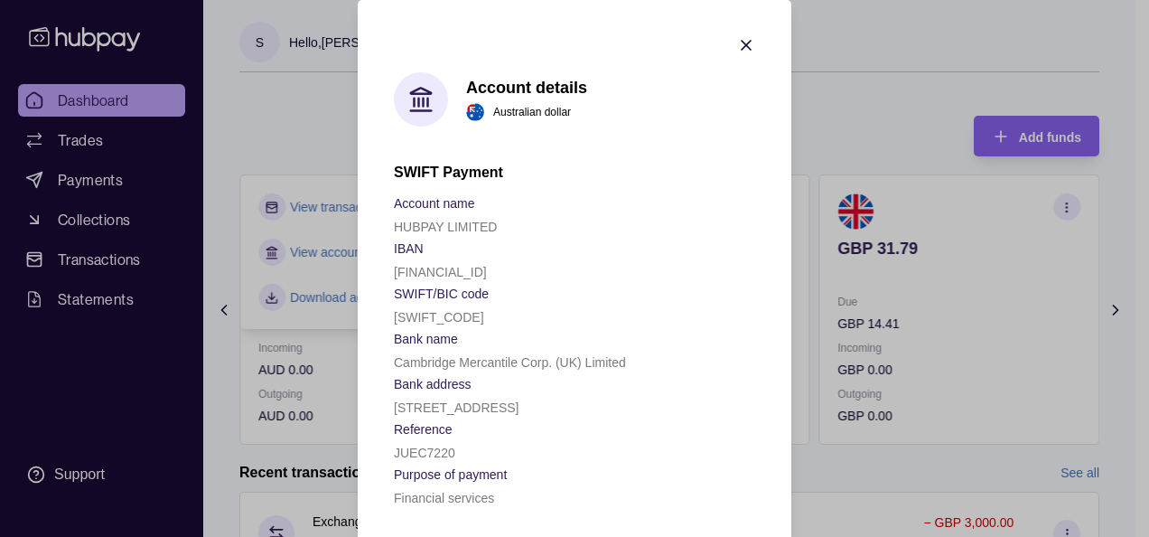
click at [739, 47] on icon "button" at bounding box center [746, 45] width 18 height 18
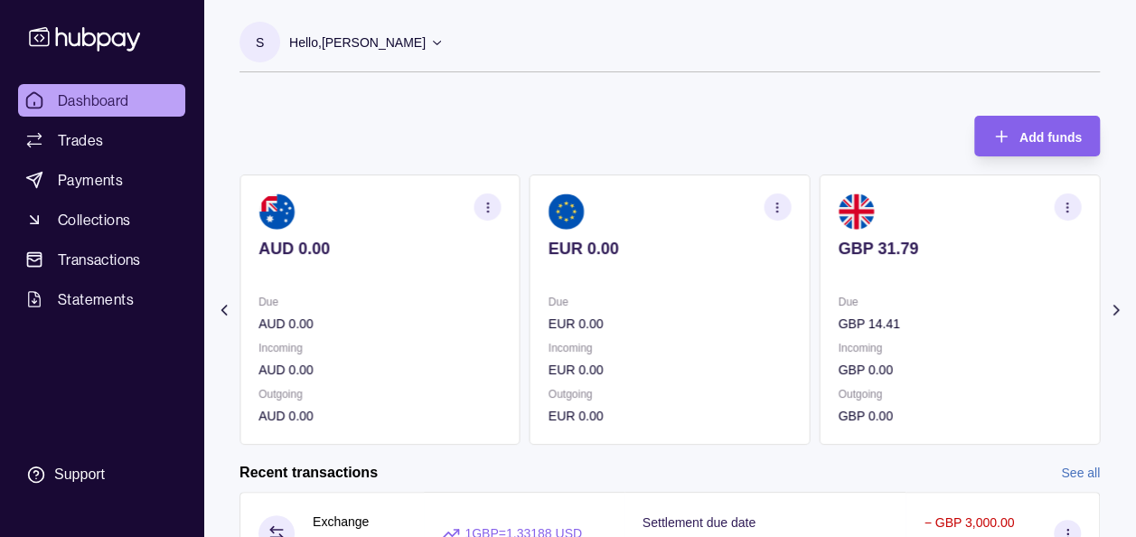
click at [531, 116] on div "Add funds AED 0.00 Due AED 0.00 Incoming AED 0.00 Outgoing AED 0.00 AUD 0.00 Du…" at bounding box center [669, 271] width 860 height 347
click at [696, 98] on div "Add funds AED 0.00 Due AED 0.00 Incoming AED 0.00 Outgoing AED 0.00 AUD 0.00 Du…" at bounding box center [669, 271] width 860 height 347
click at [1117, 301] on icon at bounding box center [1116, 310] width 18 height 18
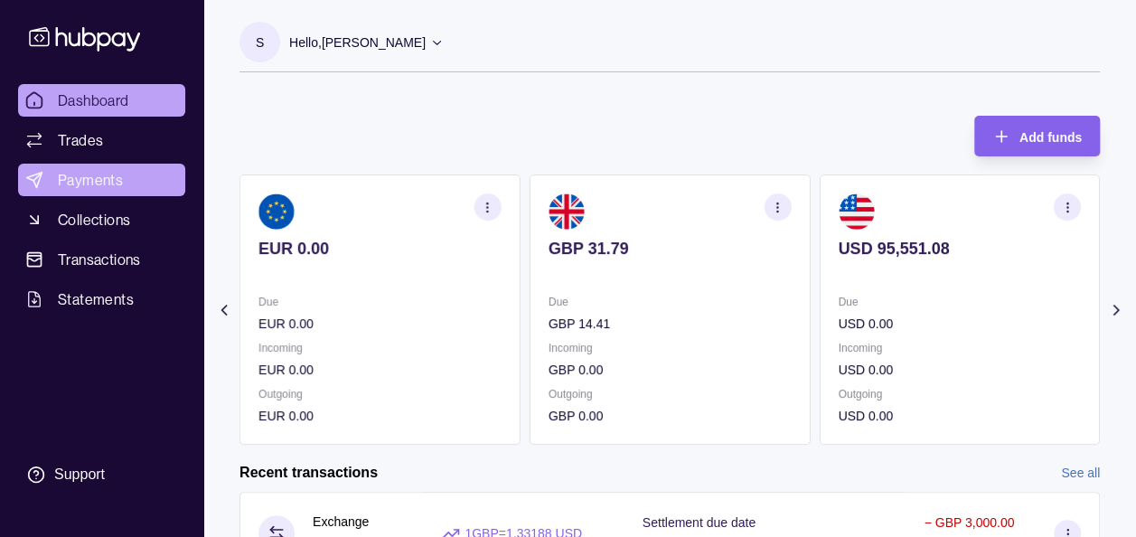
click at [103, 182] on span "Payments" at bounding box center [90, 180] width 65 height 22
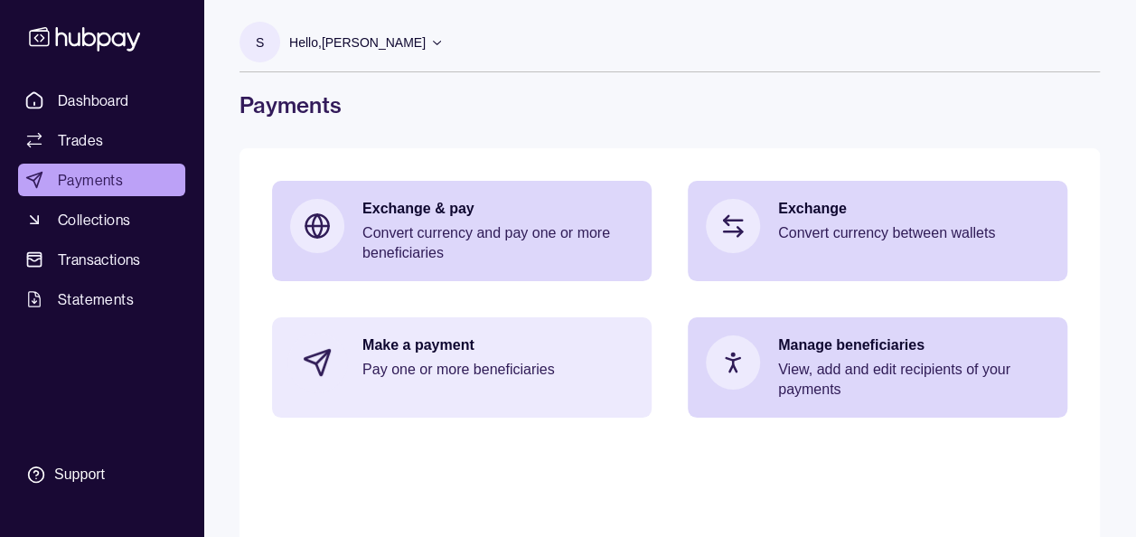
click at [446, 351] on p "Make a payment" at bounding box center [497, 345] width 271 height 20
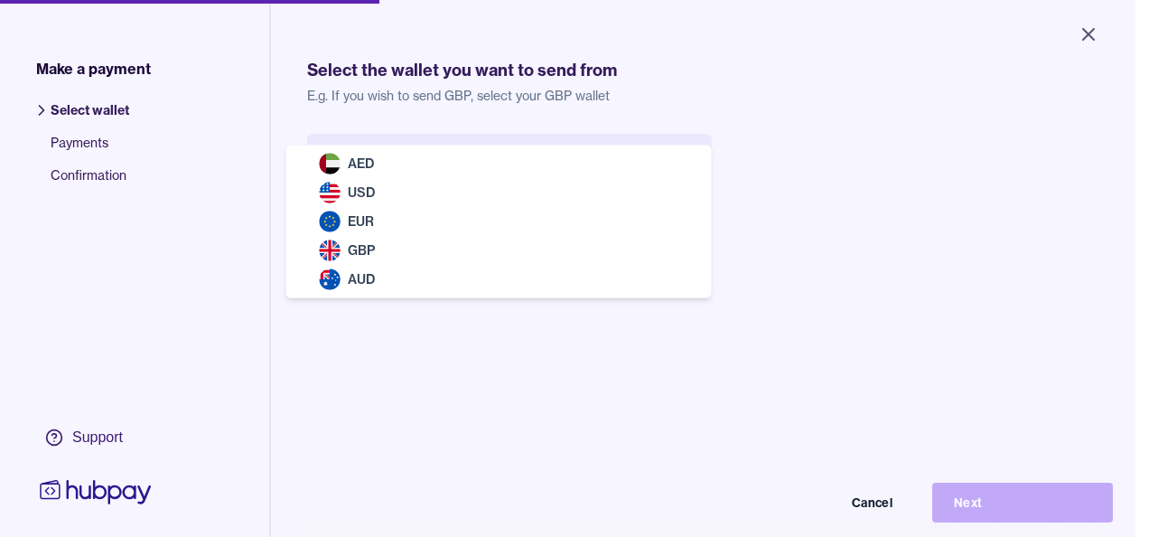
click at [421, 157] on body "Close Make a payment Select wallet Payments Confirmation Support Select the wal…" at bounding box center [568, 268] width 1136 height 537
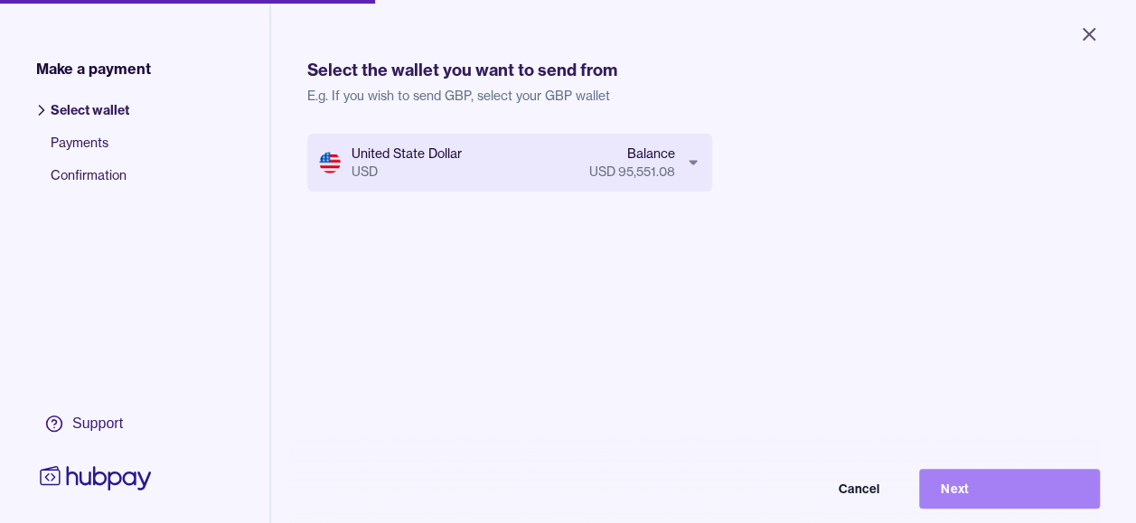
click at [979, 492] on button "Next" at bounding box center [1009, 489] width 181 height 40
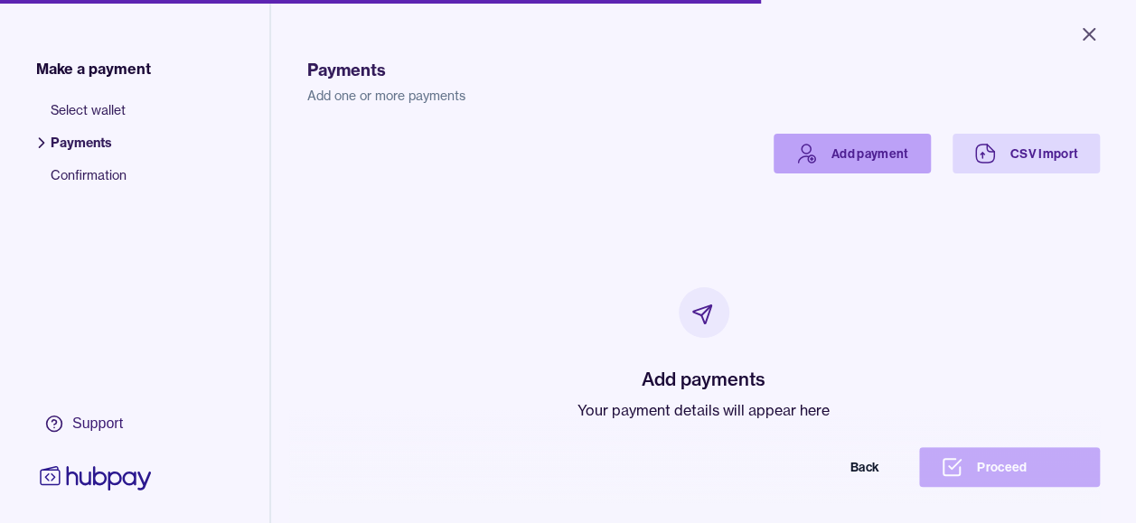
click at [848, 138] on link "Add payment" at bounding box center [852, 154] width 157 height 40
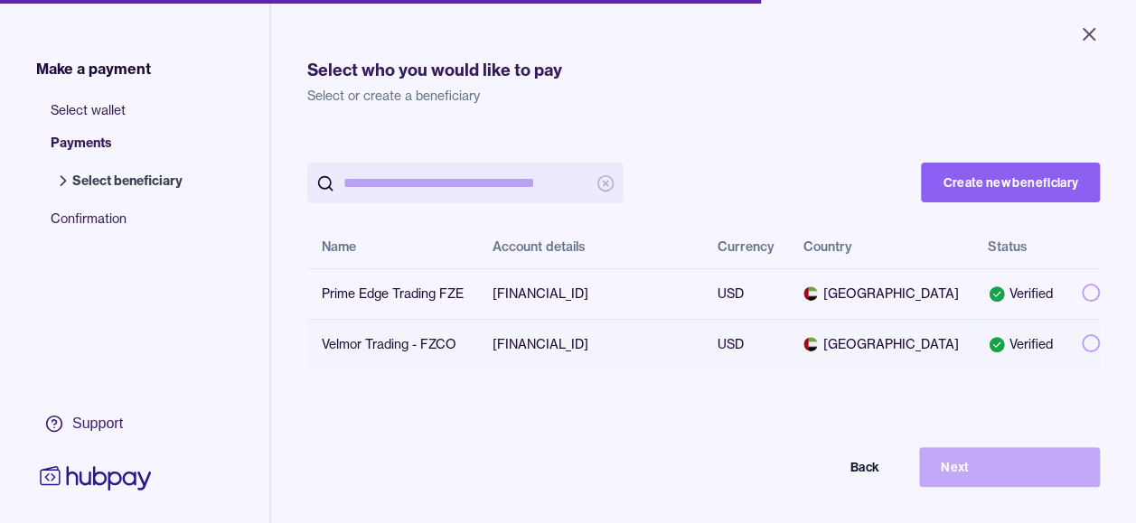
click at [1082, 352] on button "button" at bounding box center [1091, 343] width 18 height 18
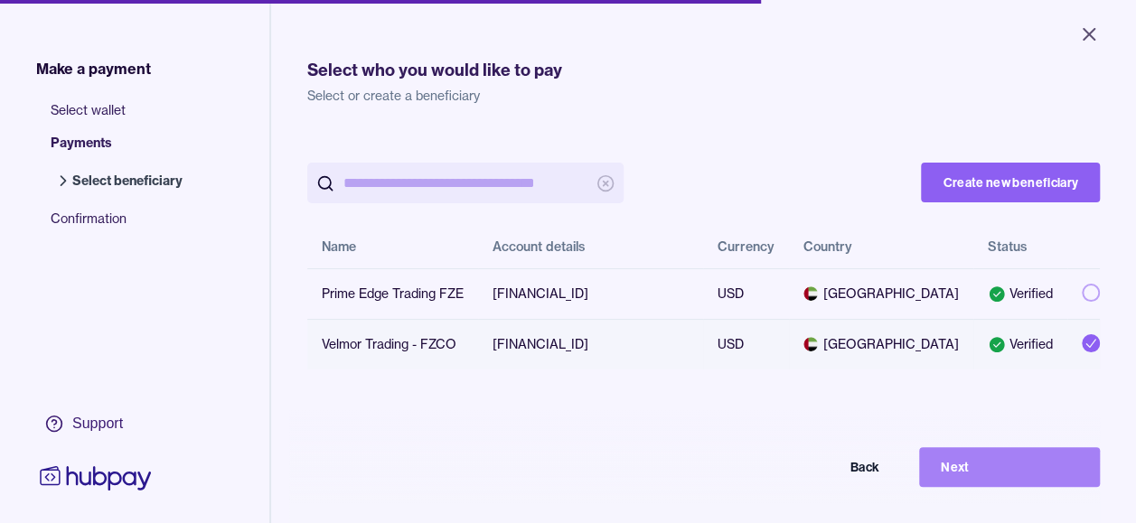
click at [980, 472] on button "Next" at bounding box center [1009, 467] width 181 height 40
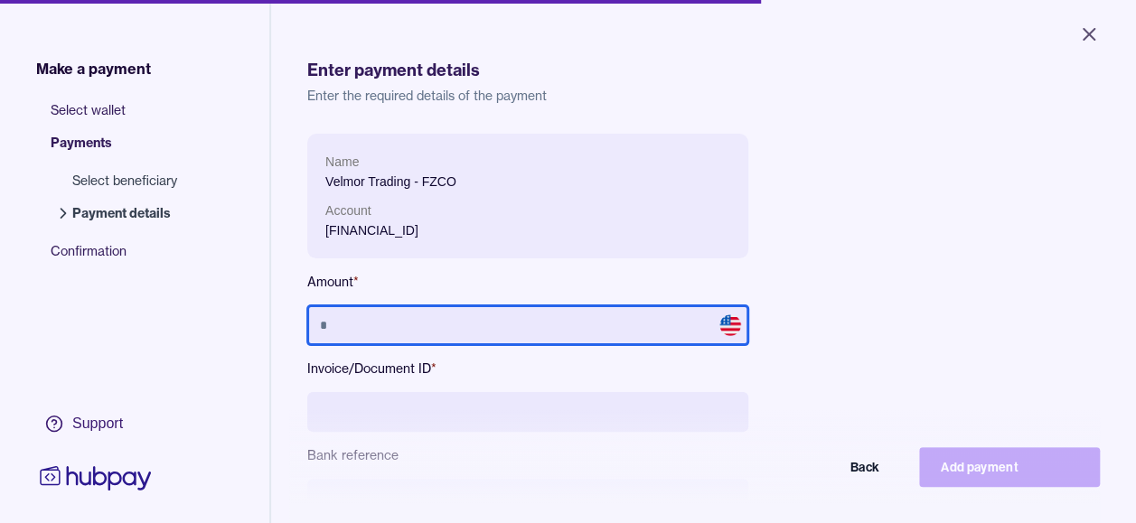
click at [560, 323] on input "text" at bounding box center [527, 325] width 441 height 40
type input "******"
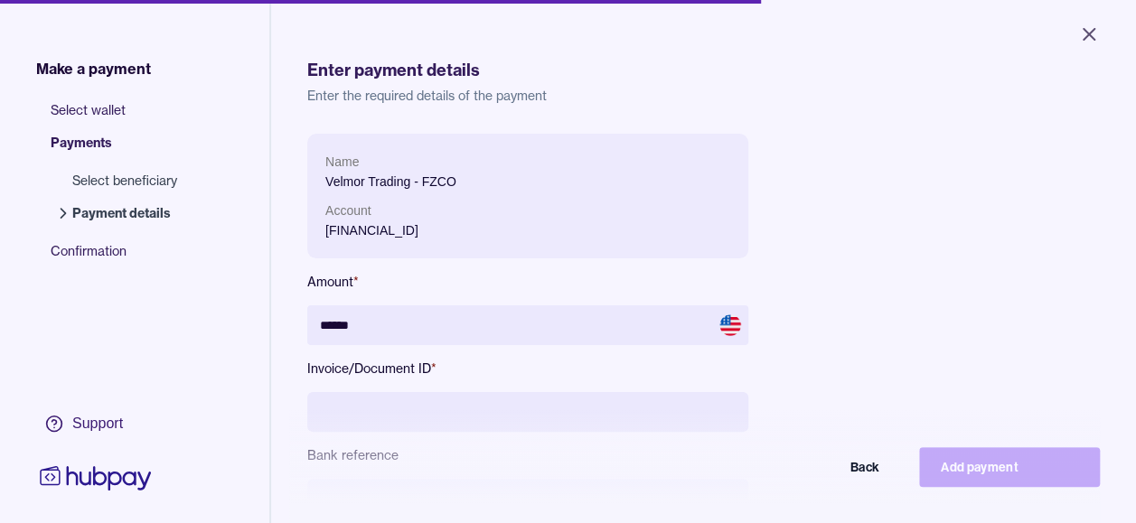
click at [548, 403] on input at bounding box center [527, 412] width 441 height 40
type input "**********"
click at [911, 259] on div "**********" at bounding box center [703, 384] width 793 height 501
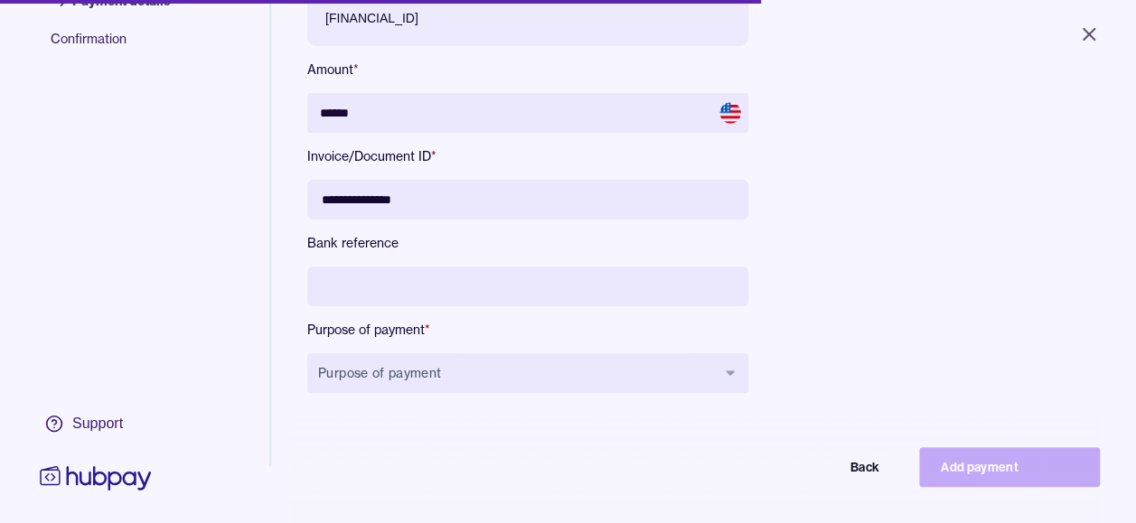
scroll to position [242, 0]
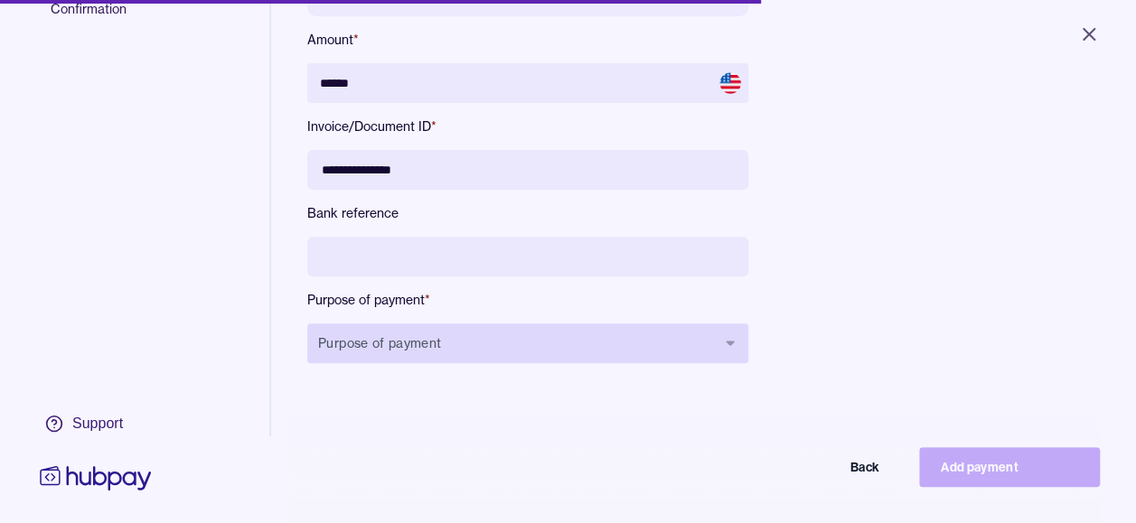
click at [584, 346] on button "Purpose of payment" at bounding box center [527, 344] width 441 height 40
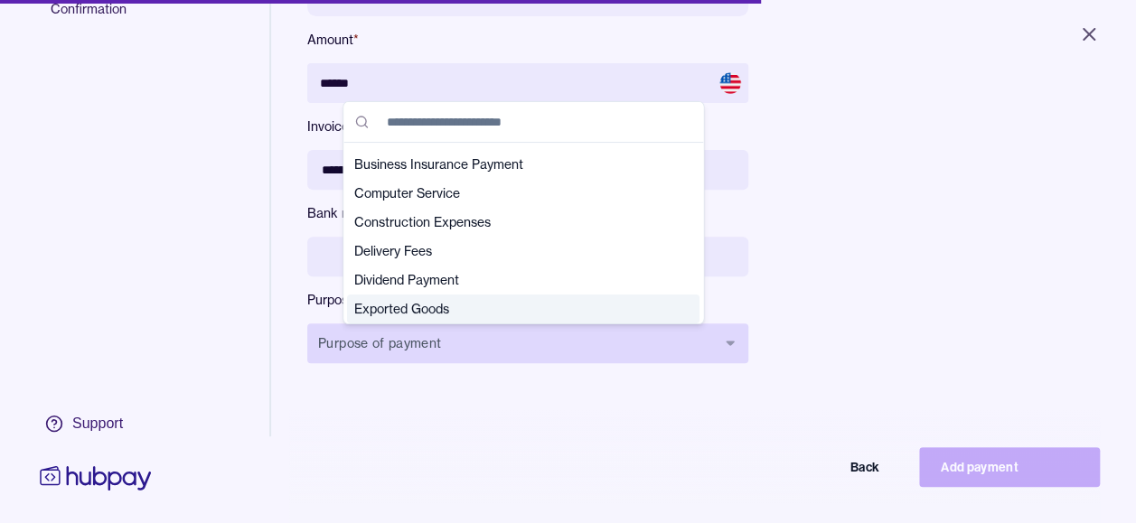
scroll to position [83, 0]
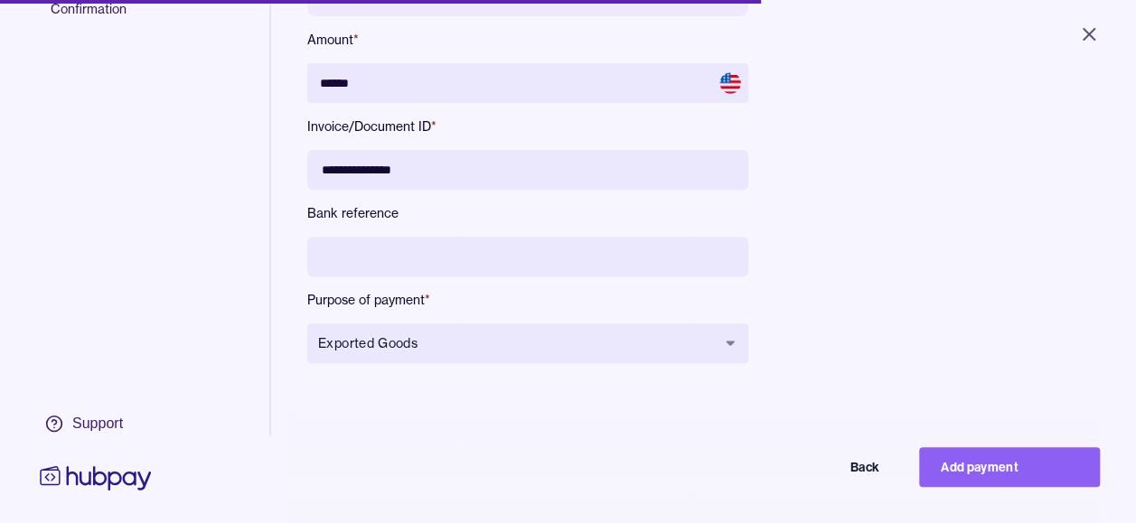
click at [962, 278] on div "**********" at bounding box center [703, 142] width 793 height 501
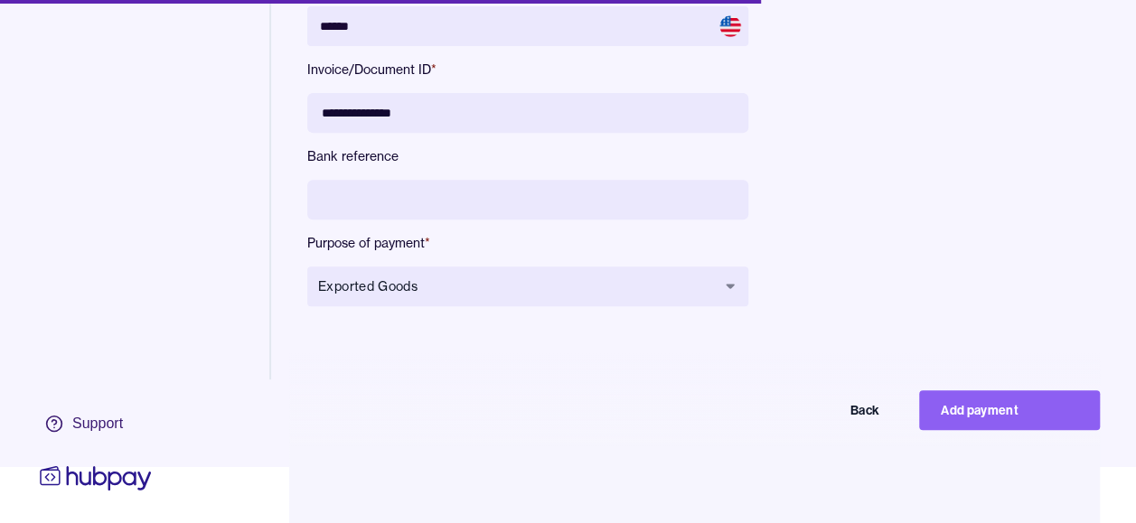
scroll to position [72, 0]
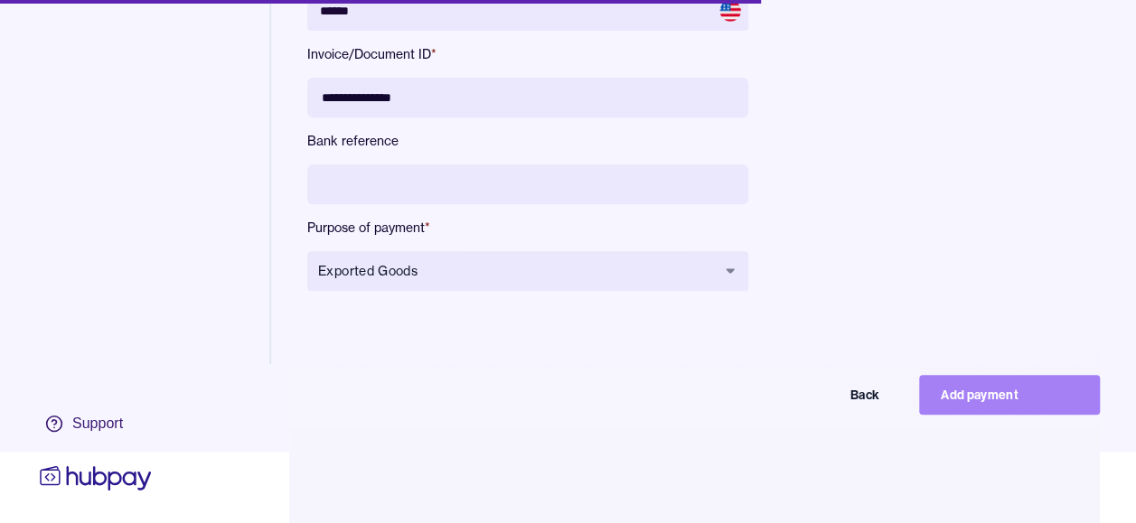
click at [985, 408] on button "Add payment" at bounding box center [1009, 395] width 181 height 40
type input "*****"
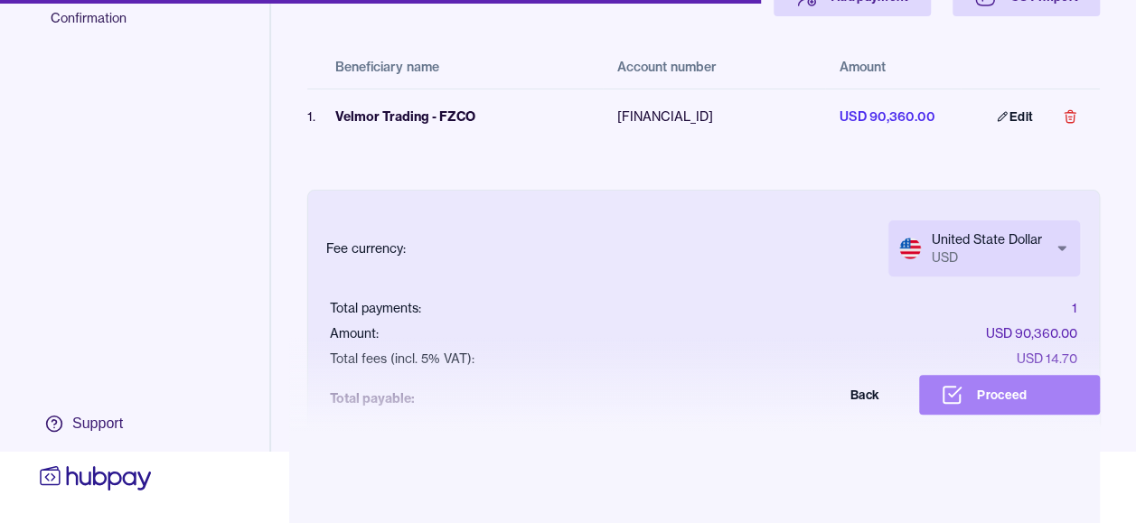
scroll to position [50, 0]
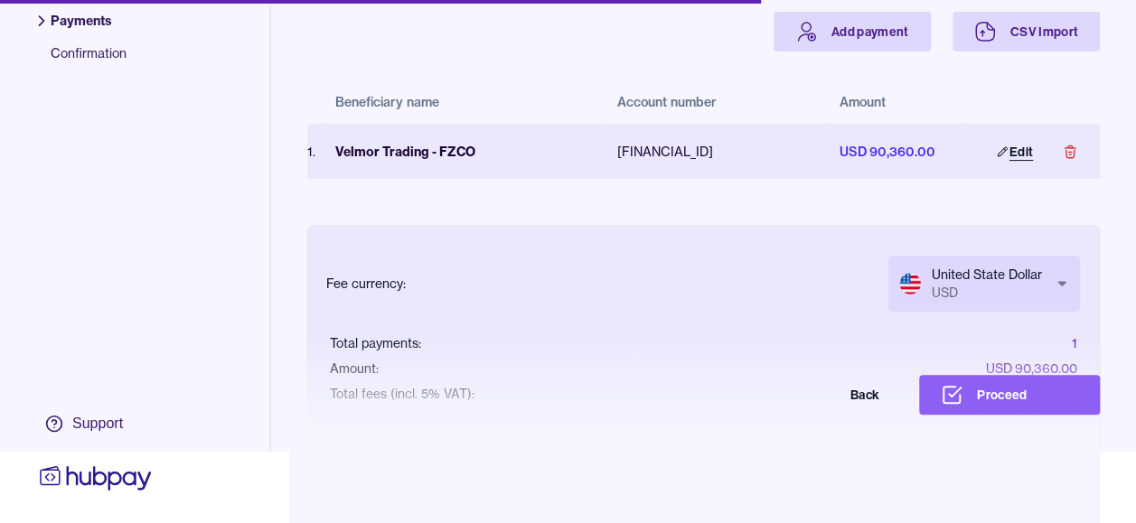
click at [1003, 132] on link "Edit" at bounding box center [1015, 152] width 80 height 40
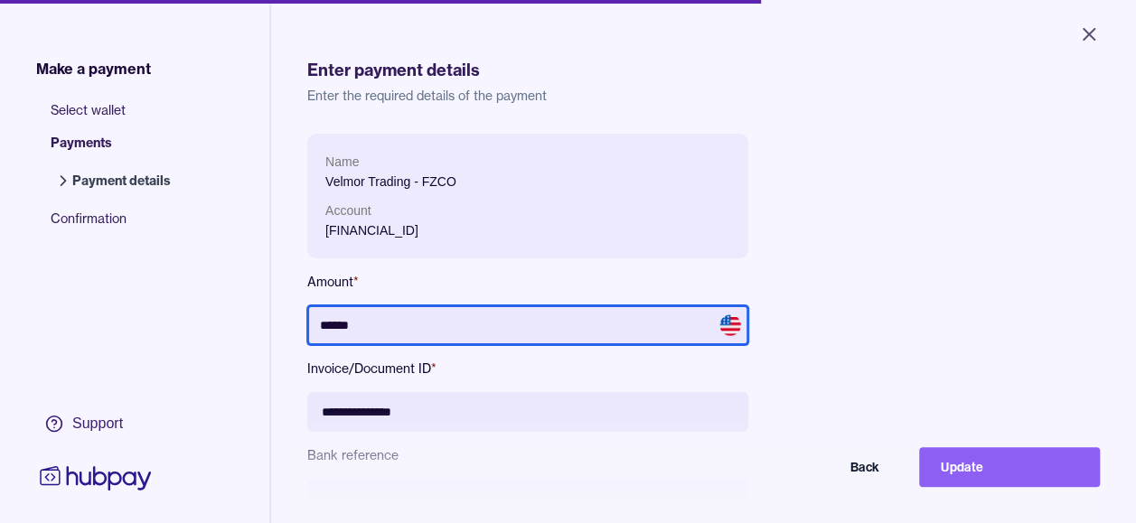
click at [432, 325] on input "******" at bounding box center [527, 325] width 441 height 40
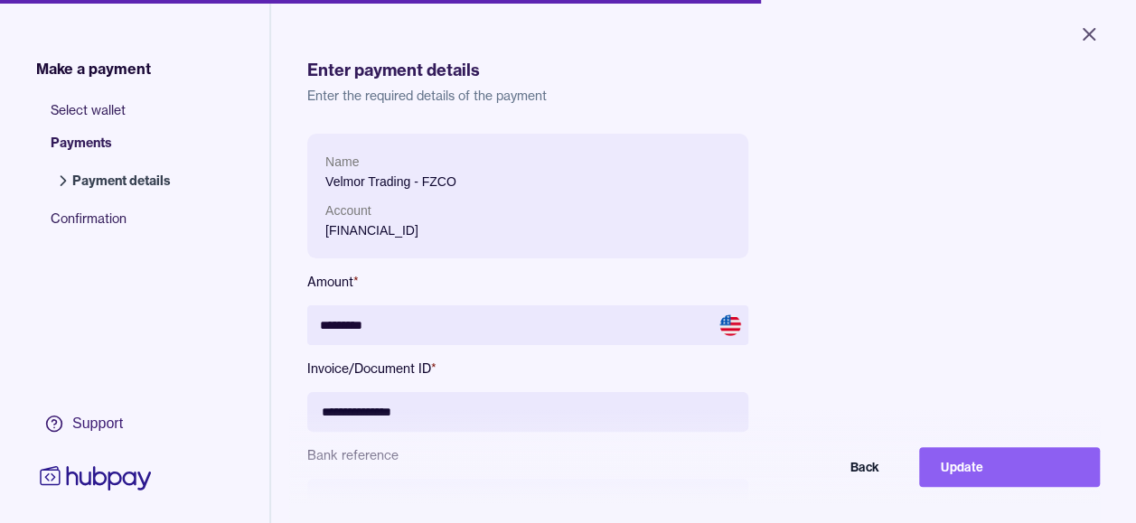
click at [919, 277] on div "**********" at bounding box center [703, 384] width 793 height 501
click at [964, 483] on button "Update" at bounding box center [1009, 467] width 181 height 40
type input "*******"
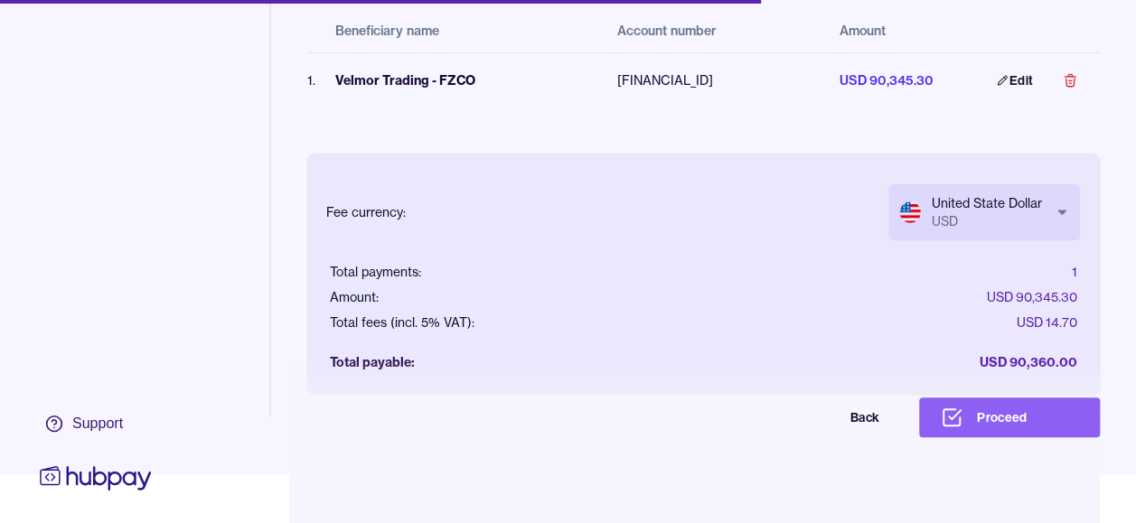
scroll to position [158, 0]
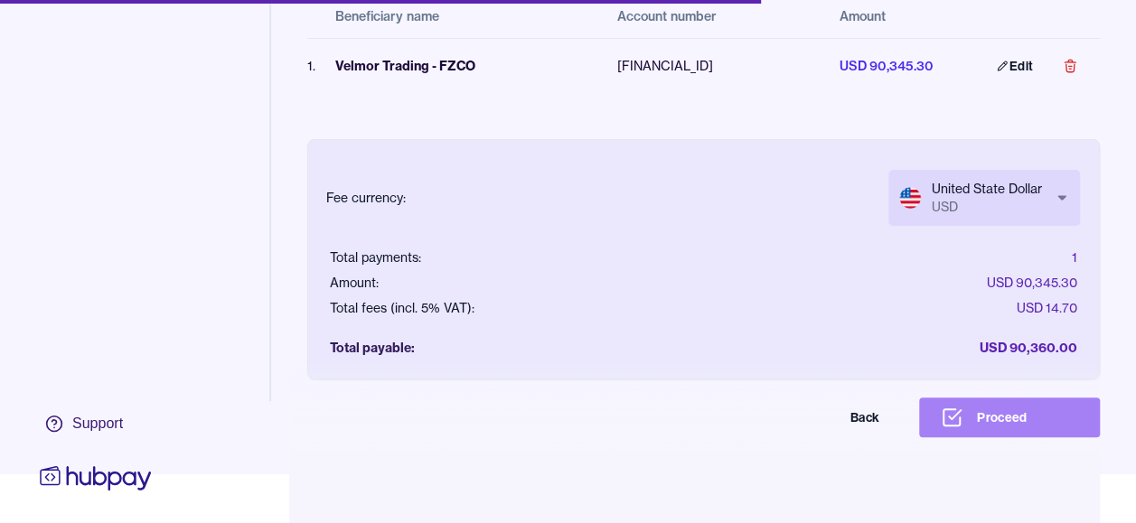
click at [1025, 421] on button "Proceed" at bounding box center [1009, 418] width 181 height 40
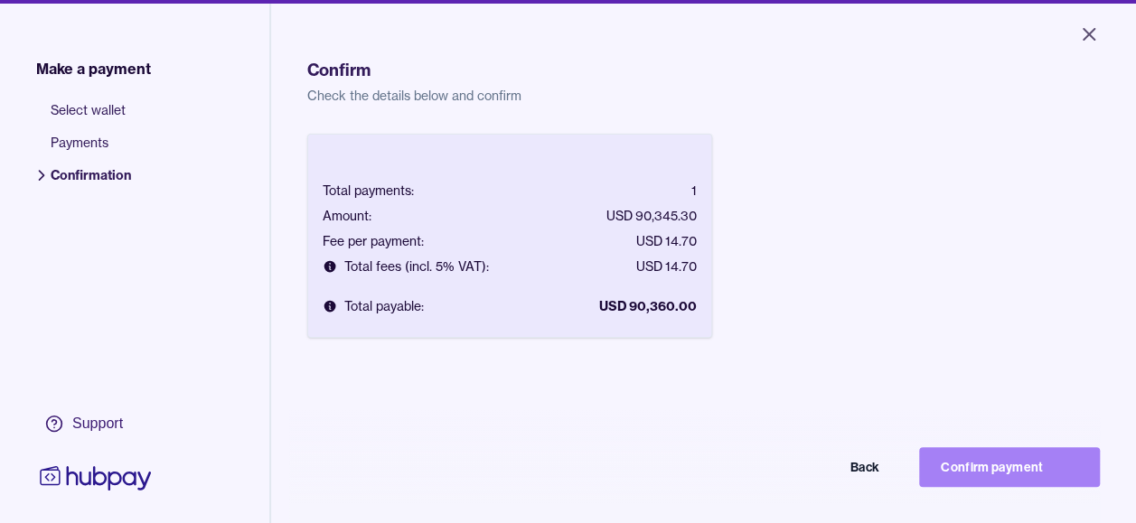
click at [1042, 481] on button "Confirm payment" at bounding box center [1009, 467] width 181 height 40
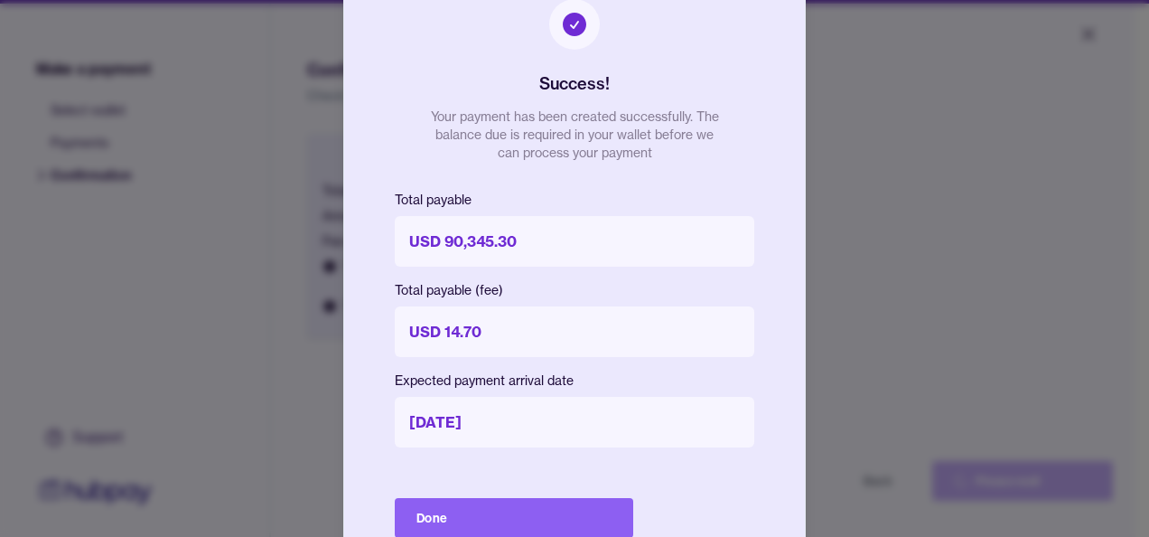
click at [748, 502] on div "Success! Your payment has been created successfully. The balance due is require…" at bounding box center [574, 268] width 463 height 613
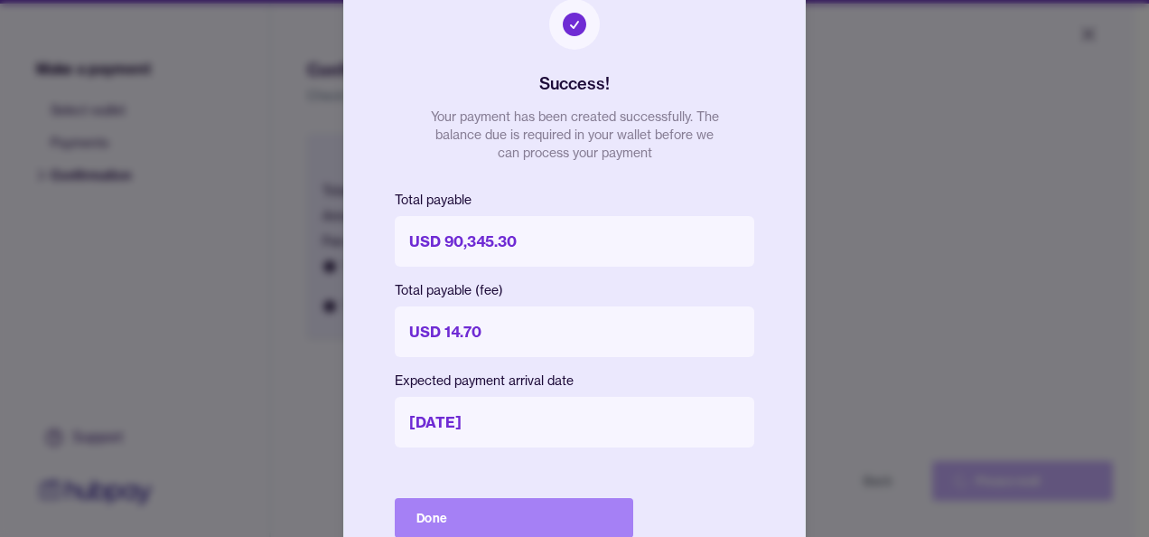
click at [516, 529] on button "Done" at bounding box center [514, 518] width 239 height 40
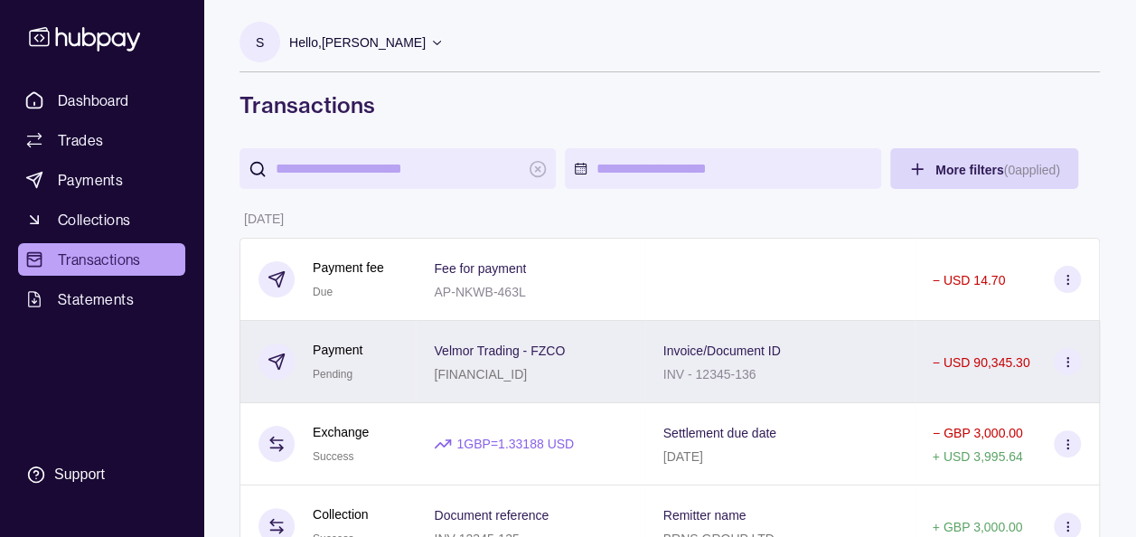
click at [1071, 360] on icon at bounding box center [1068, 362] width 14 height 14
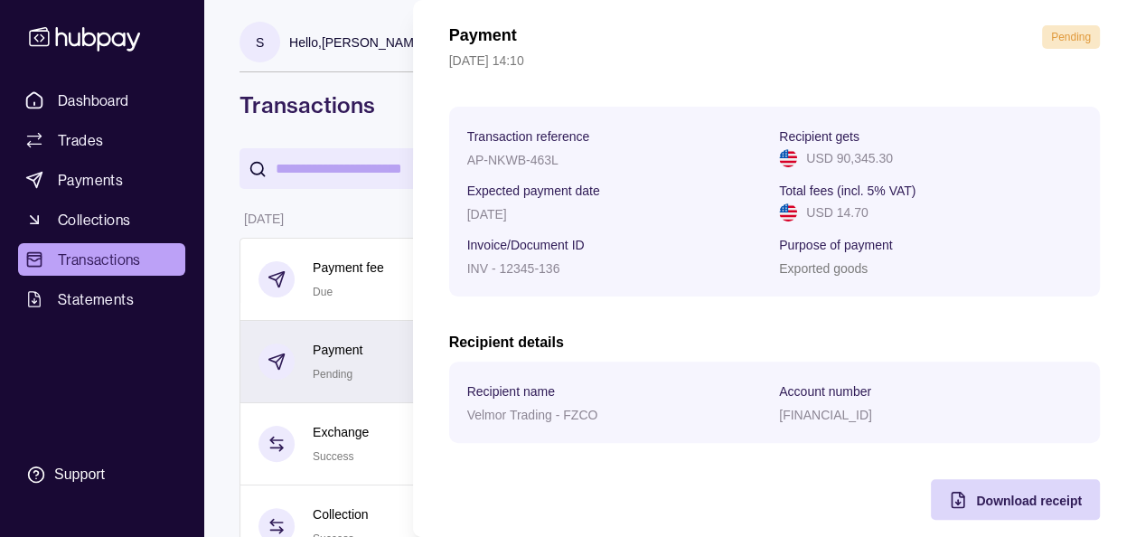
scroll to position [72, 0]
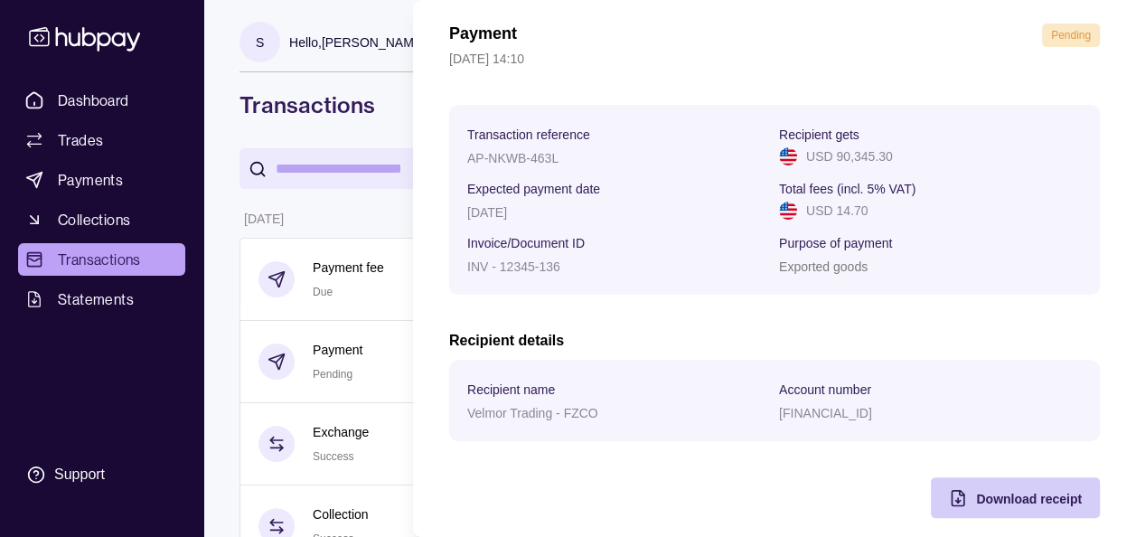
click at [986, 499] on span "Download receipt" at bounding box center [1029, 499] width 106 height 14
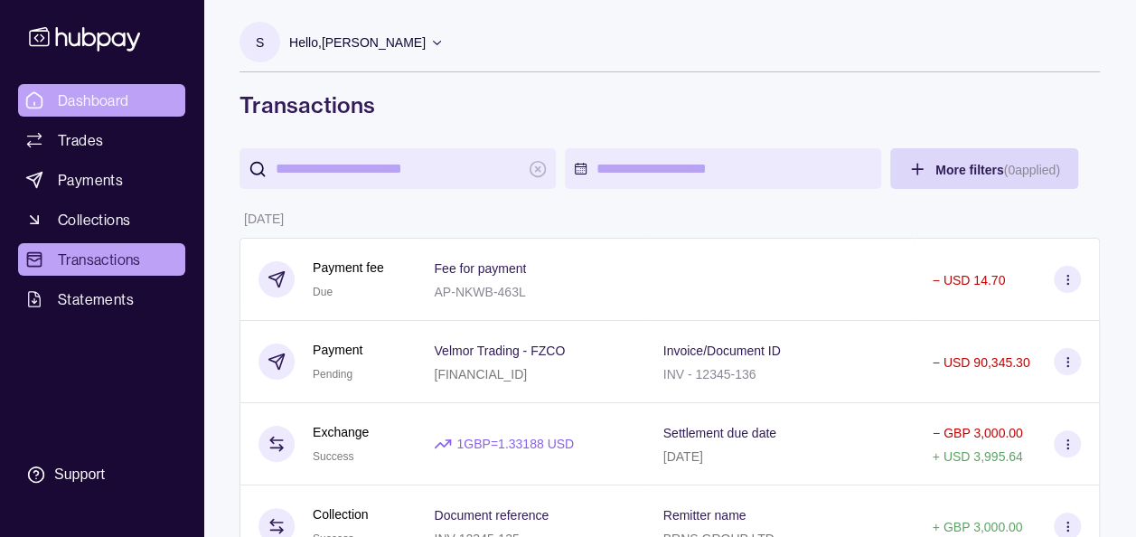
click at [108, 102] on span "Dashboard" at bounding box center [93, 100] width 71 height 22
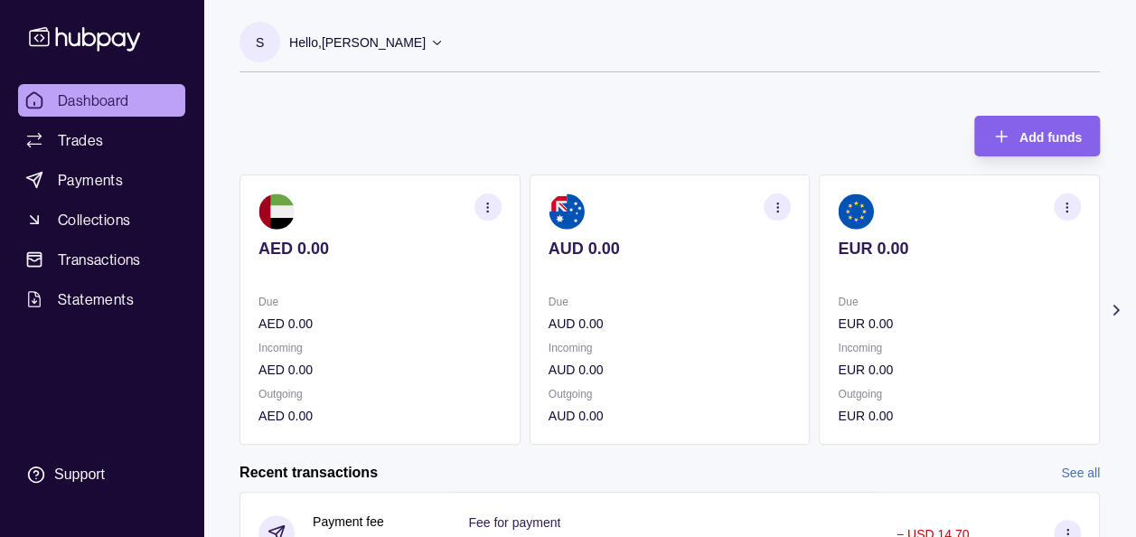
click at [1117, 314] on icon at bounding box center [1116, 310] width 18 height 18
